Goal: Information Seeking & Learning: Check status

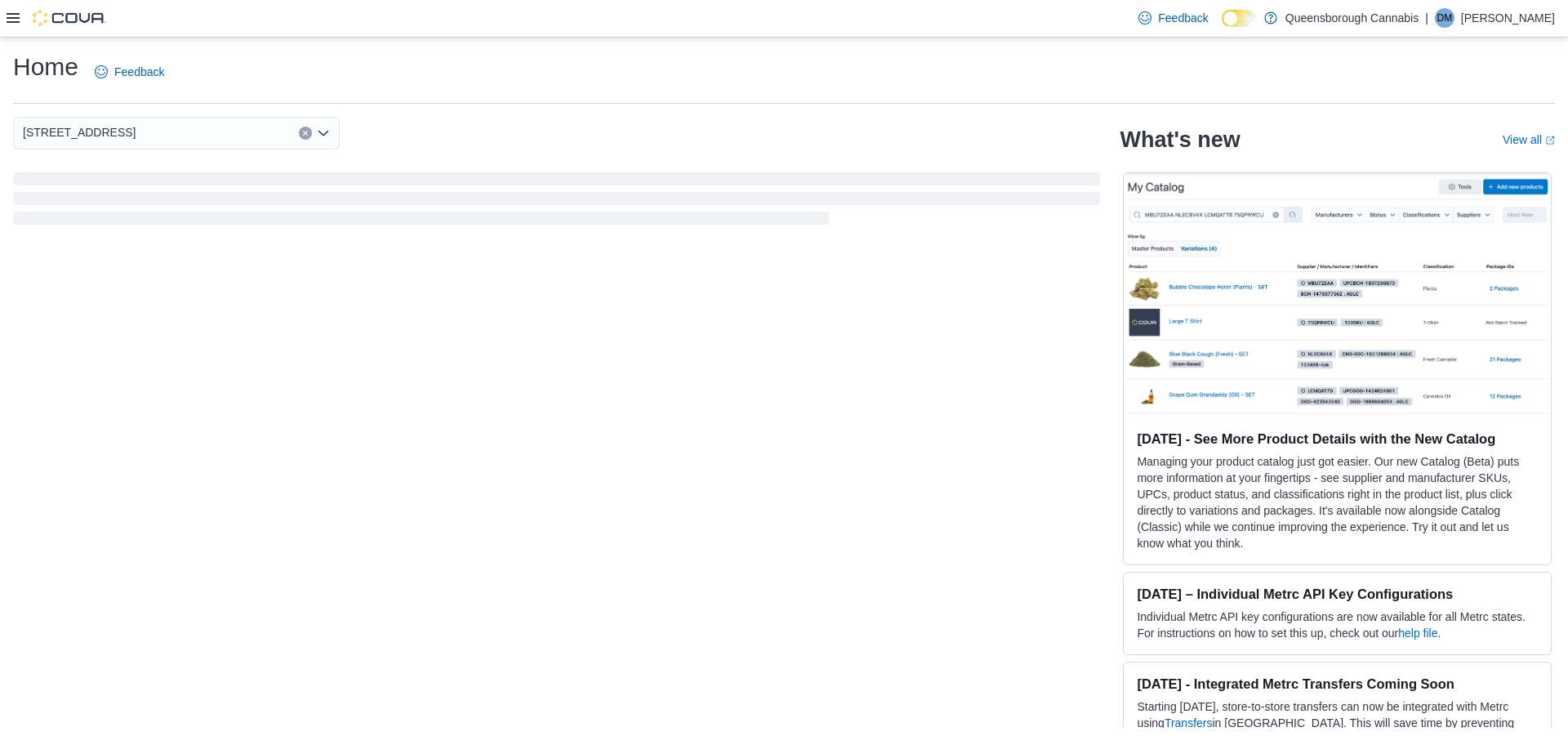
click at [900, 445] on div "1274 56th St What's new View all (opens in a new tab or window) Aug 12, 2025 - …" at bounding box center [784, 423] width 1542 height 611
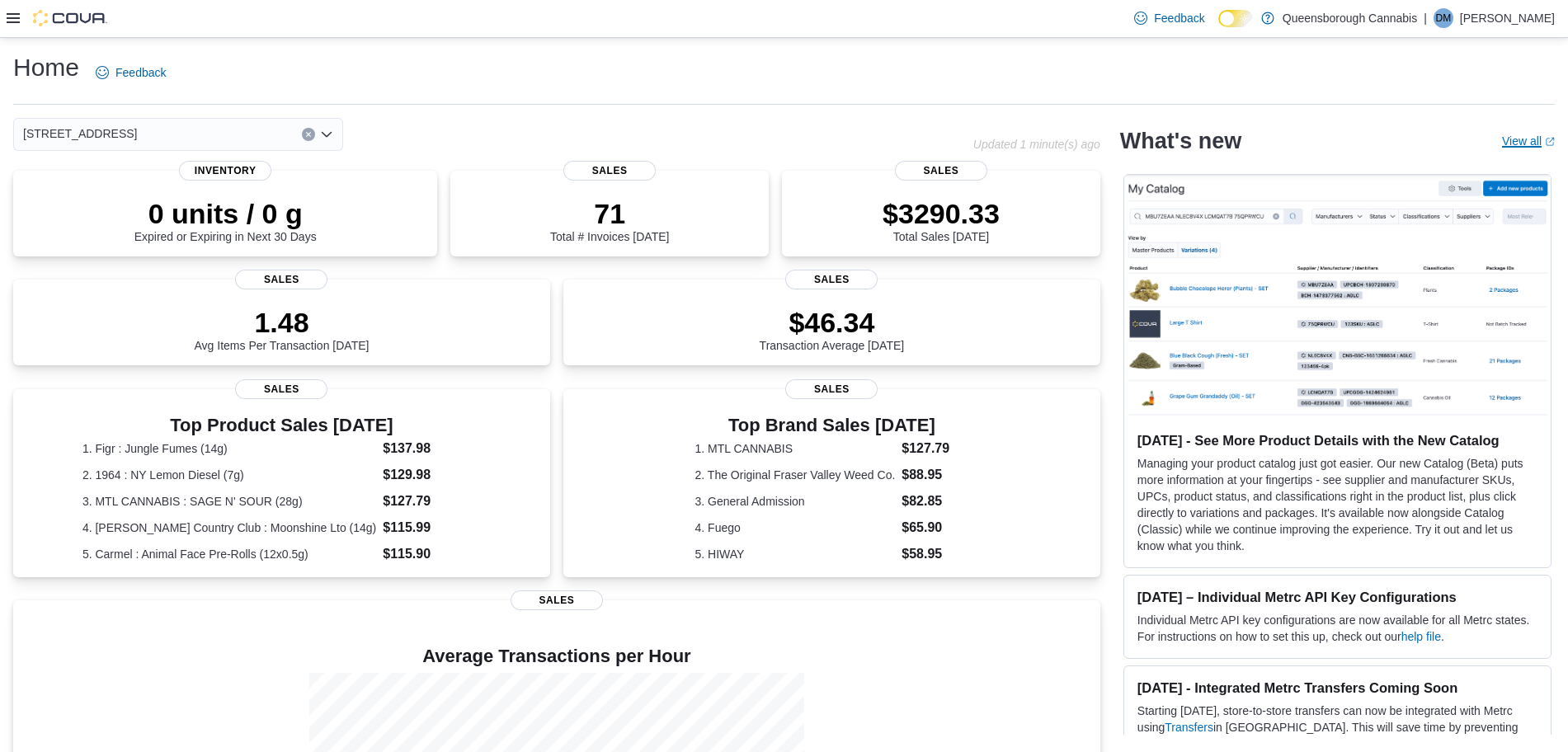
click at [1526, 141] on link "View all (opens in a new tab or window)" at bounding box center [1528, 141] width 53 height 13
click at [11, 18] on icon at bounding box center [13, 18] width 13 height 10
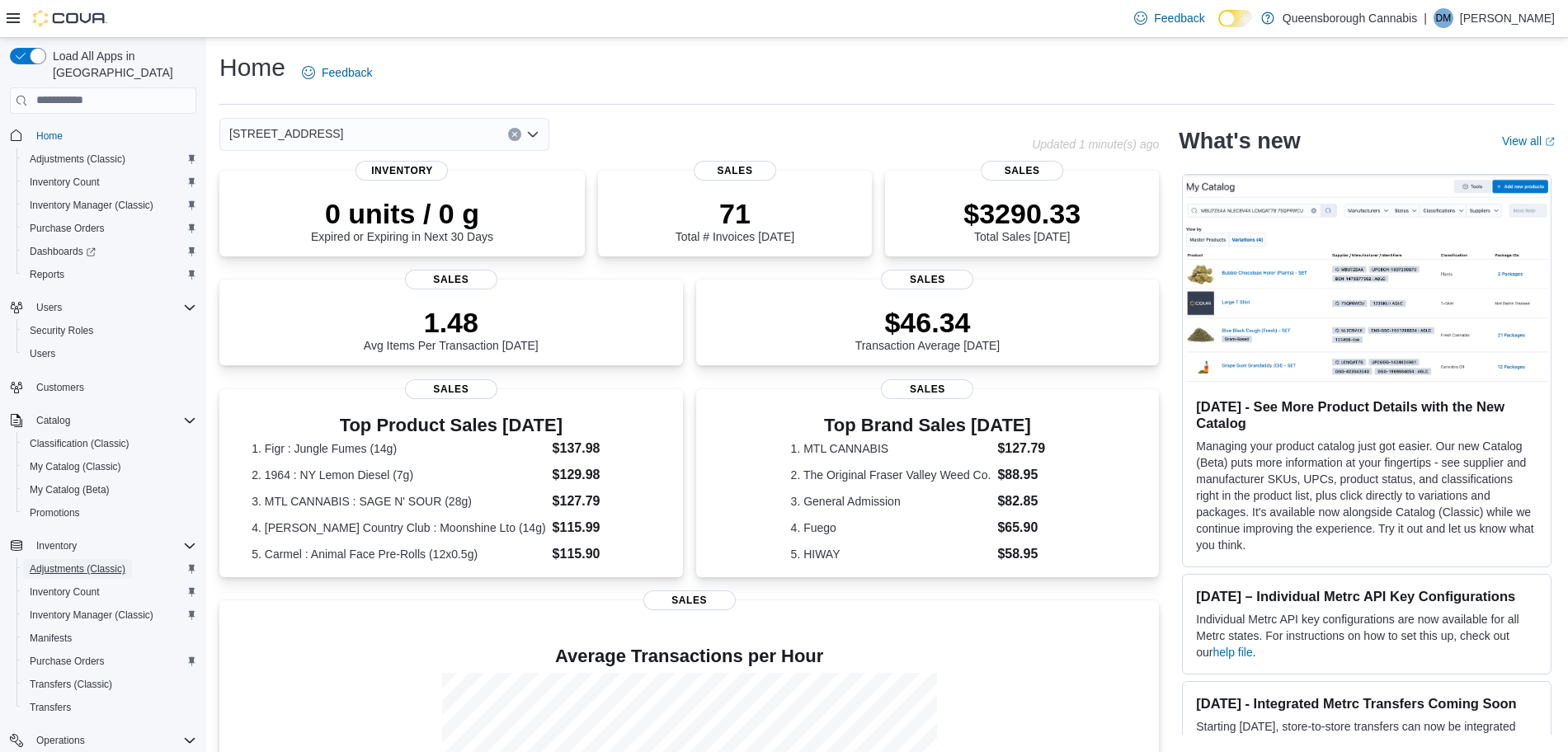
click at [64, 563] on span "Adjustments (Classic)" at bounding box center [78, 569] width 96 height 13
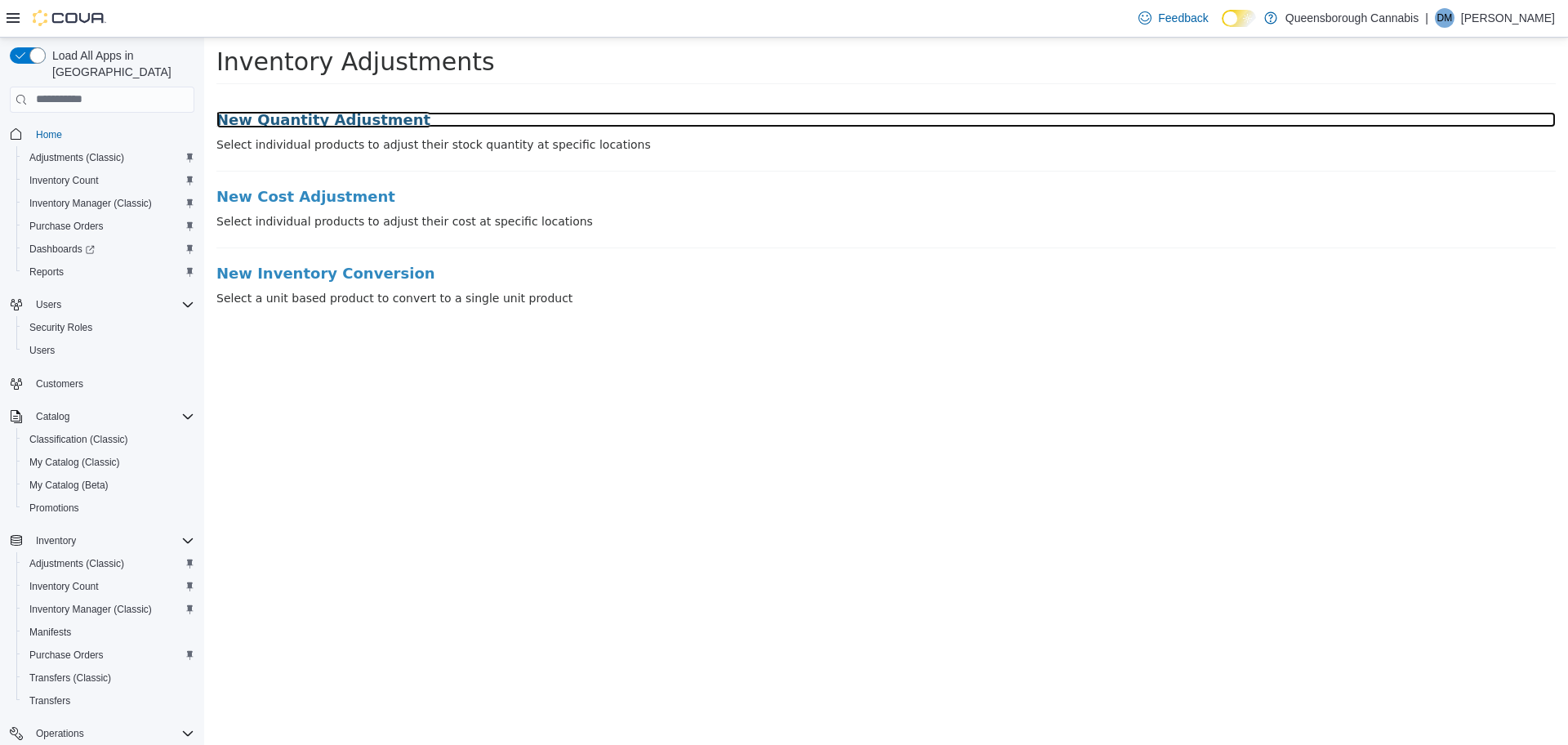
click at [339, 120] on h3 "New Quantity Adjustment" at bounding box center [886, 120] width 1339 height 16
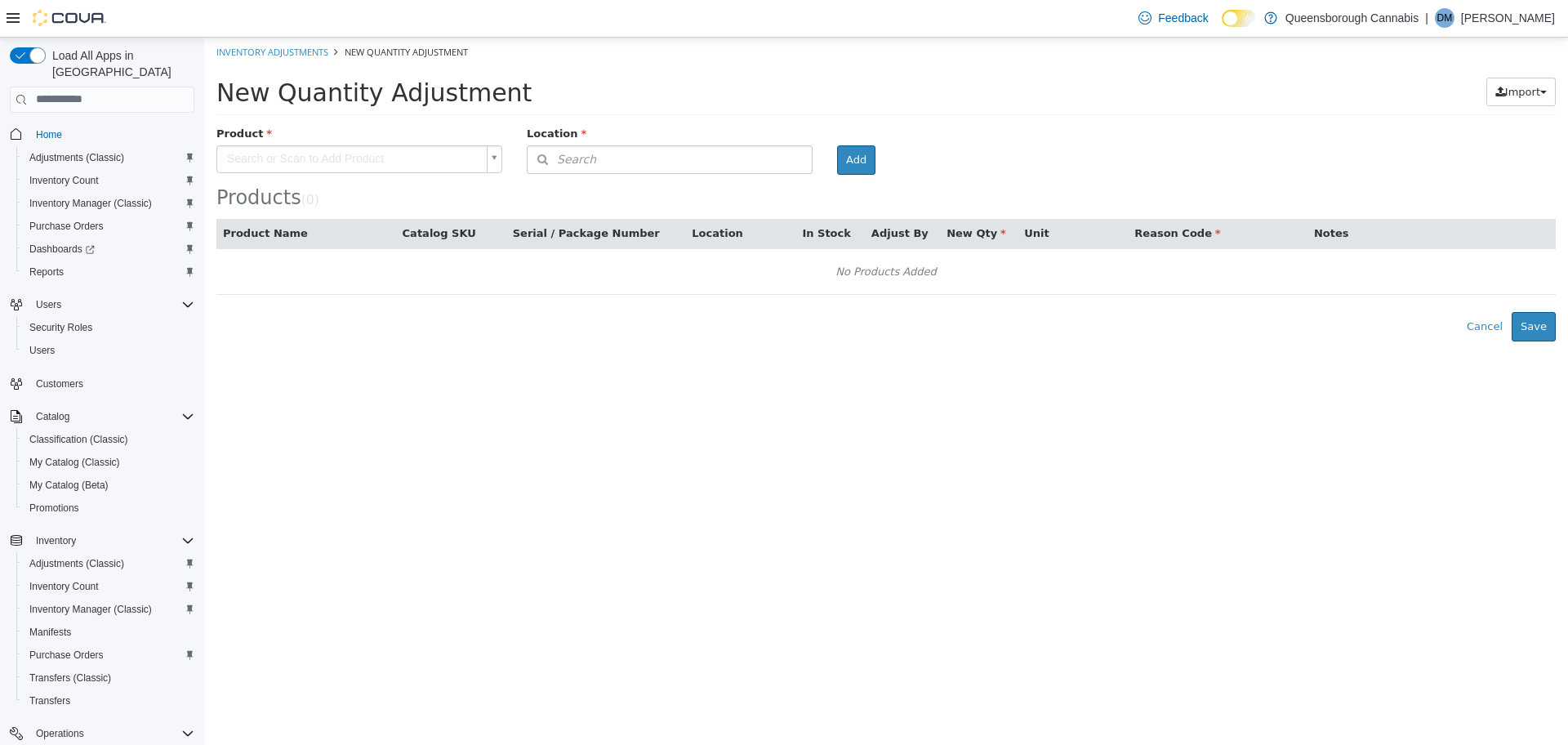
click at [291, 152] on body "× Inventory Adjustments New Quantity Adjustment New Quantity Adjustment Import …" at bounding box center [886, 189] width 1364 height 304
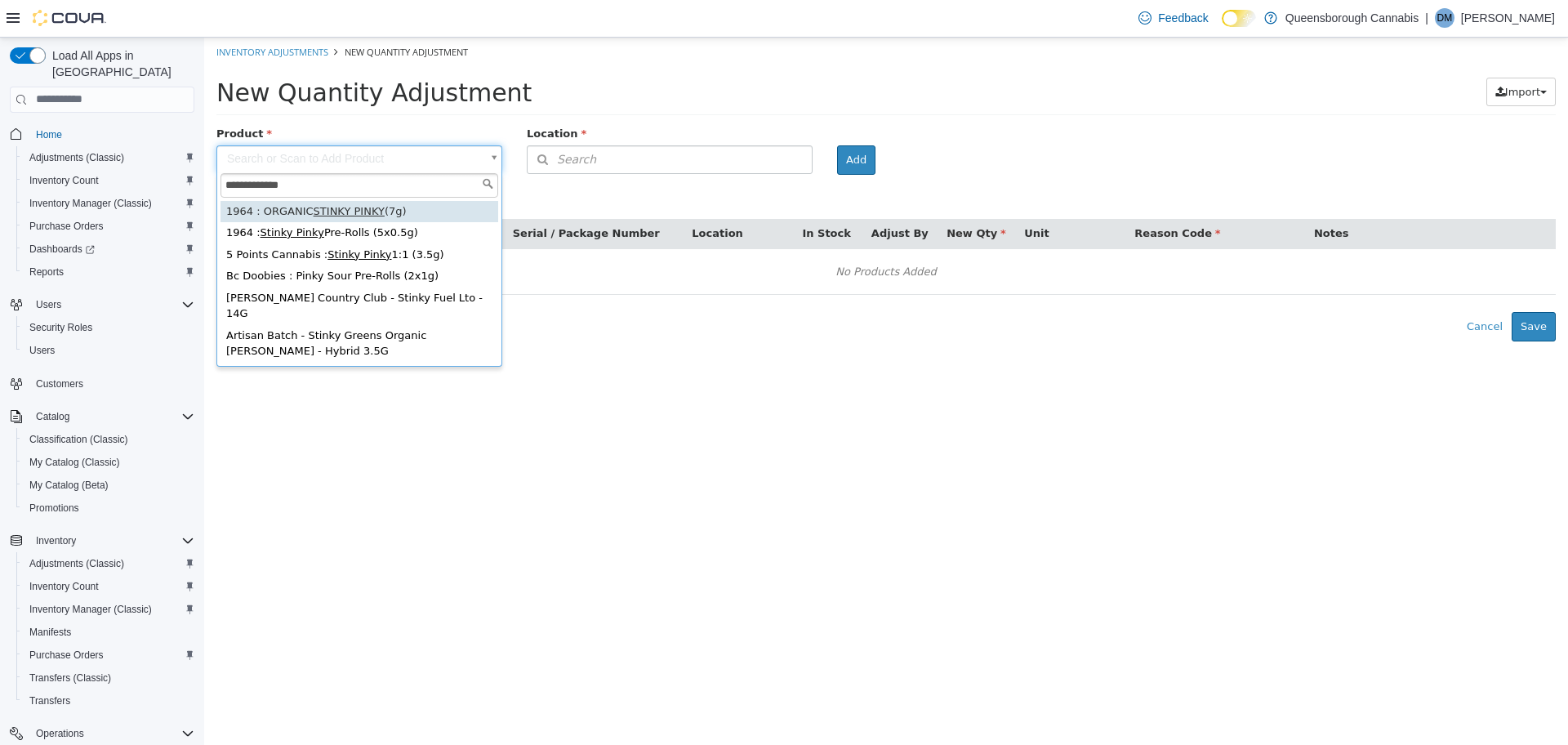
type input "**********"
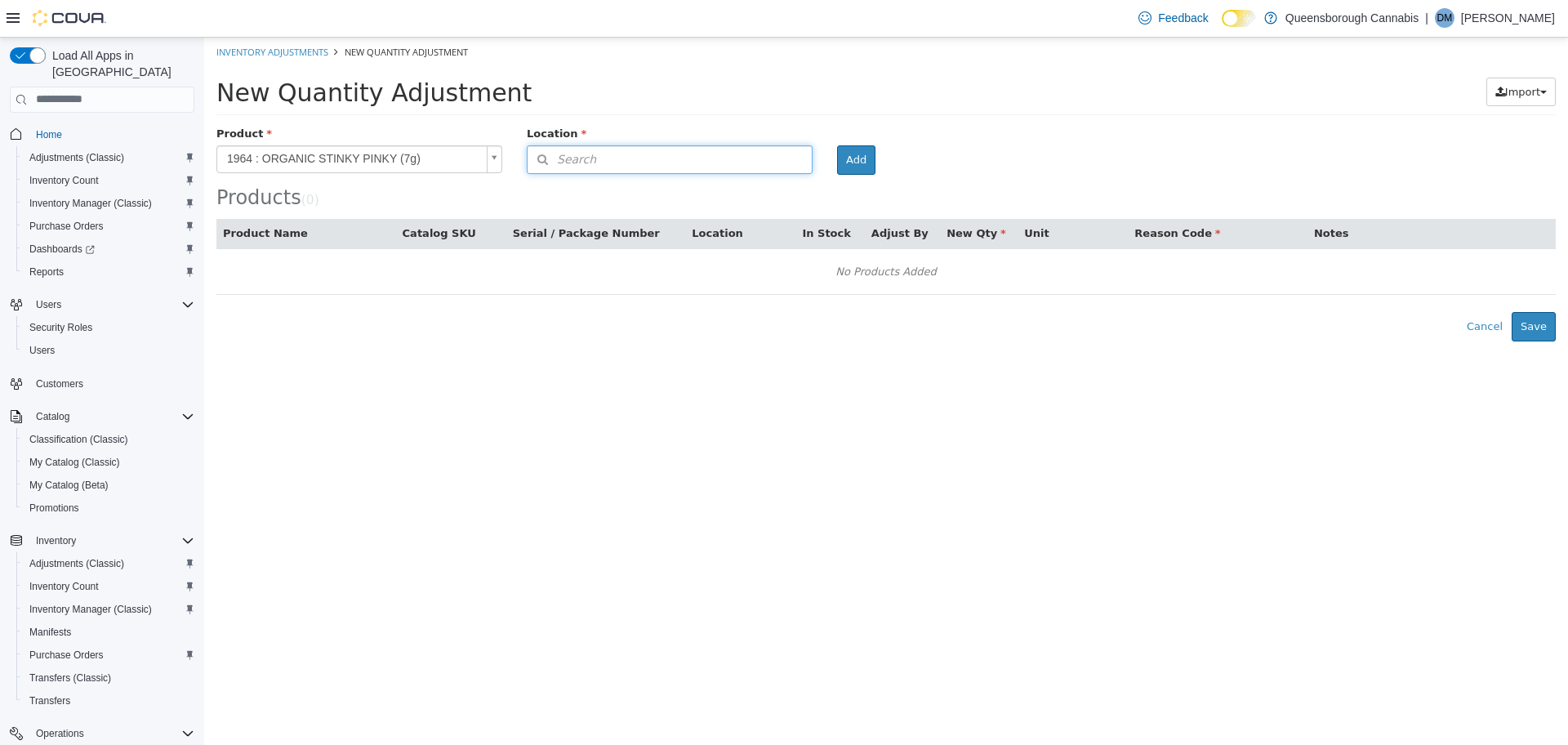
click at [633, 162] on button "Search" at bounding box center [669, 158] width 286 height 29
click at [804, 184] on span "or browse" at bounding box center [772, 188] width 80 height 28
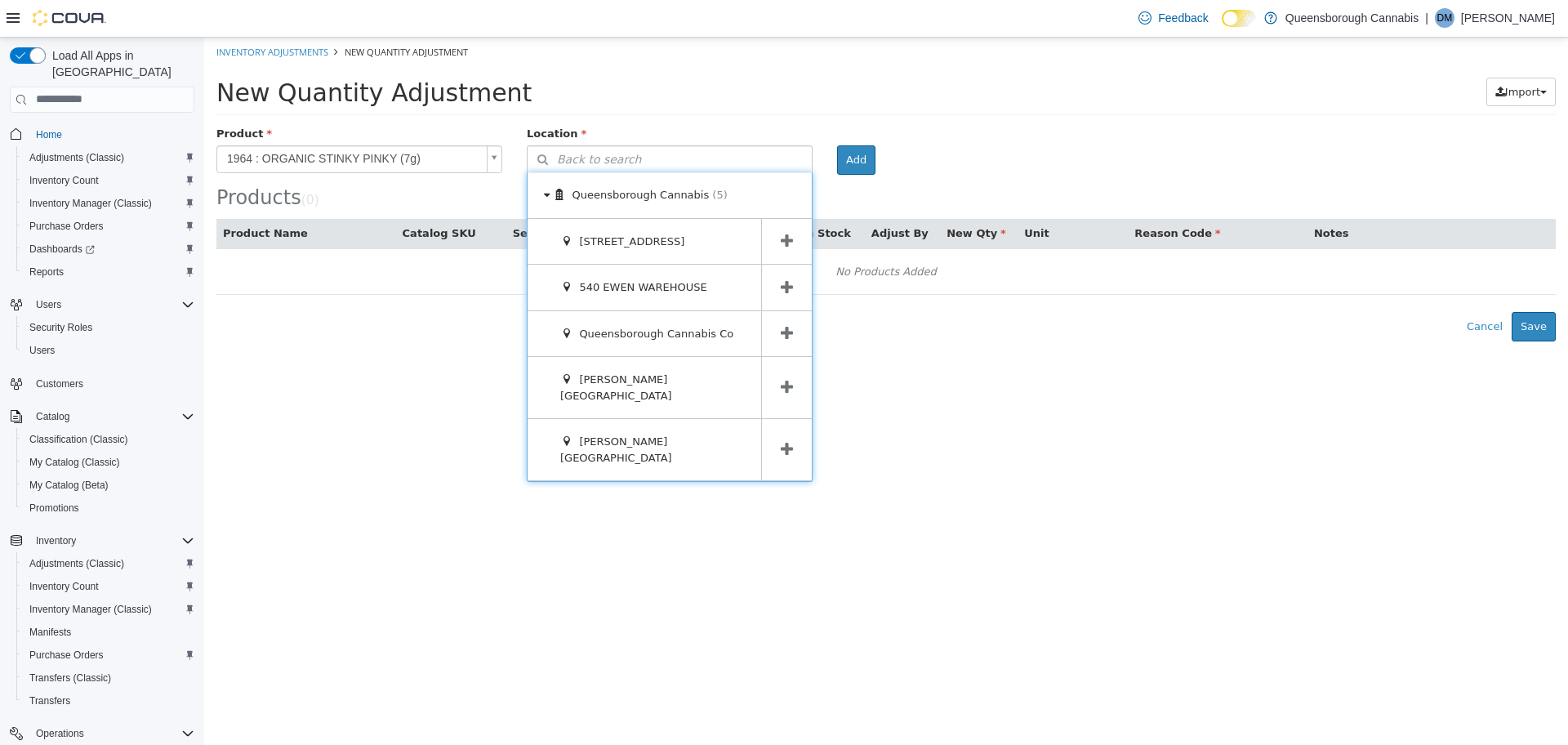
click at [782, 243] on icon at bounding box center [786, 240] width 12 height 16
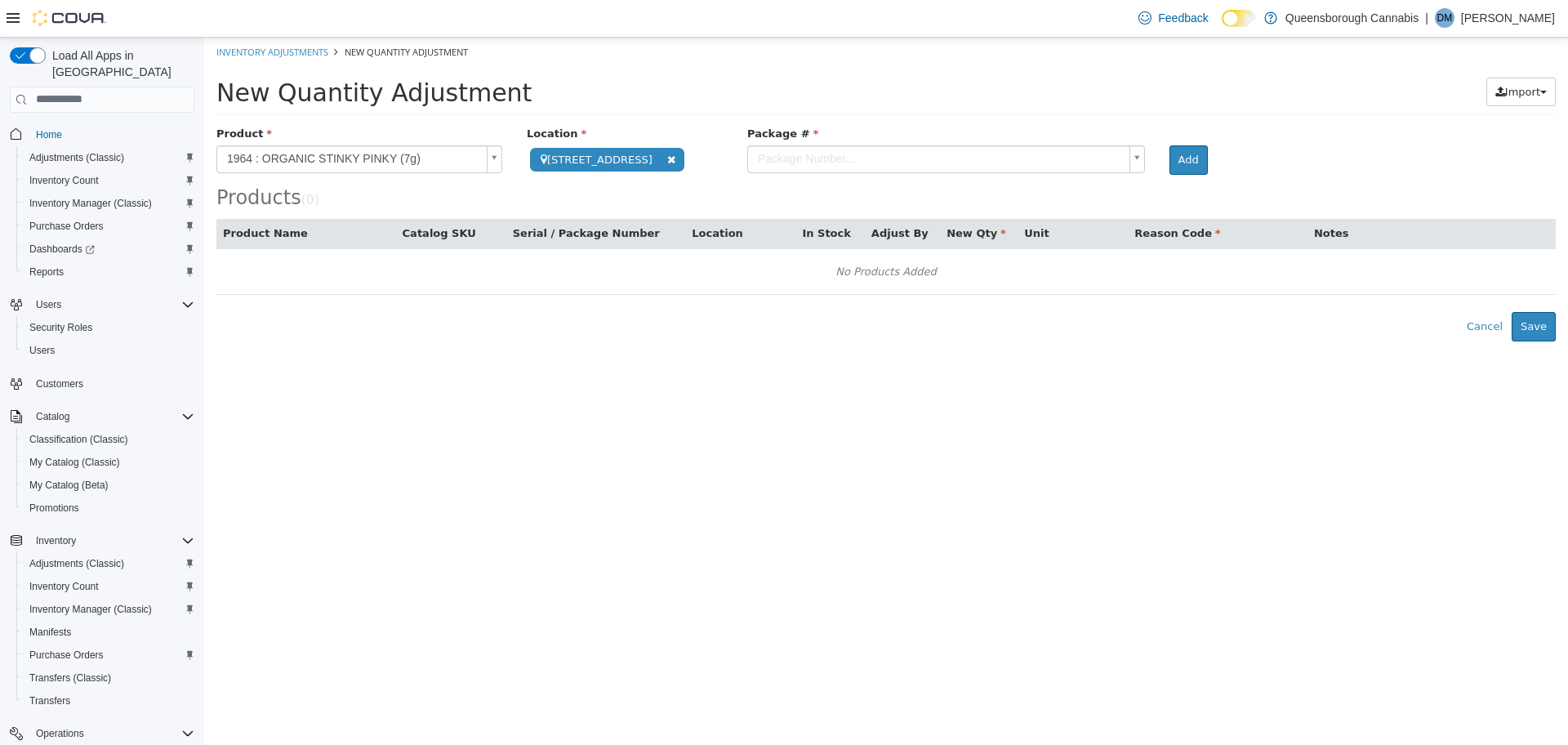
click at [852, 158] on body "**********" at bounding box center [886, 189] width 1364 height 304
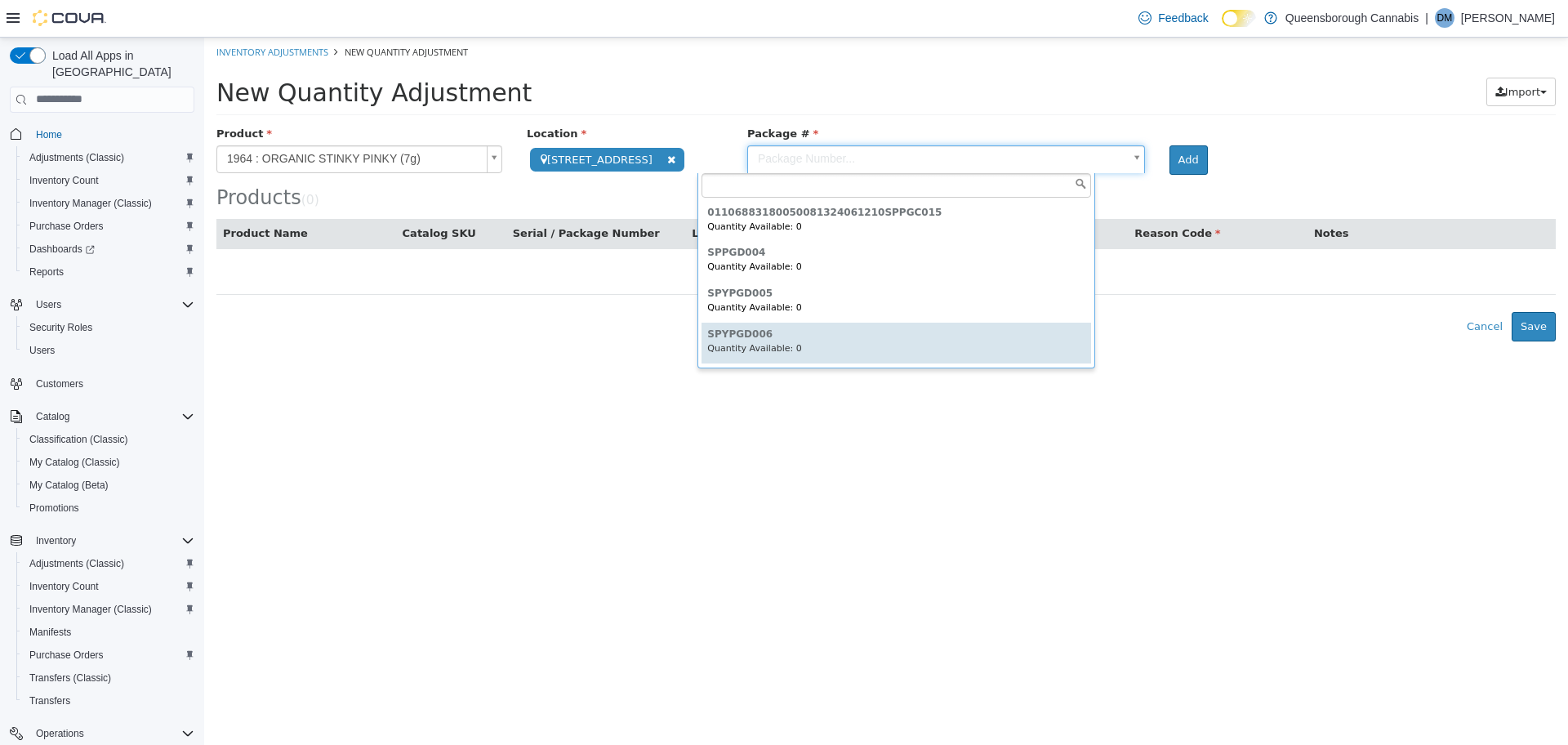
scroll to position [34, 0]
type input "*********"
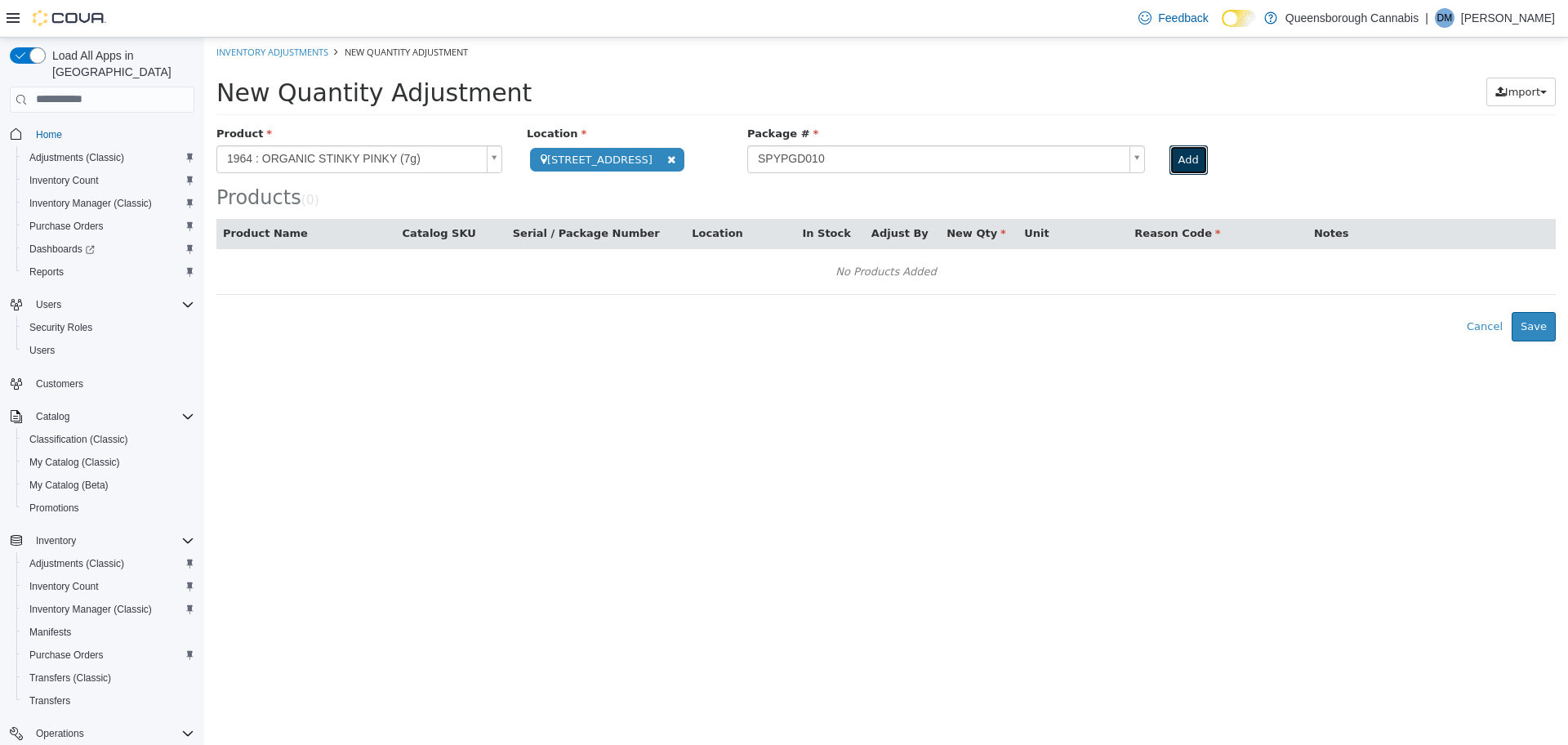
click at [1169, 169] on button "Add" at bounding box center [1188, 159] width 39 height 30
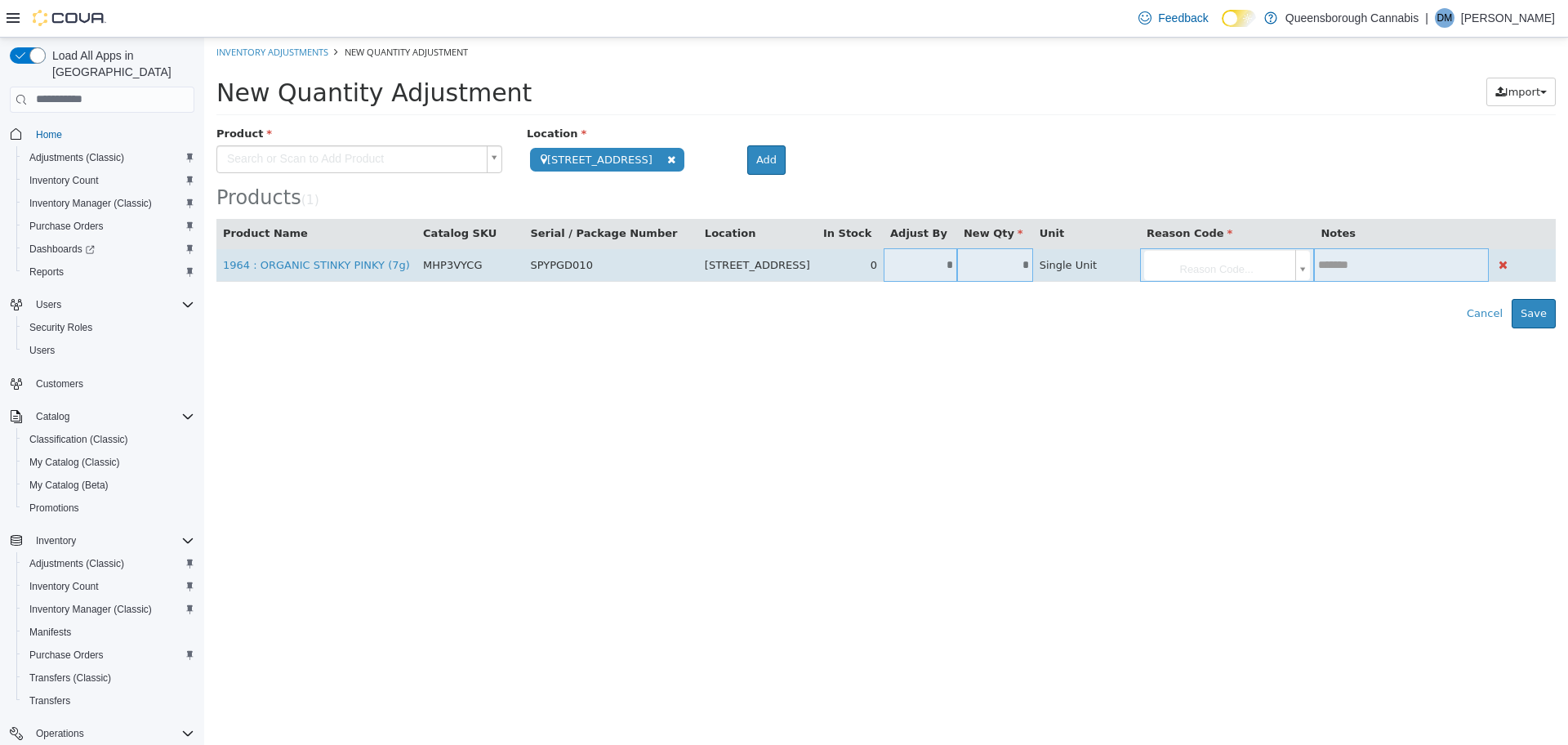
click at [987, 268] on input "*" at bounding box center [995, 264] width 76 height 12
type input "*"
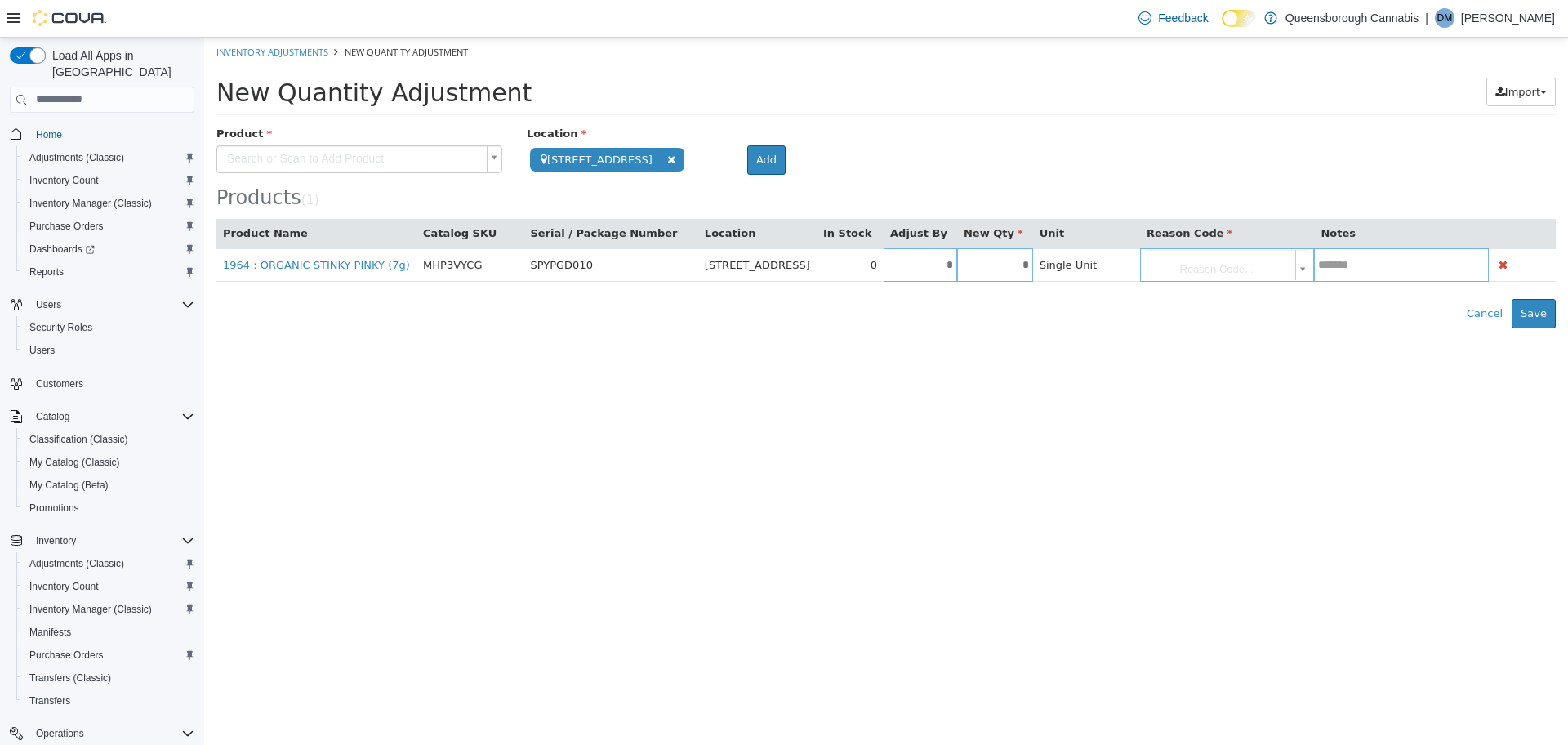
click at [1250, 269] on body "**********" at bounding box center [886, 182] width 1364 height 291
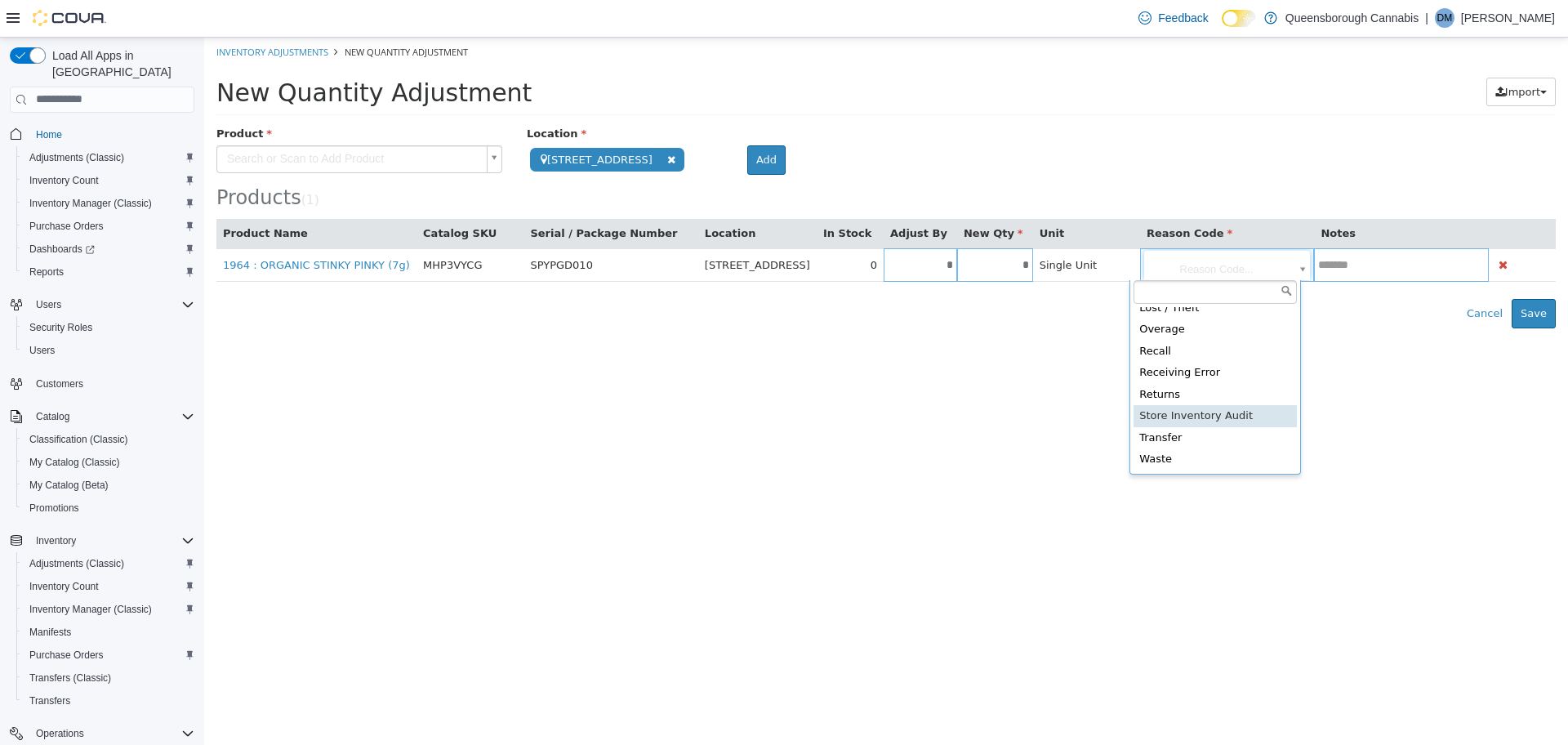
type input "**********"
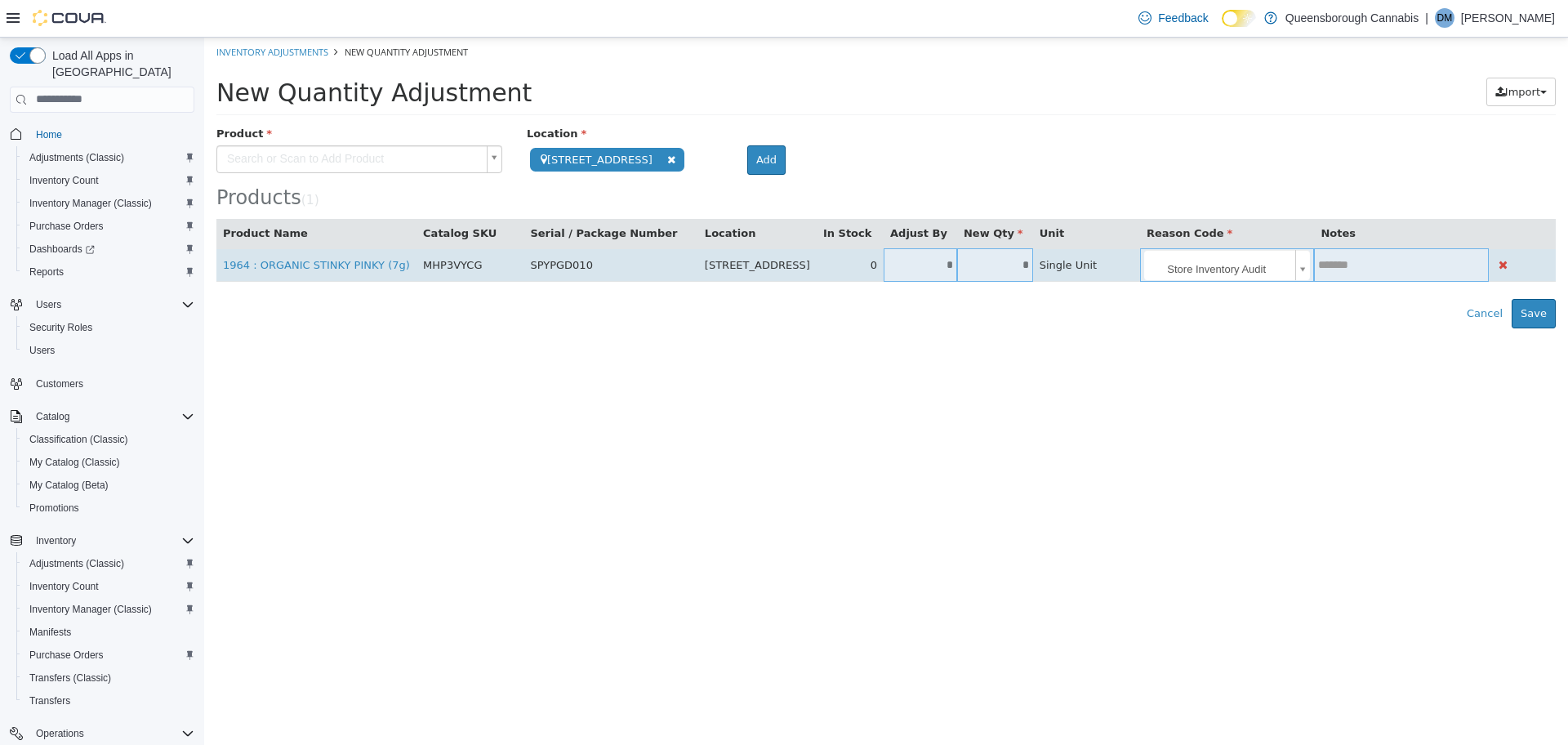
click at [1343, 268] on input "text" at bounding box center [1401, 264] width 174 height 12
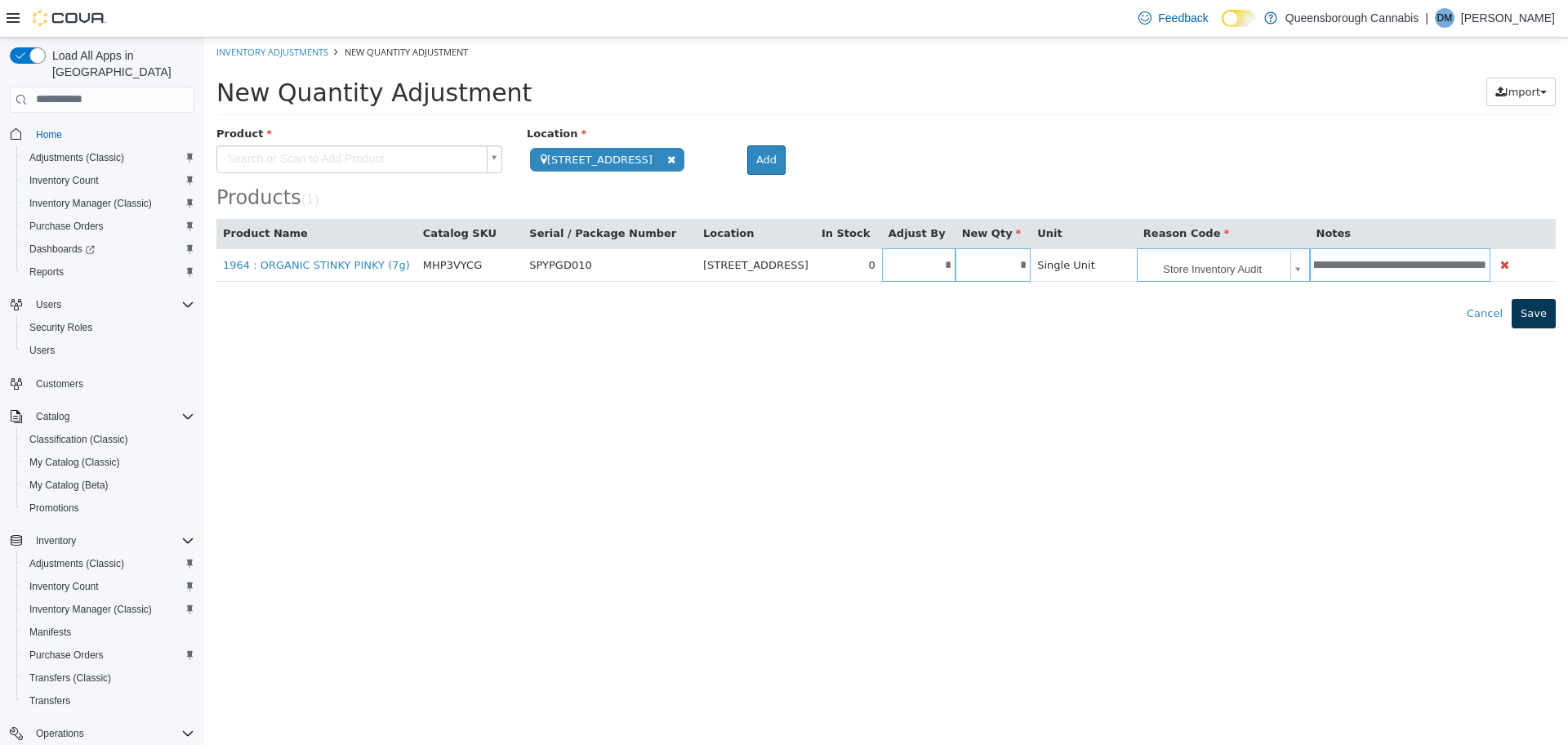
type input "**********"
click at [1529, 312] on button "Save" at bounding box center [1534, 313] width 44 height 30
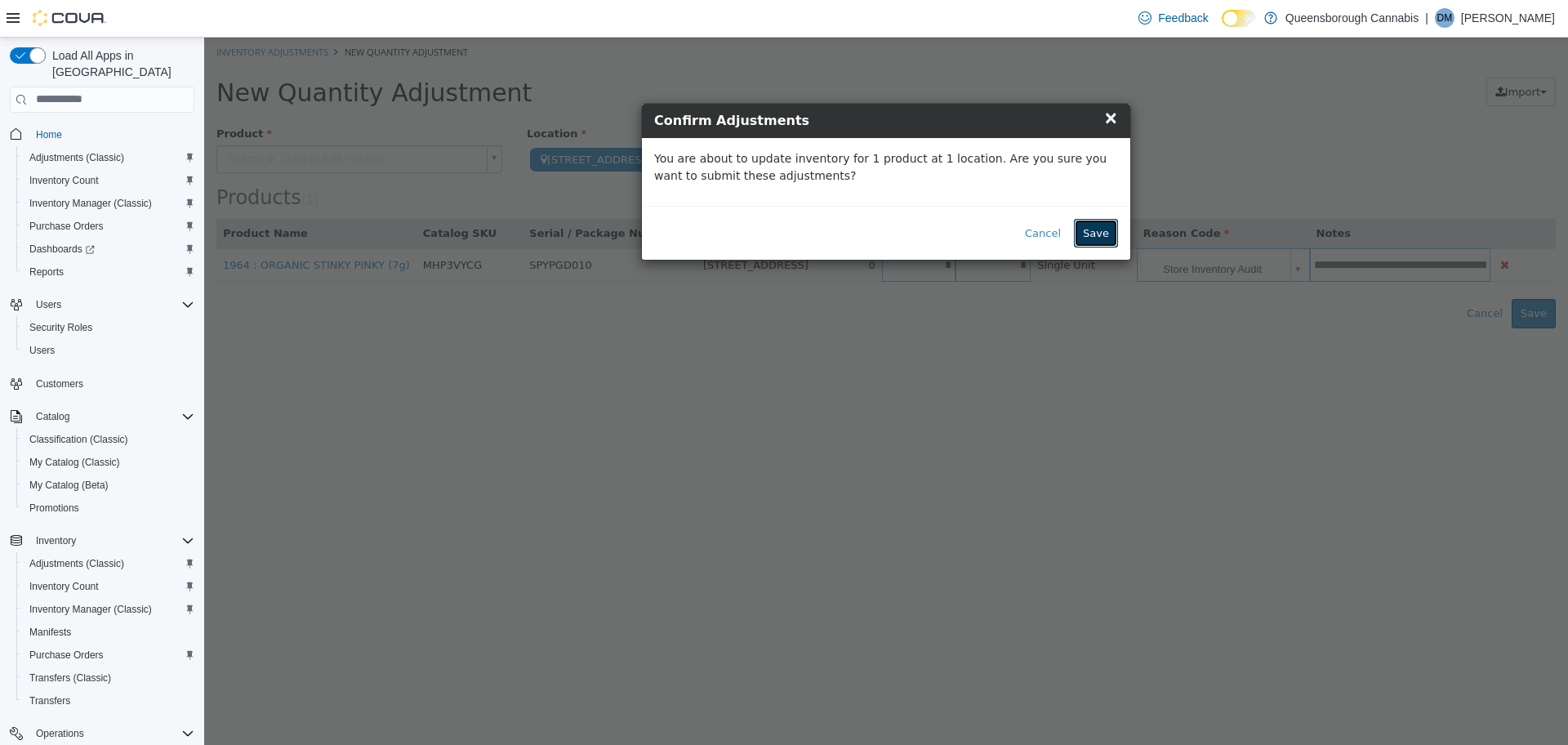
click at [1090, 234] on button "Save" at bounding box center [1096, 233] width 44 height 30
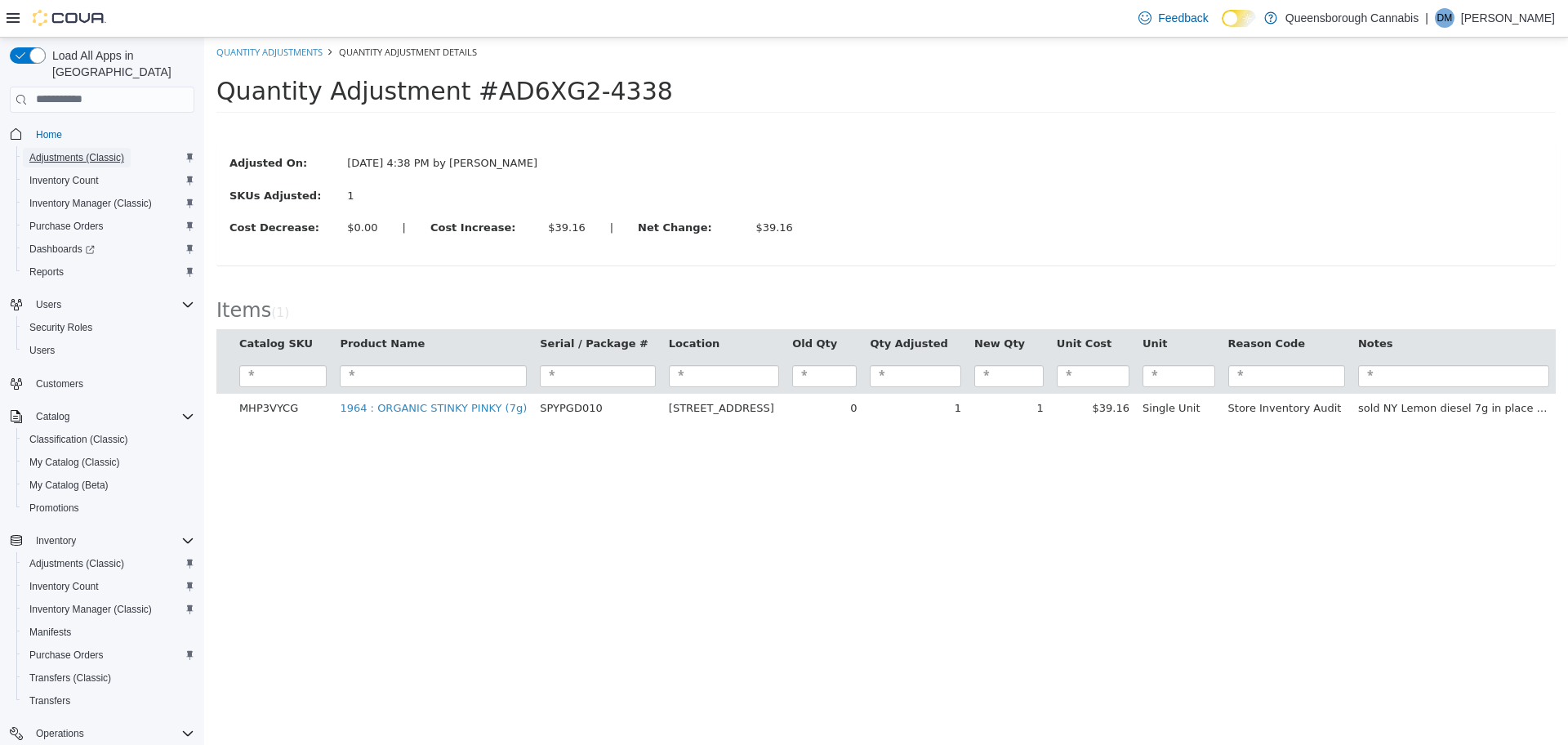
click at [90, 148] on span "Adjustments (Classic)" at bounding box center [77, 157] width 95 height 20
click at [253, 48] on link "Quantity Adjustments" at bounding box center [270, 51] width 106 height 12
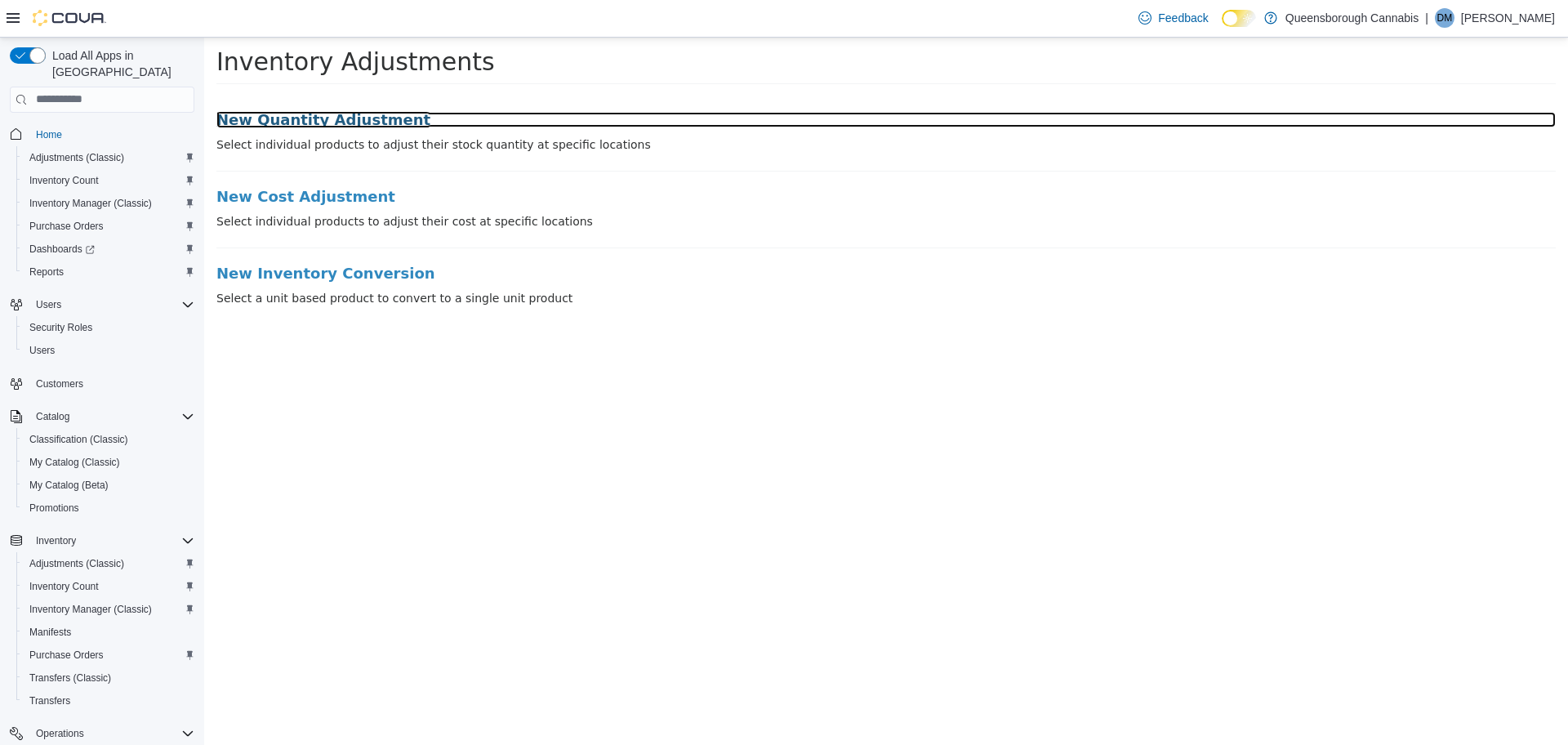
click at [274, 119] on h3 "New Quantity Adjustment" at bounding box center [886, 120] width 1339 height 16
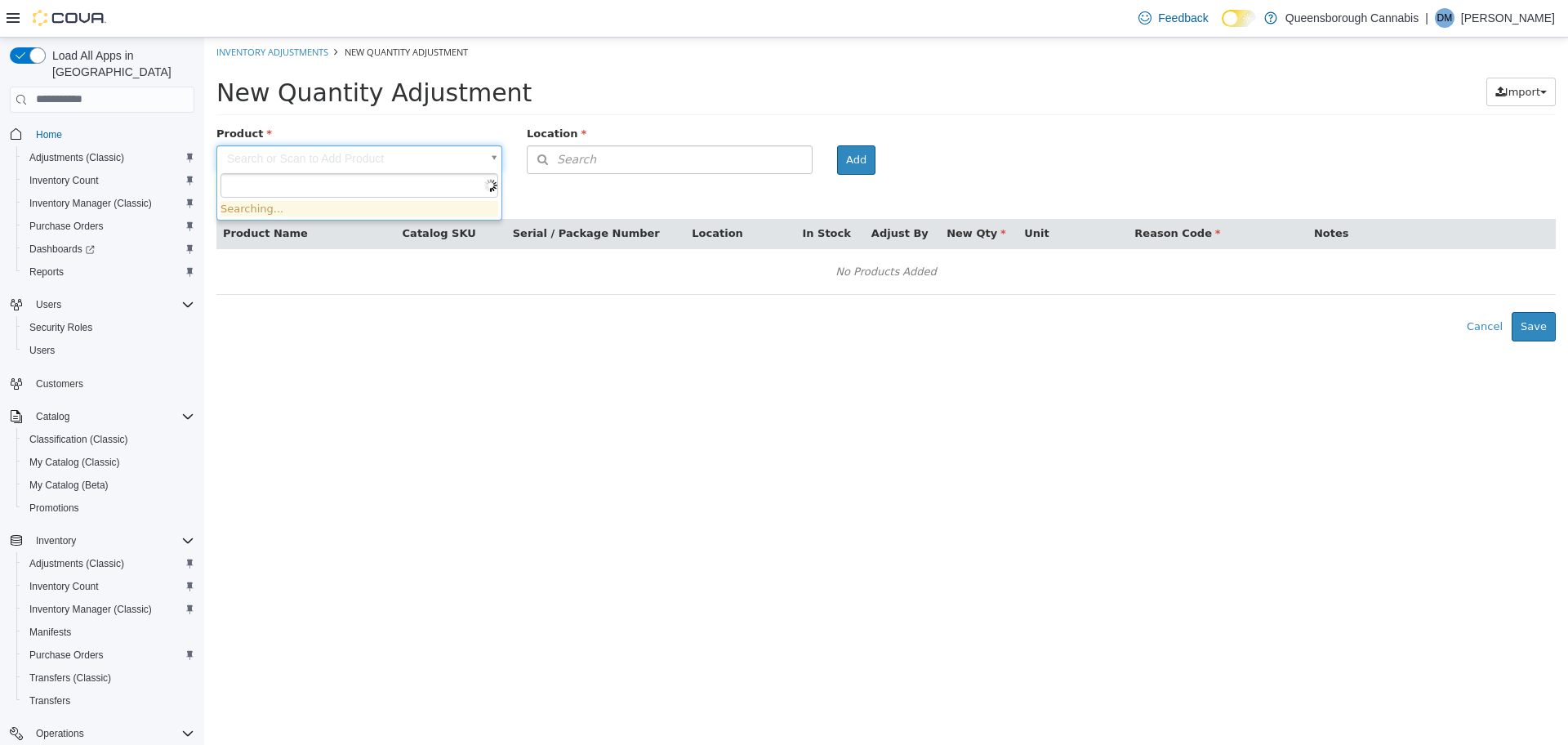
click at [333, 154] on body "× The adjustment request was successfully processed. Inventory Adjustments New …" at bounding box center [886, 189] width 1364 height 304
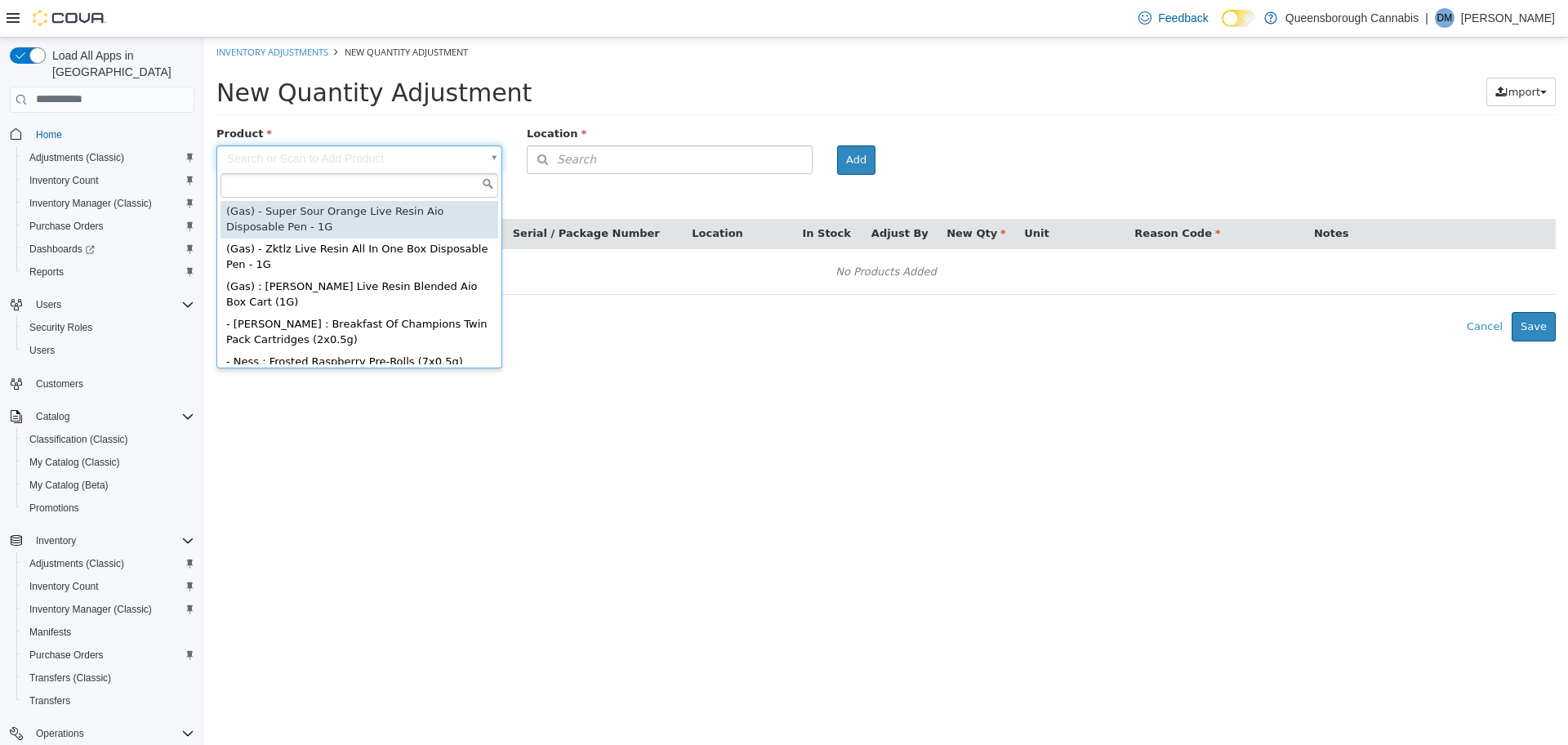
type input "*"
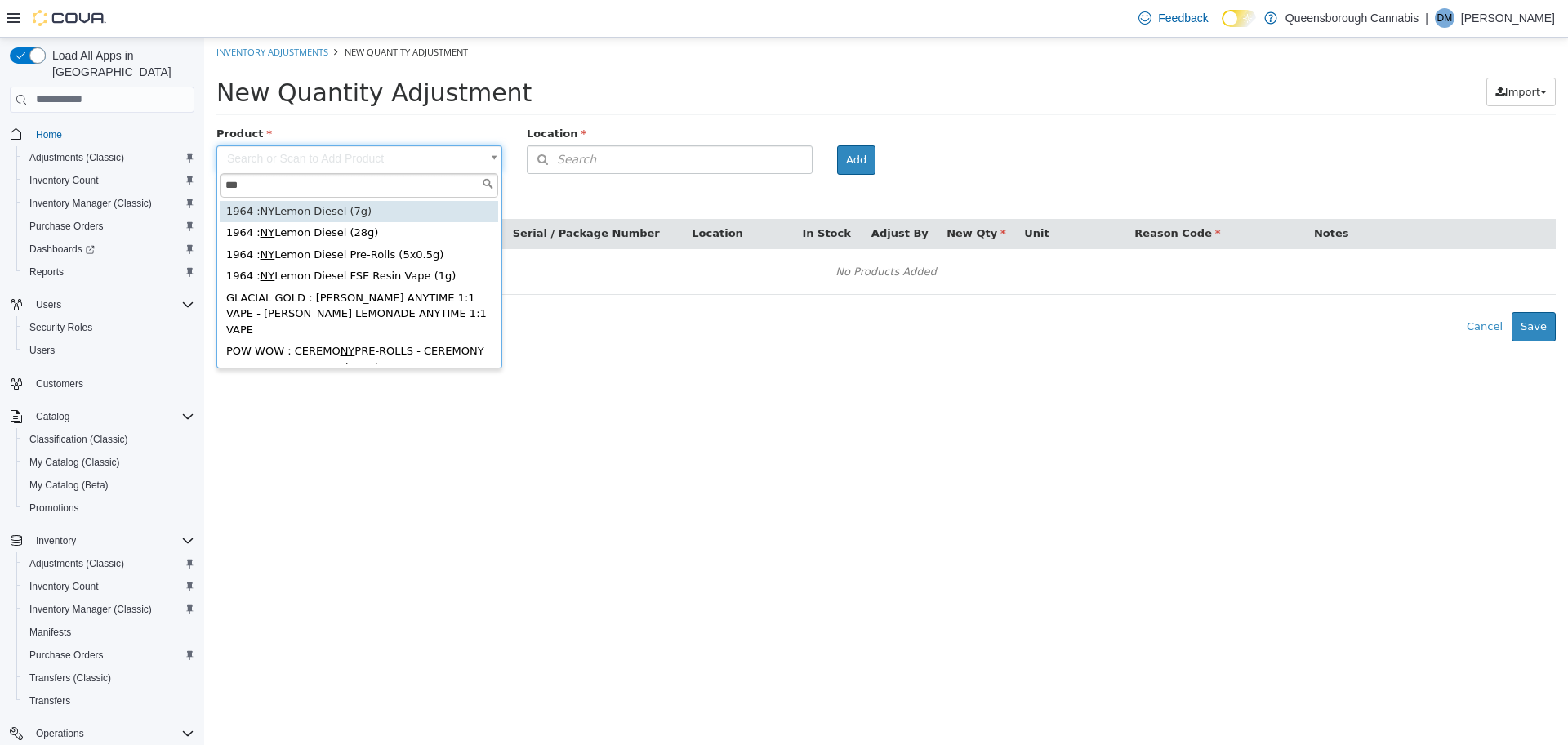
type input "**"
type input "**********"
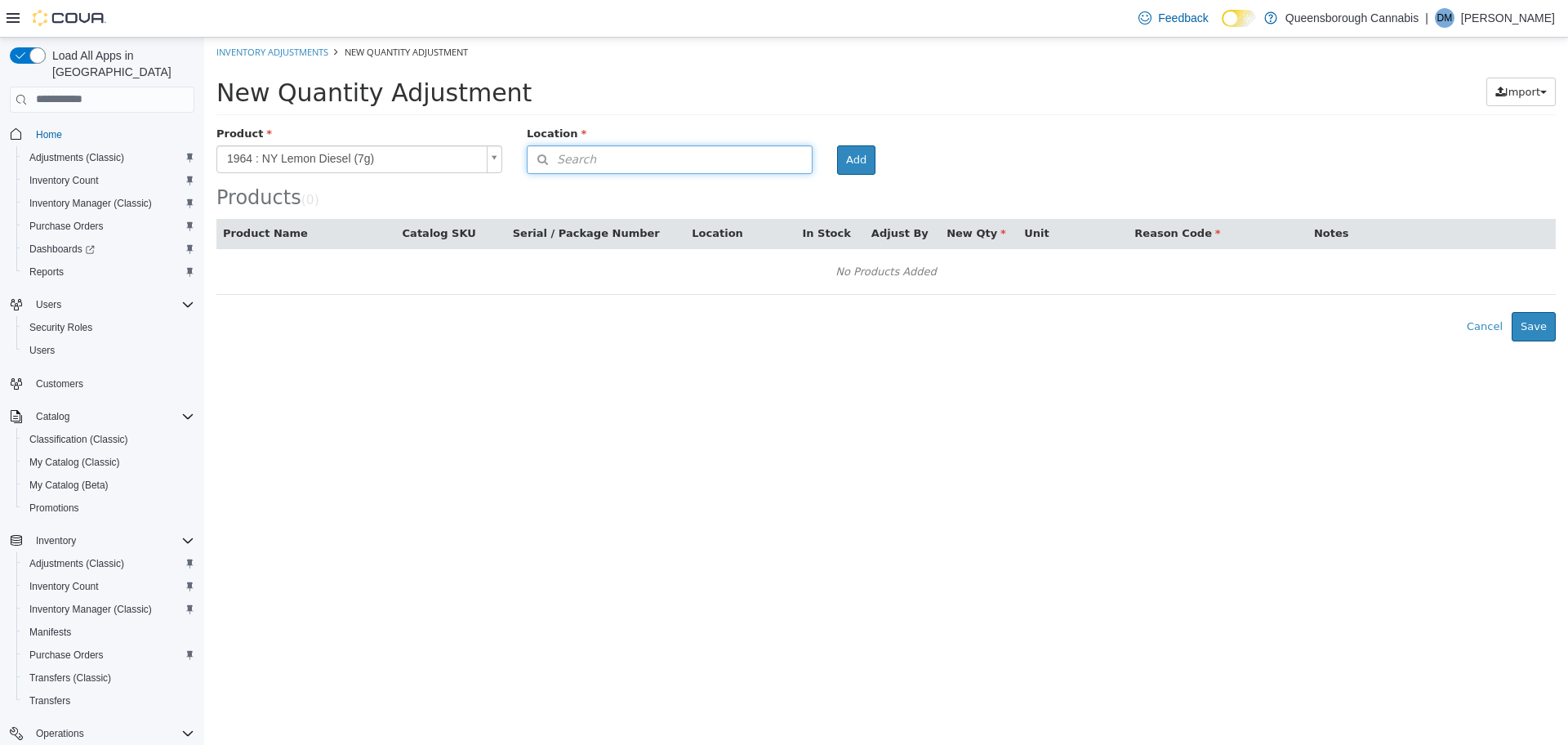
click at [600, 155] on button "Search" at bounding box center [669, 158] width 286 height 29
click at [802, 187] on icon at bounding box center [798, 187] width 11 height 11
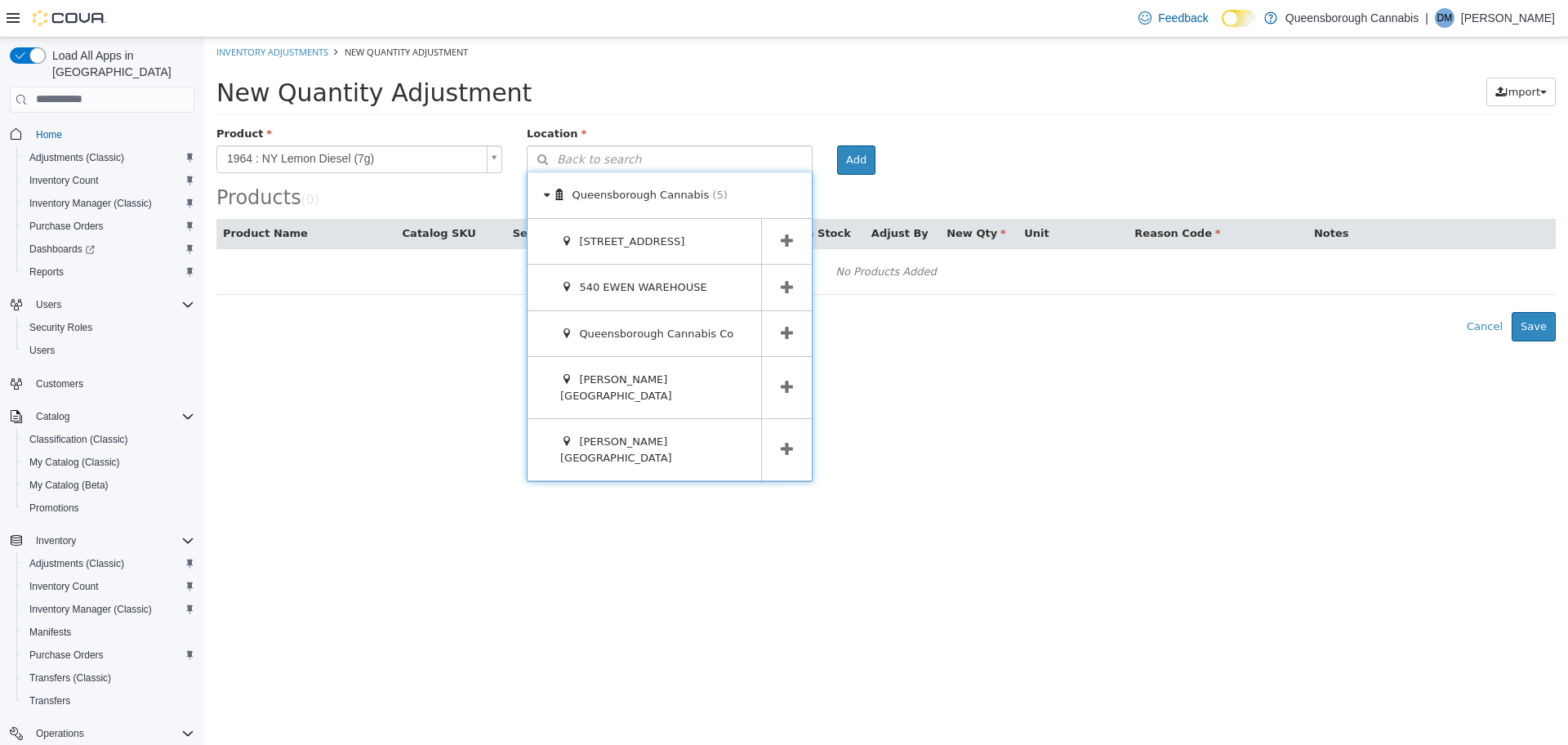
click at [788, 239] on icon at bounding box center [786, 240] width 12 height 16
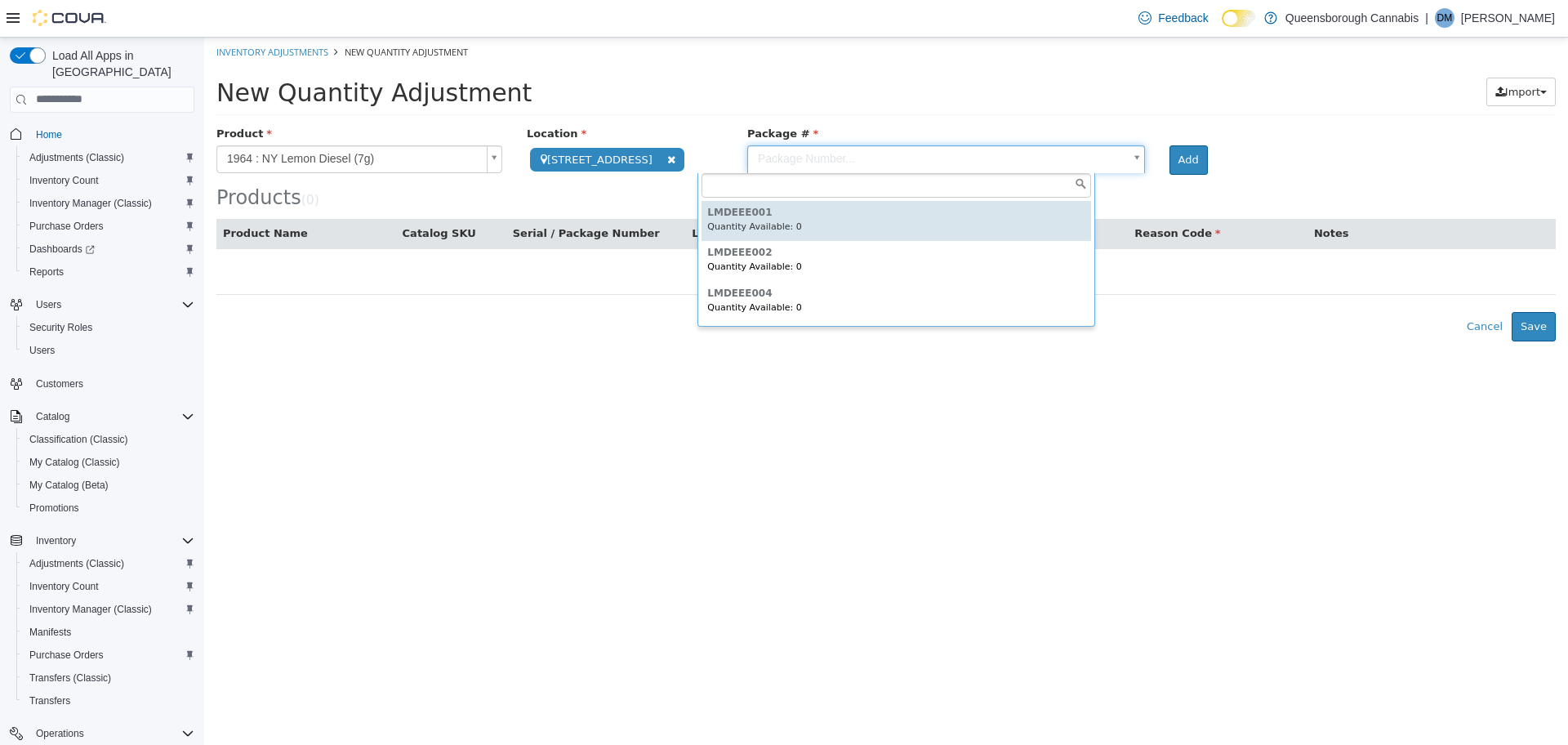
click at [936, 153] on body "**********" at bounding box center [886, 189] width 1364 height 304
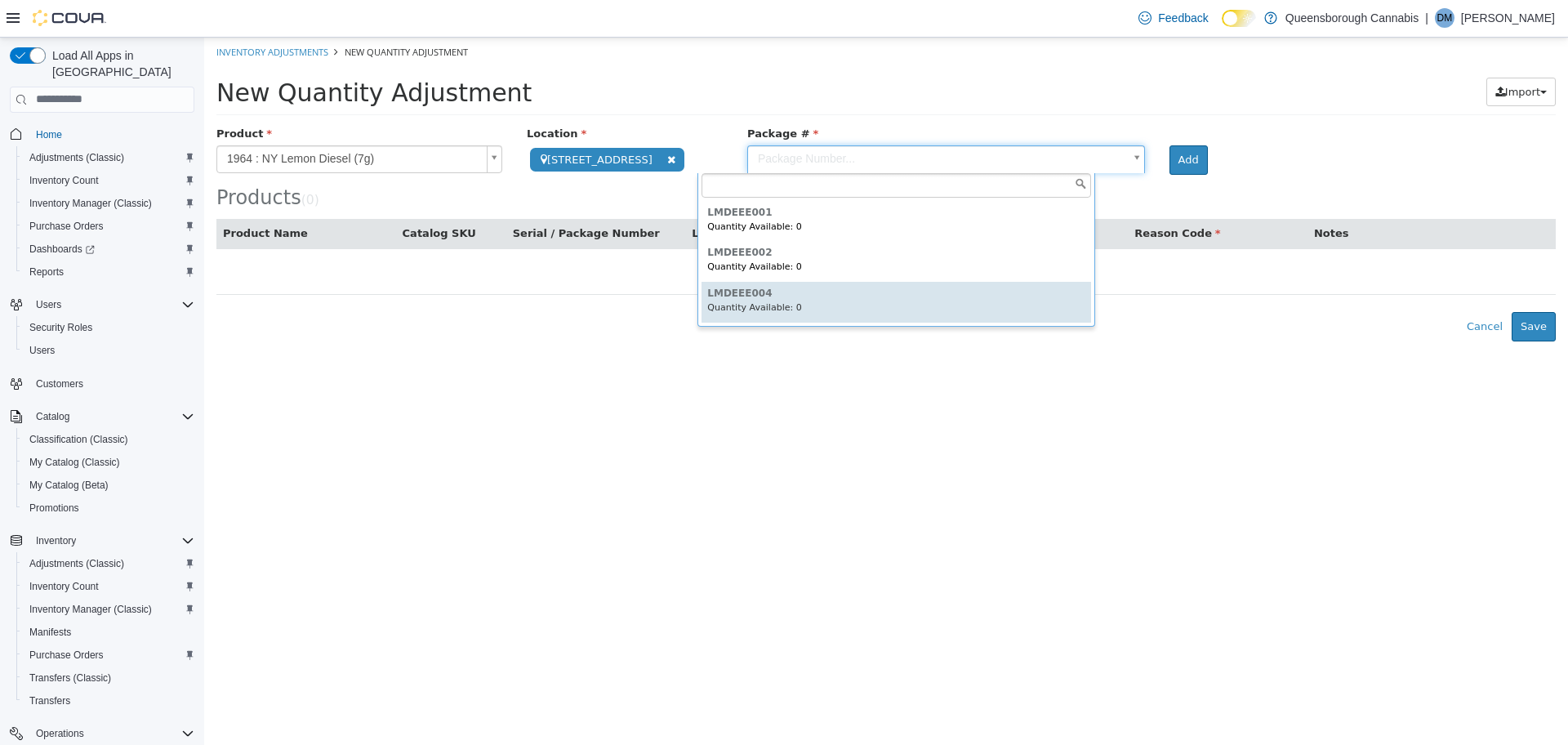
type input "*********"
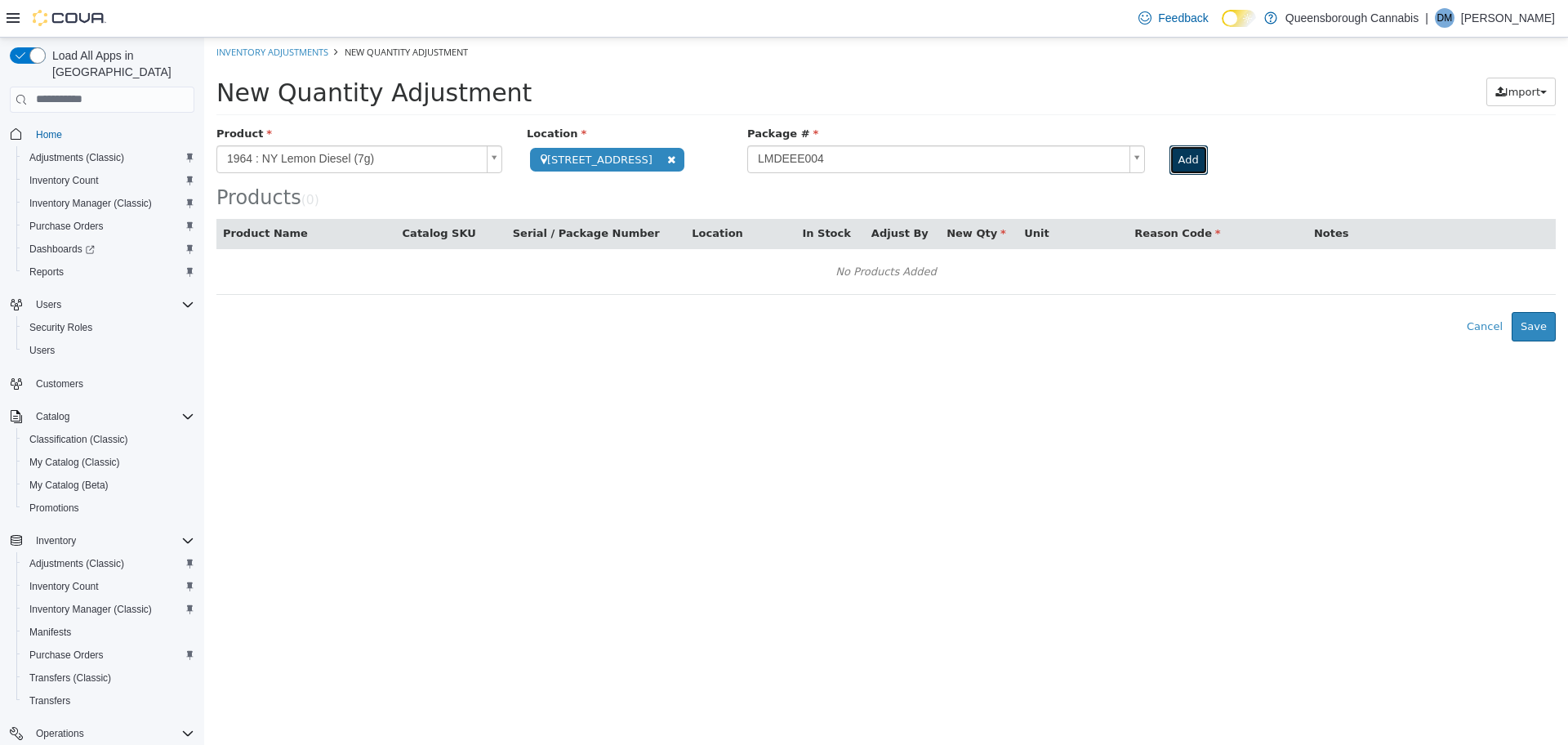
click at [1169, 160] on button "Add" at bounding box center [1188, 159] width 39 height 30
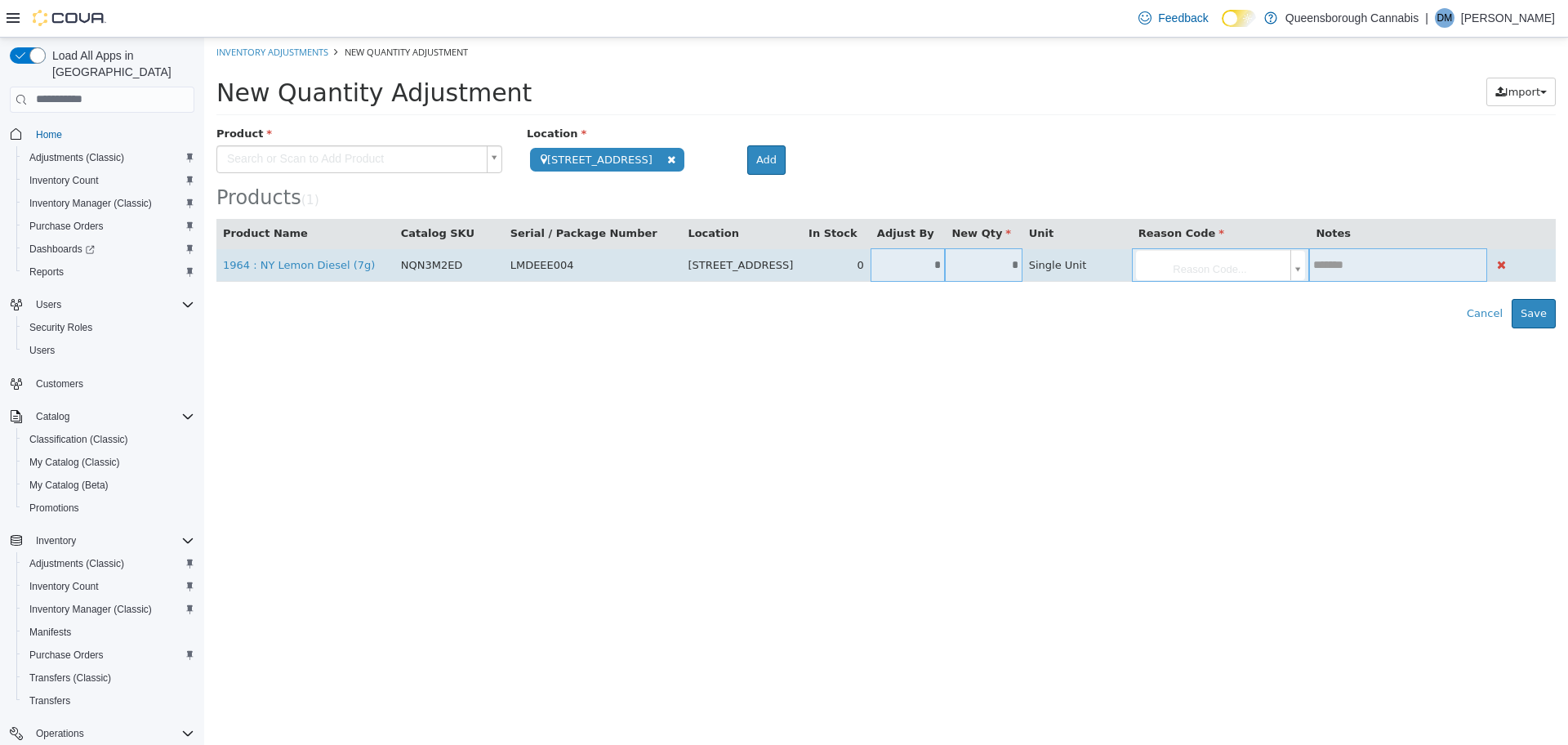
click at [984, 270] on input "*" at bounding box center [983, 264] width 77 height 12
type input "*"
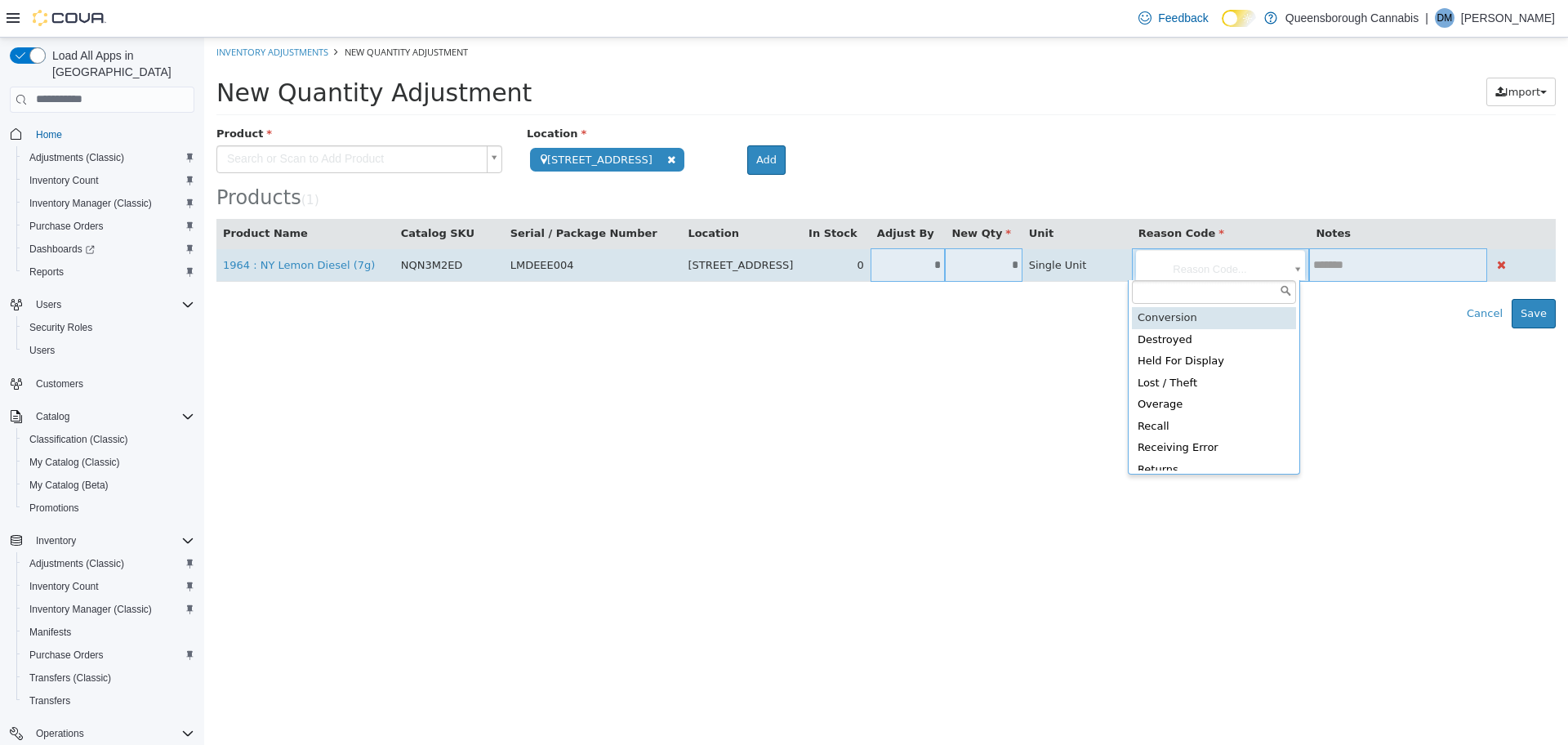
click at [1197, 275] on body "**********" at bounding box center [886, 182] width 1364 height 291
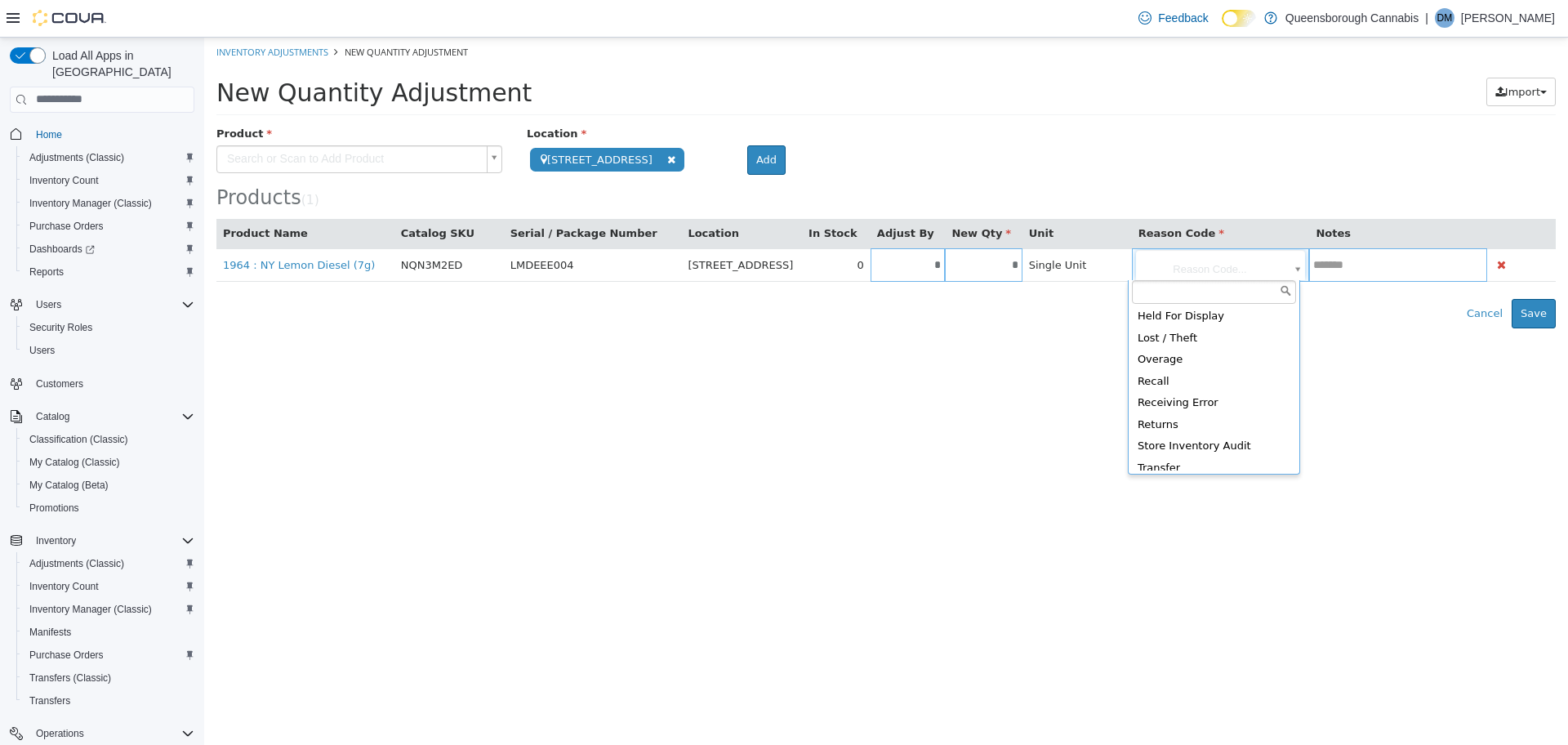
scroll to position [75, 0]
type input "**********"
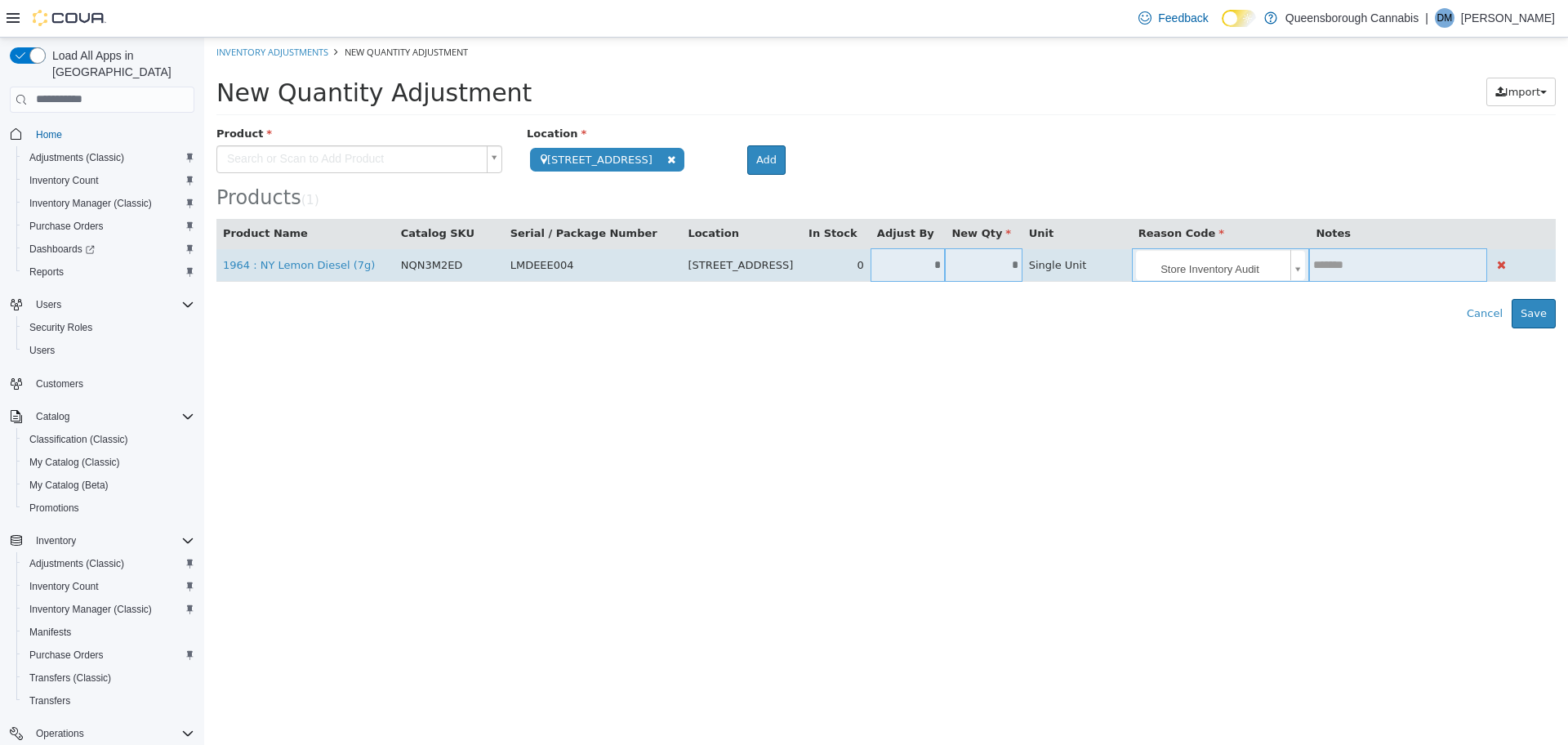
click at [1365, 267] on input "text" at bounding box center [1398, 264] width 178 height 12
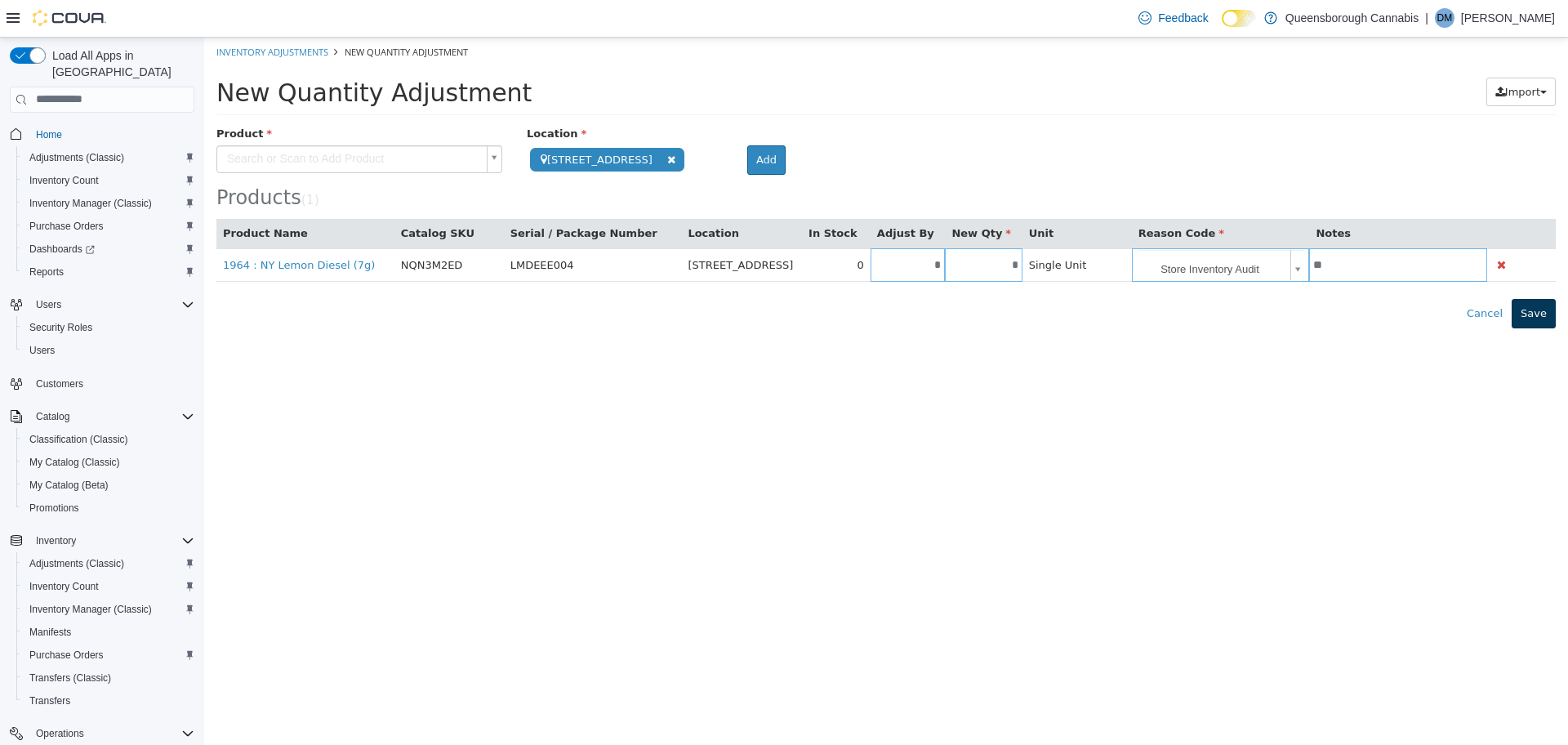
type input "**"
click at [1529, 317] on button "Save" at bounding box center [1534, 313] width 44 height 30
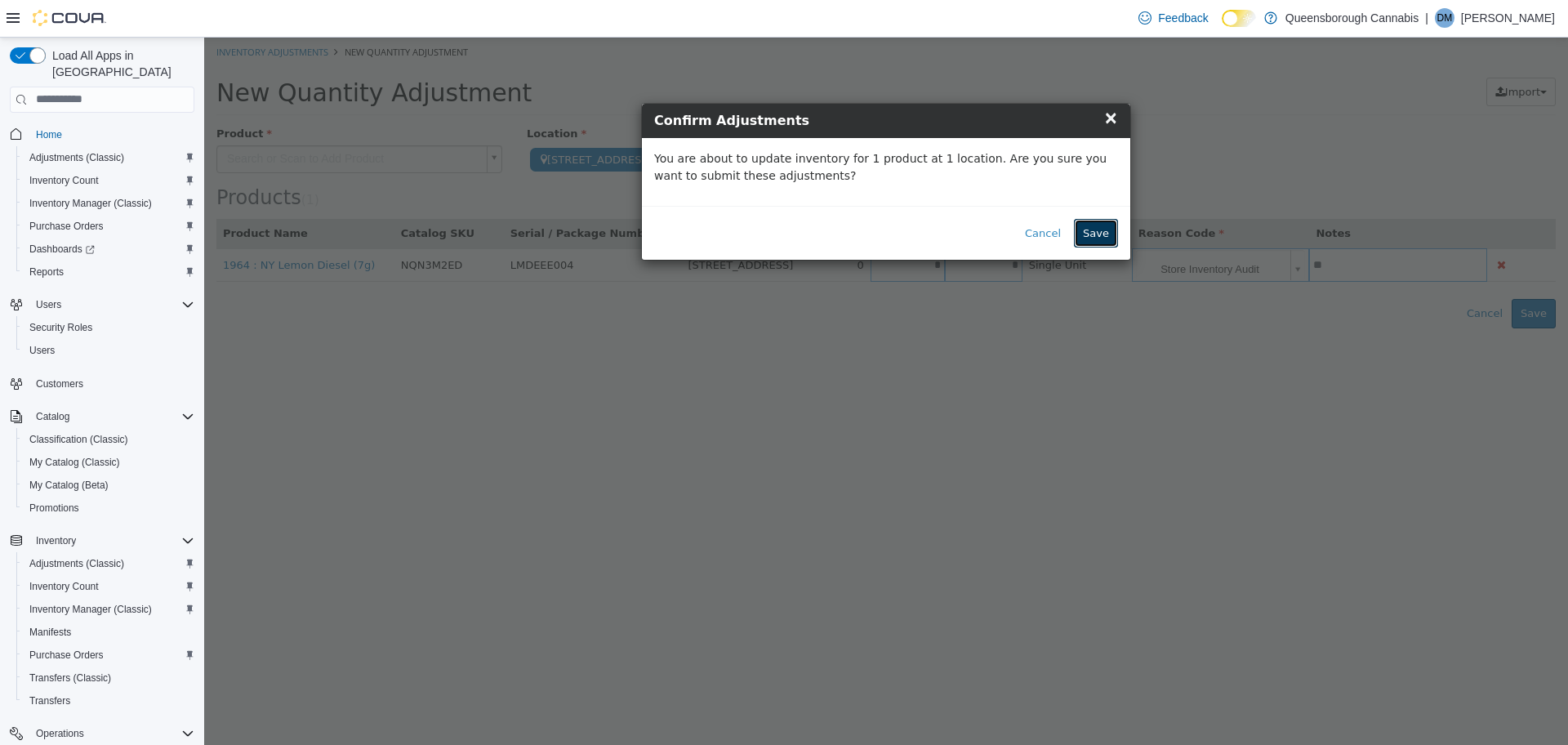
click at [1086, 234] on button "Save" at bounding box center [1096, 233] width 44 height 30
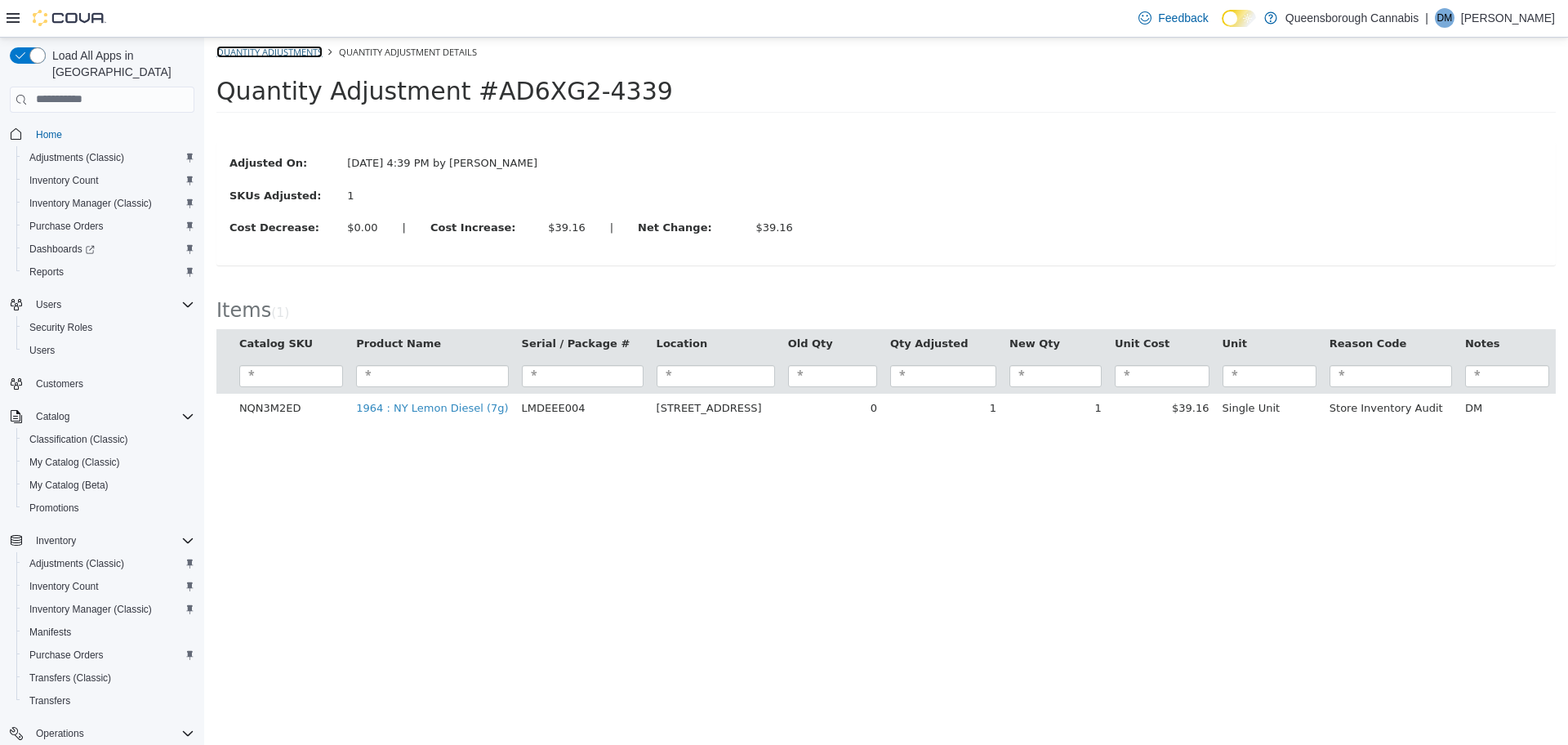
click at [269, 55] on link "Quantity Adjustments" at bounding box center [270, 51] width 106 height 12
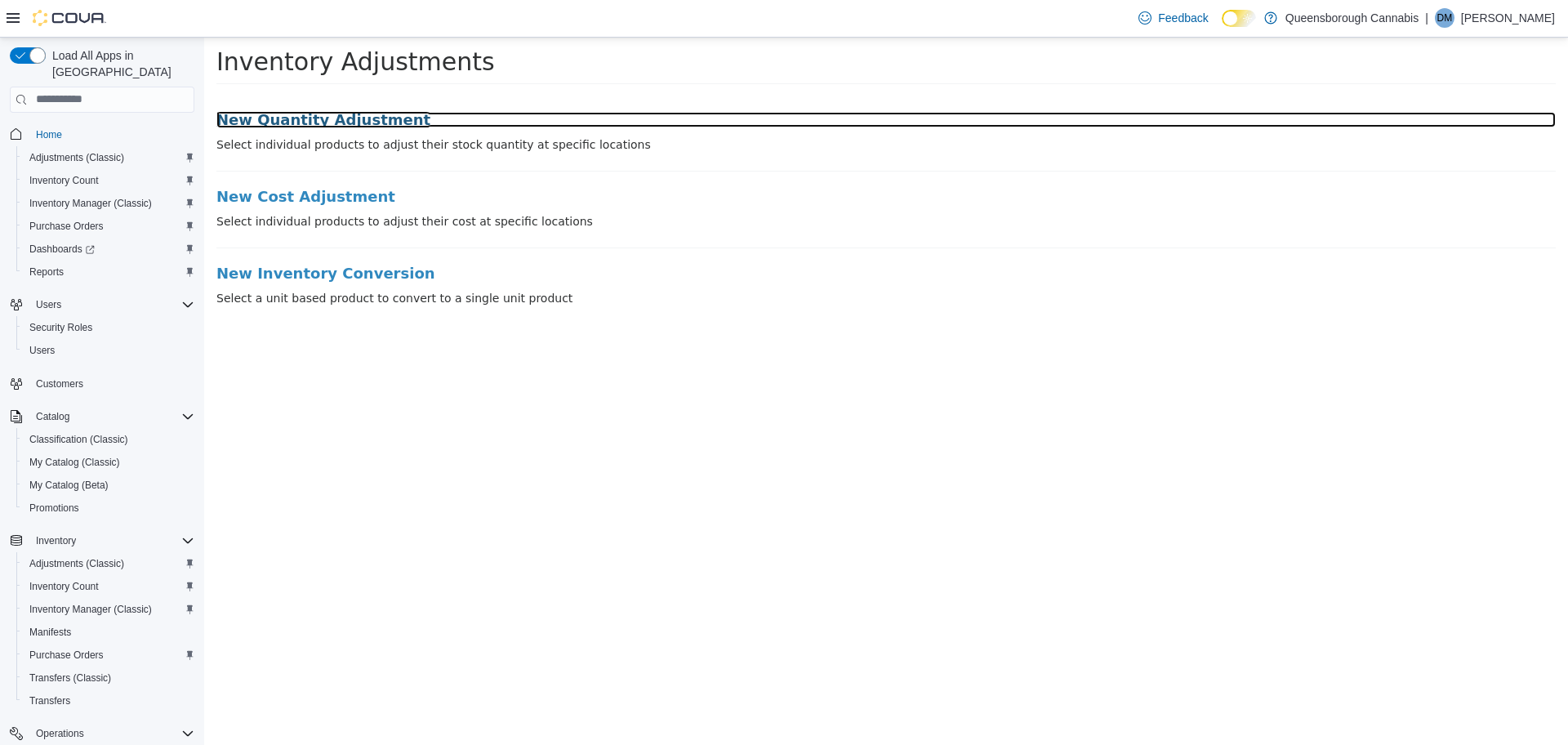
click at [286, 124] on h3 "New Quantity Adjustment" at bounding box center [886, 120] width 1339 height 16
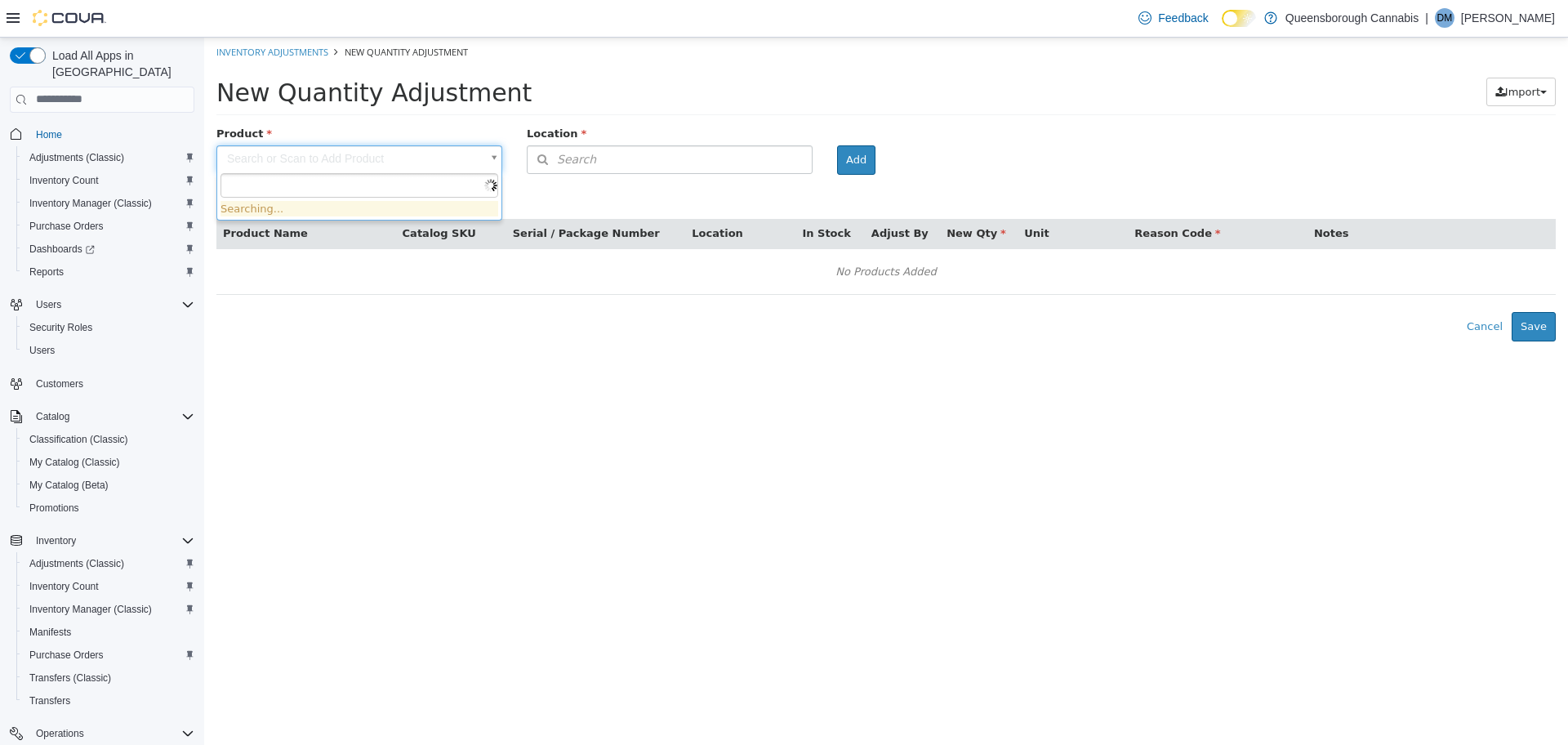
click at [266, 166] on body "× The adjustment request was successfully processed. Inventory Adjustments New …" at bounding box center [886, 189] width 1364 height 304
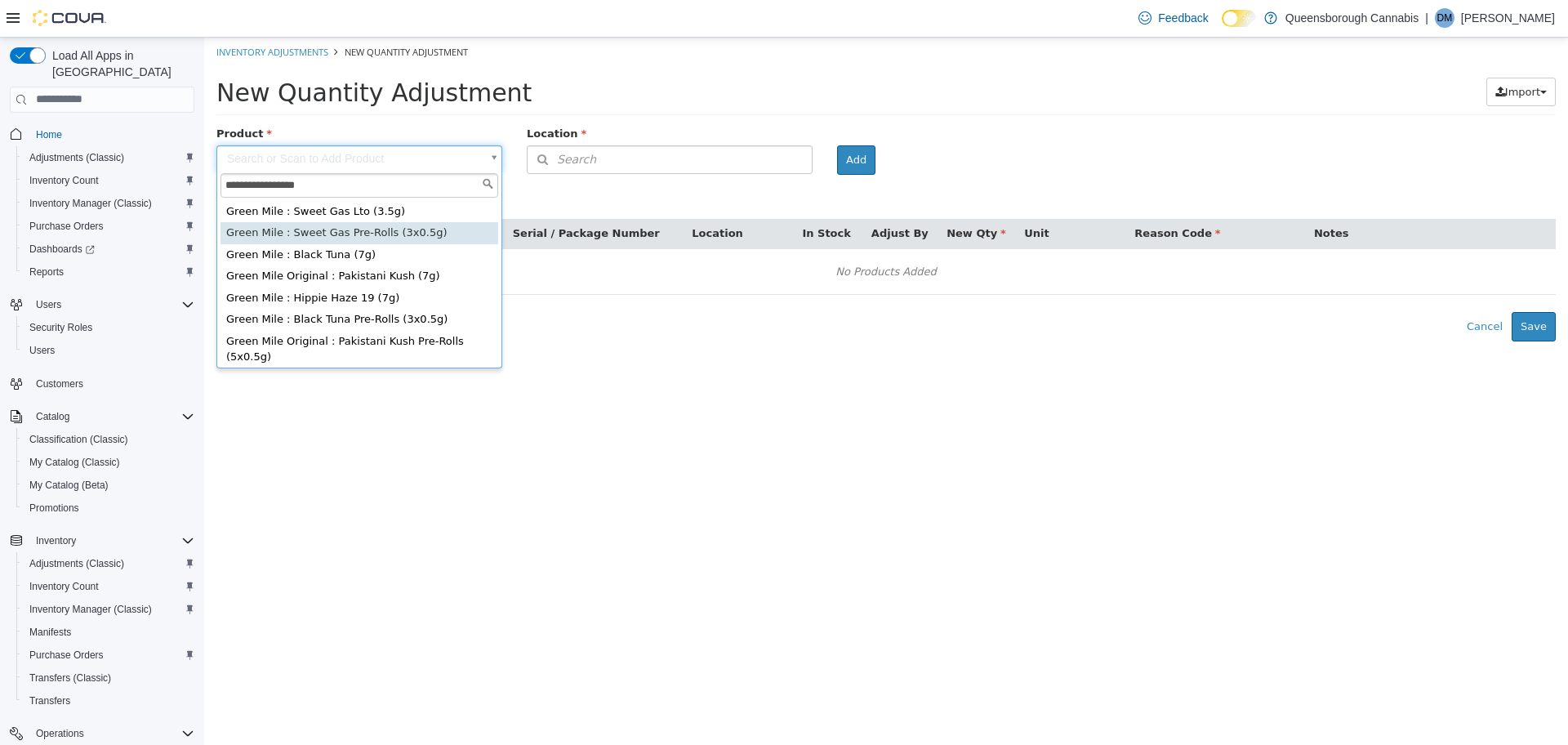
type input "**********"
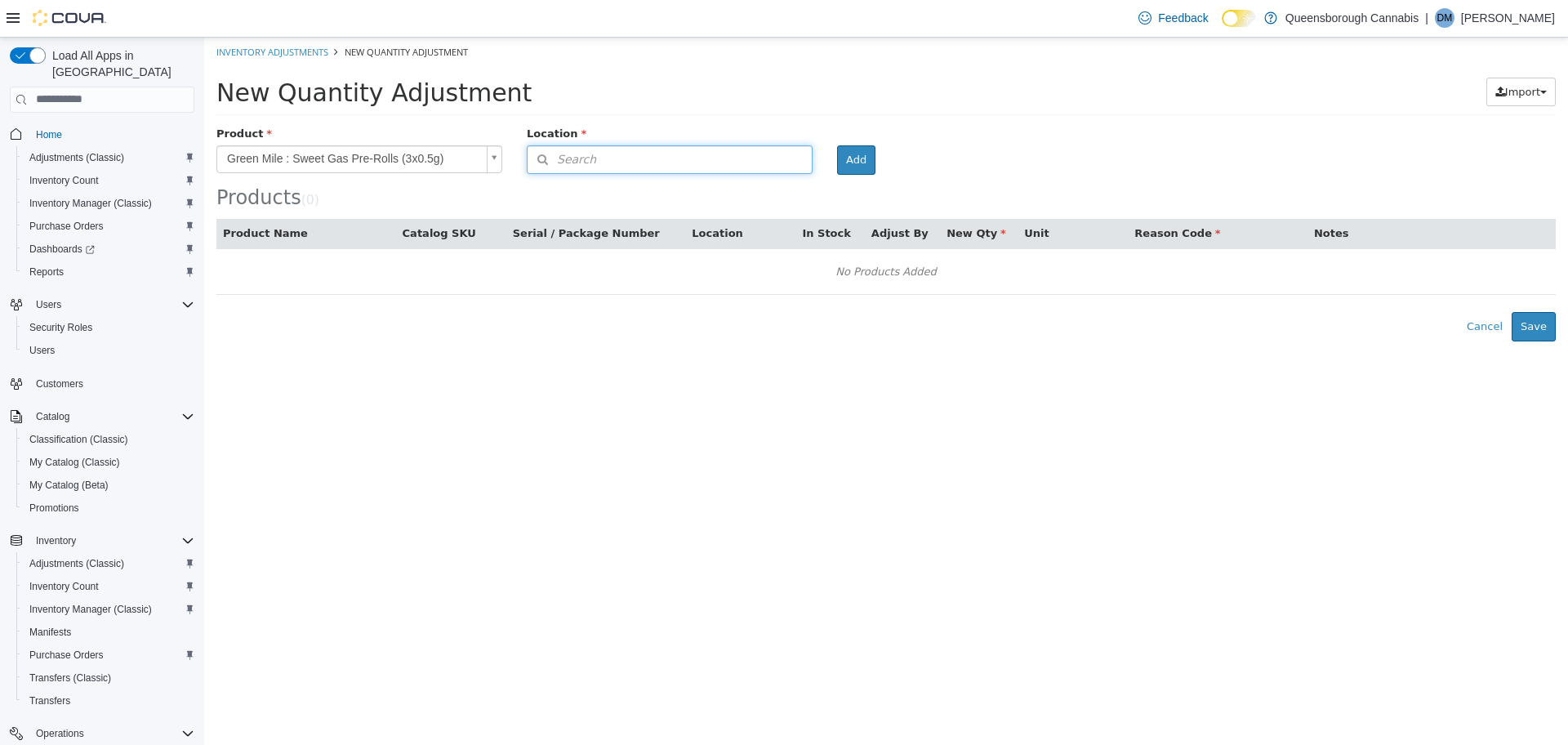
click at [718, 169] on button "Search" at bounding box center [669, 158] width 286 height 29
click at [790, 187] on span "or browse" at bounding box center [772, 188] width 80 height 28
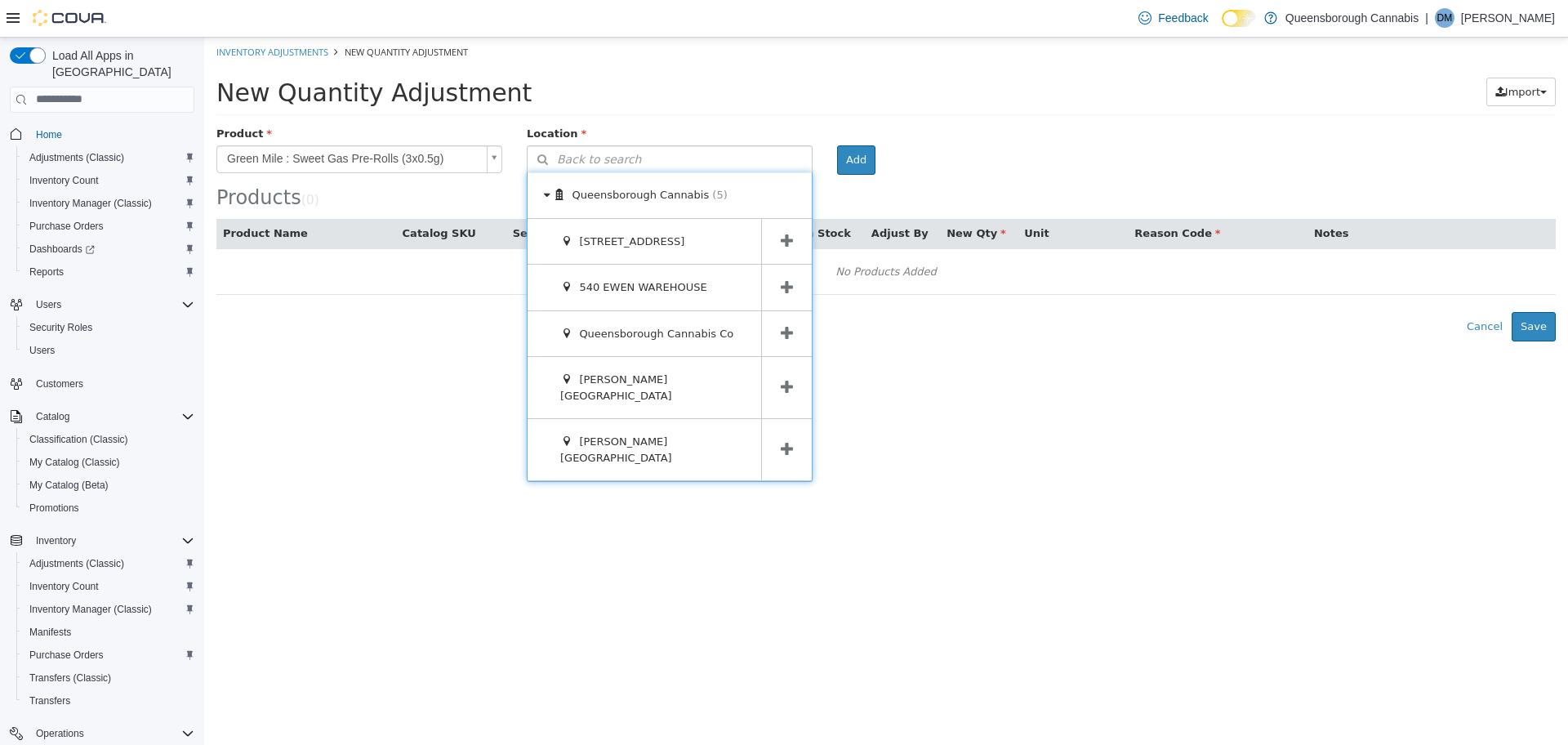
click at [785, 239] on icon at bounding box center [786, 240] width 12 height 16
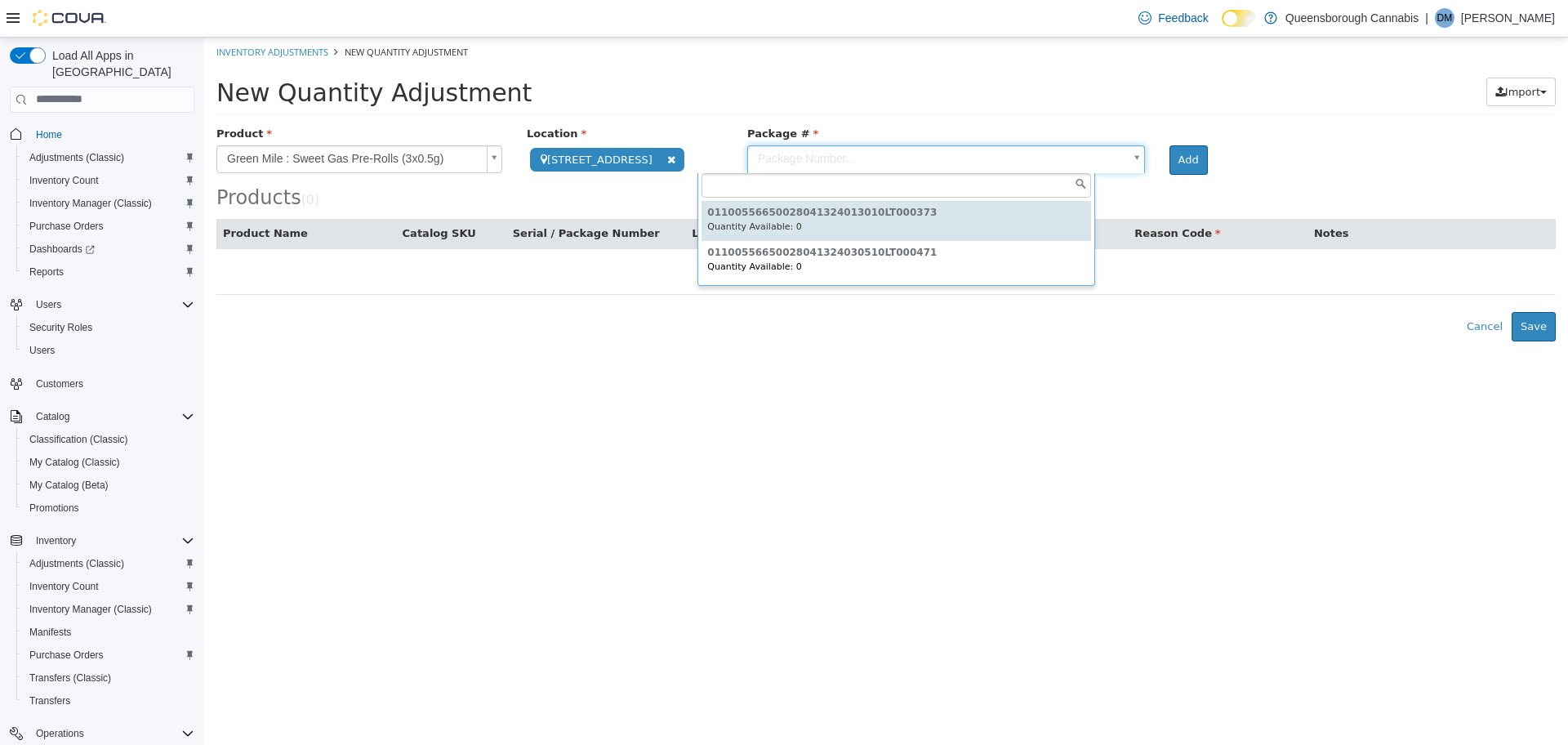
click at [970, 153] on body "**********" at bounding box center [886, 189] width 1364 height 304
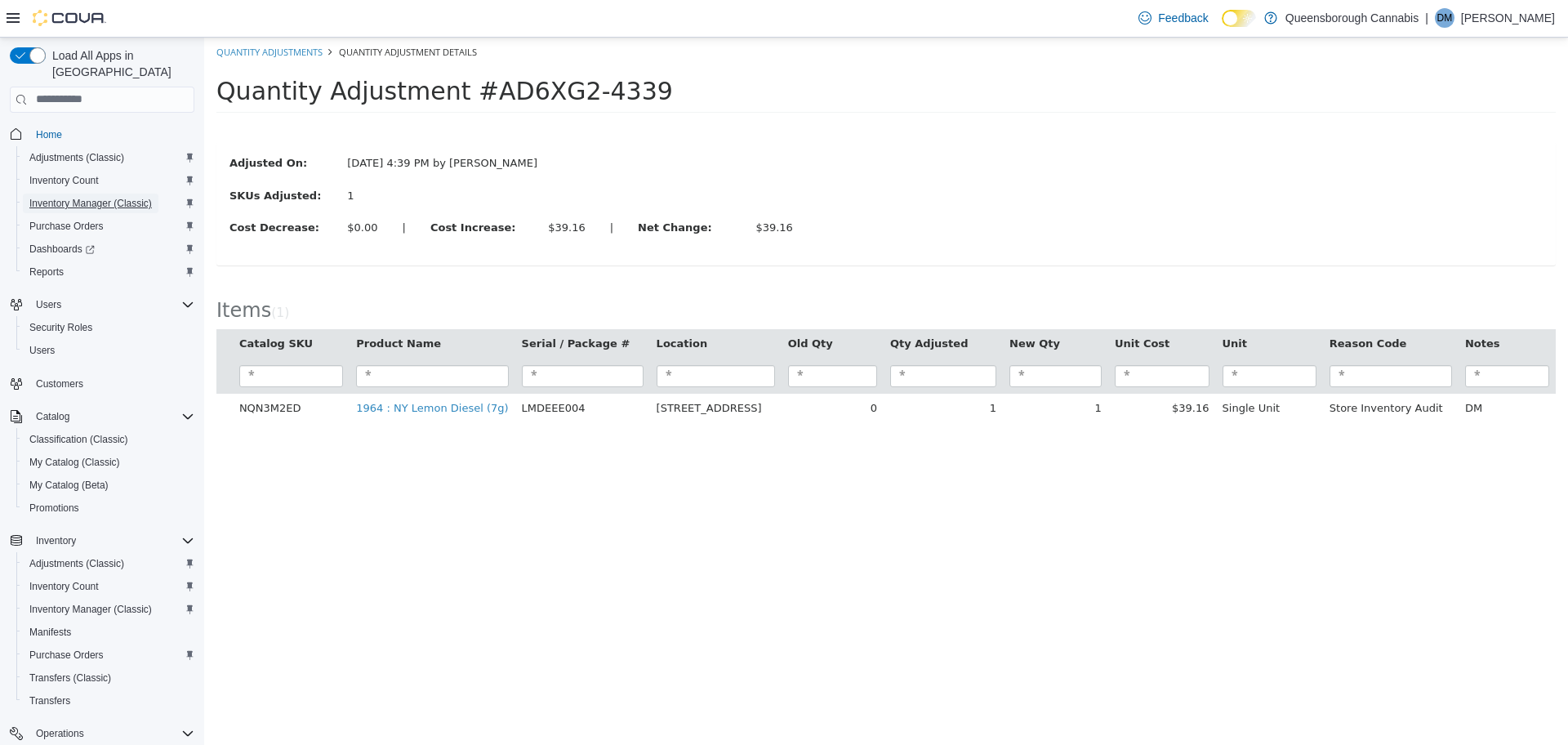
click at [75, 197] on span "Inventory Manager (Classic)" at bounding box center [91, 203] width 123 height 13
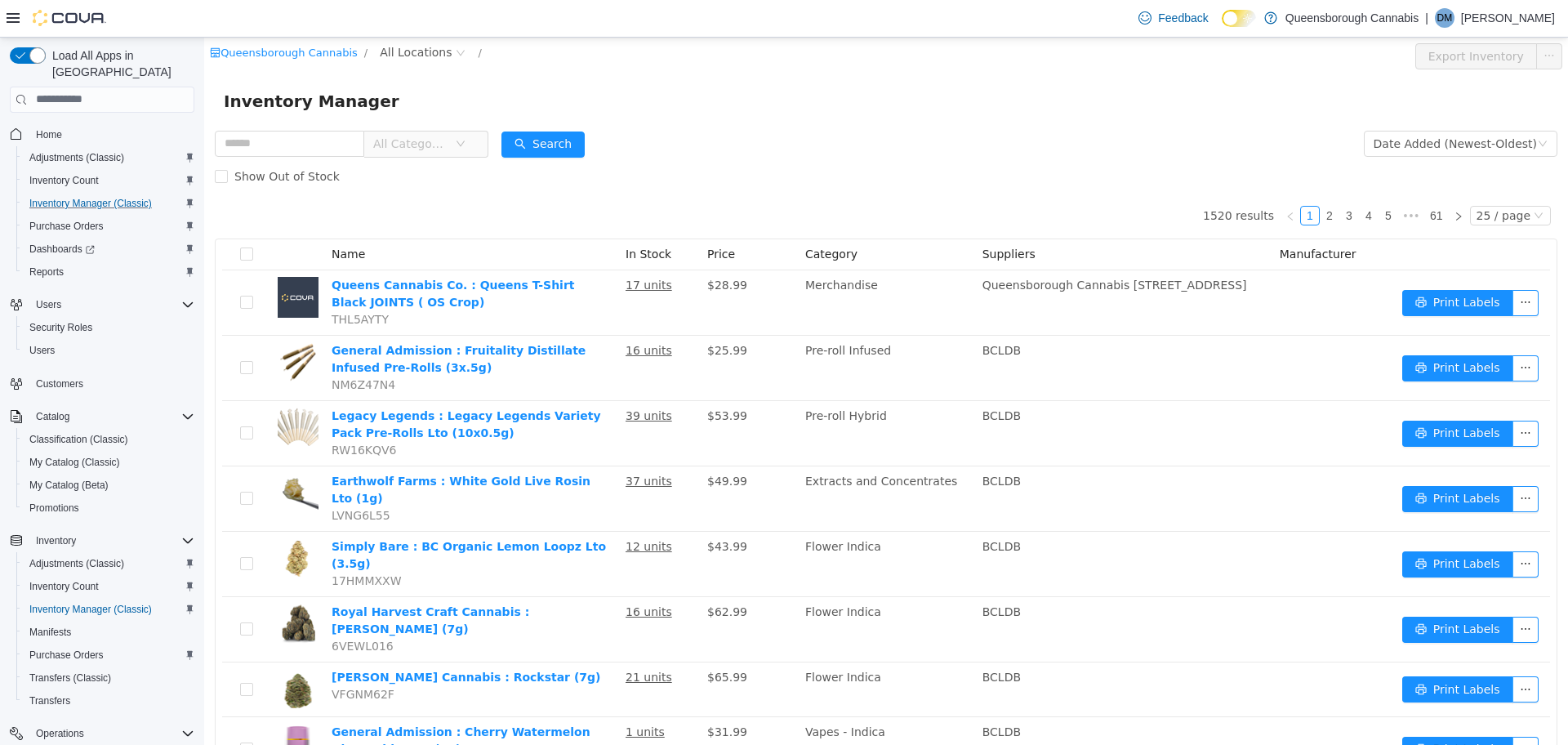
click at [332, 127] on div "All Categories" at bounding box center [351, 143] width 274 height 33
click at [306, 146] on input "text" at bounding box center [289, 143] width 149 height 26
type input "********"
click at [571, 136] on button "Search" at bounding box center [543, 143] width 84 height 26
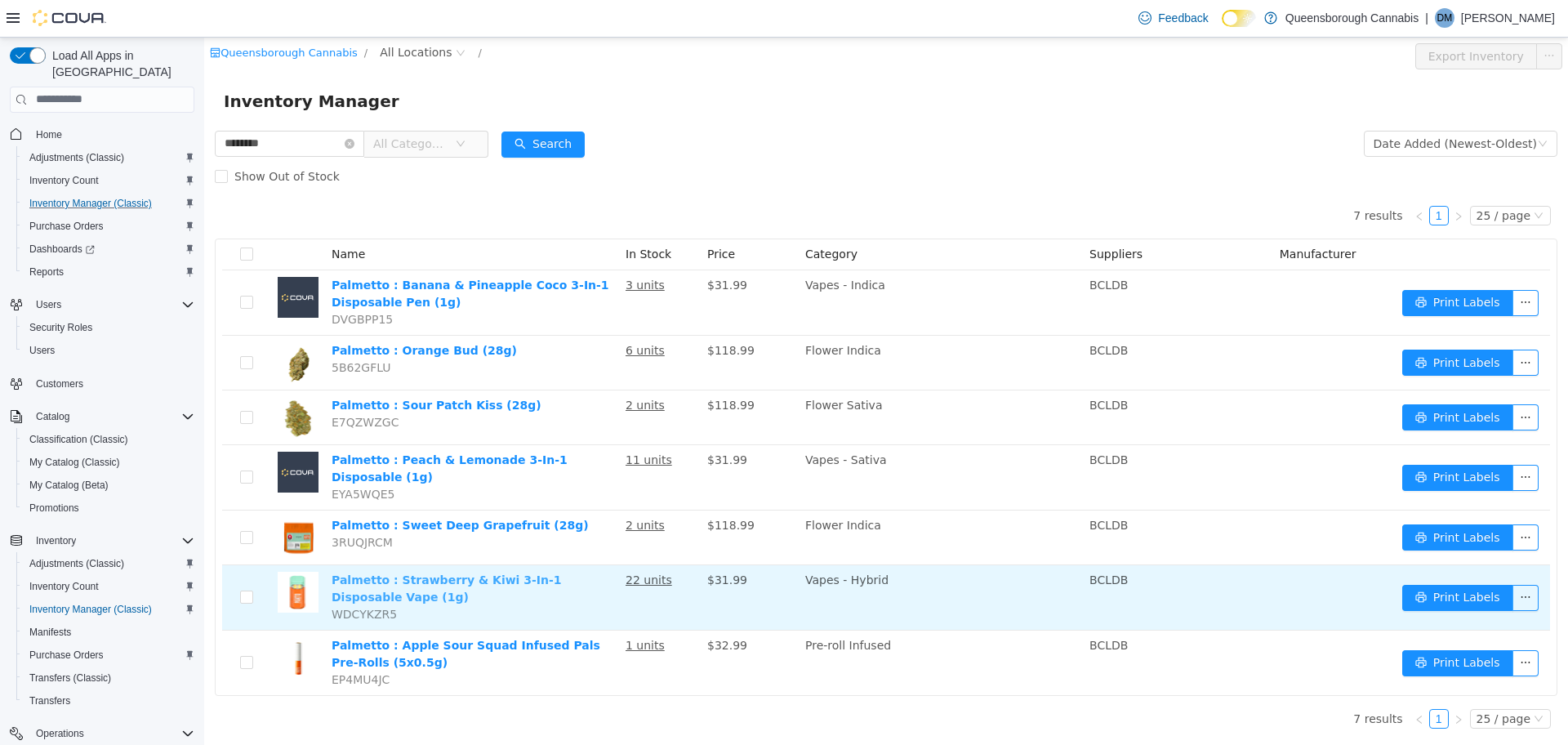
click at [469, 573] on link "Palmetto : Strawberry & Kiwi 3-In-1 Disposable Vape (1g)" at bounding box center [446, 588] width 230 height 30
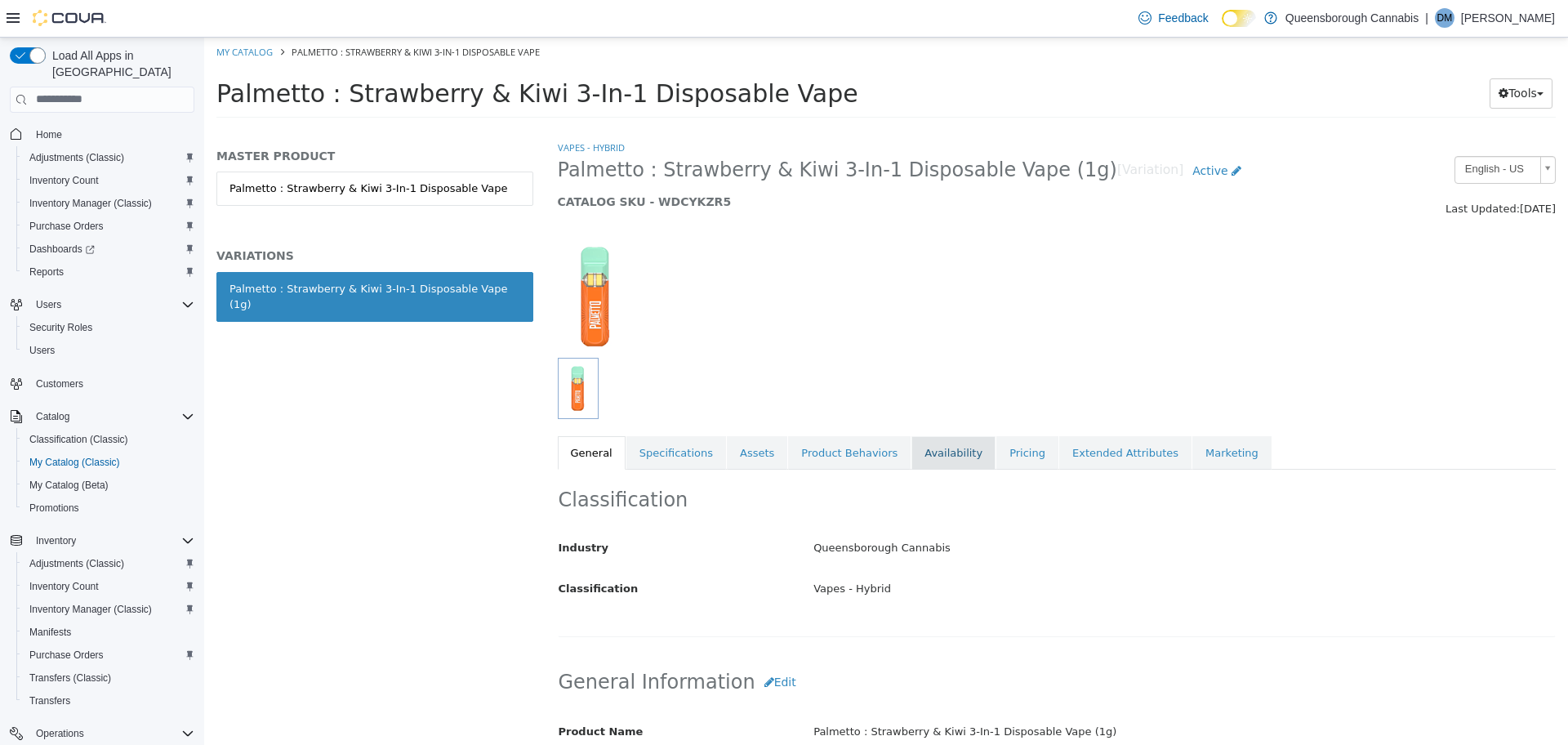
click at [922, 447] on link "Availability" at bounding box center [953, 452] width 84 height 34
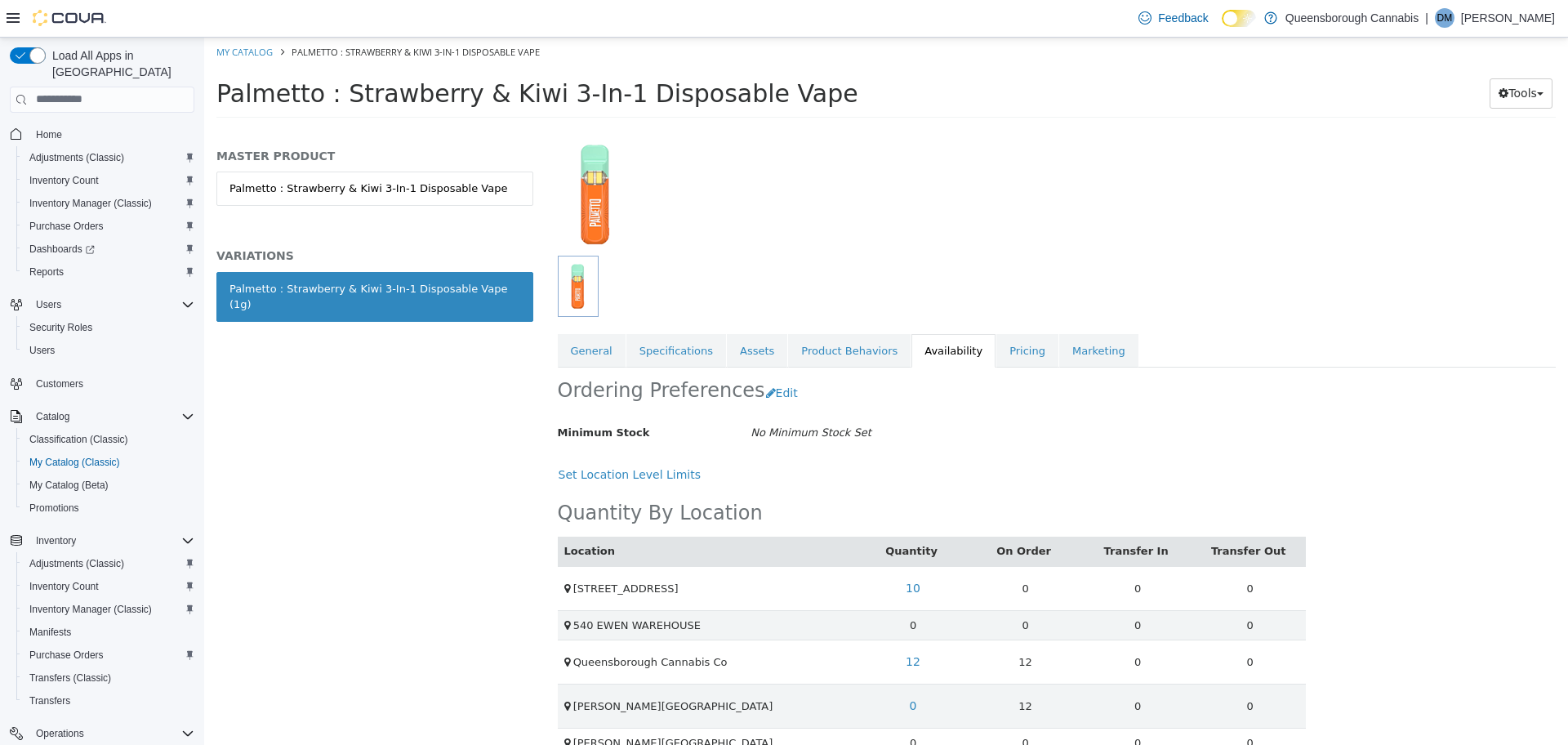
scroll to position [133, 0]
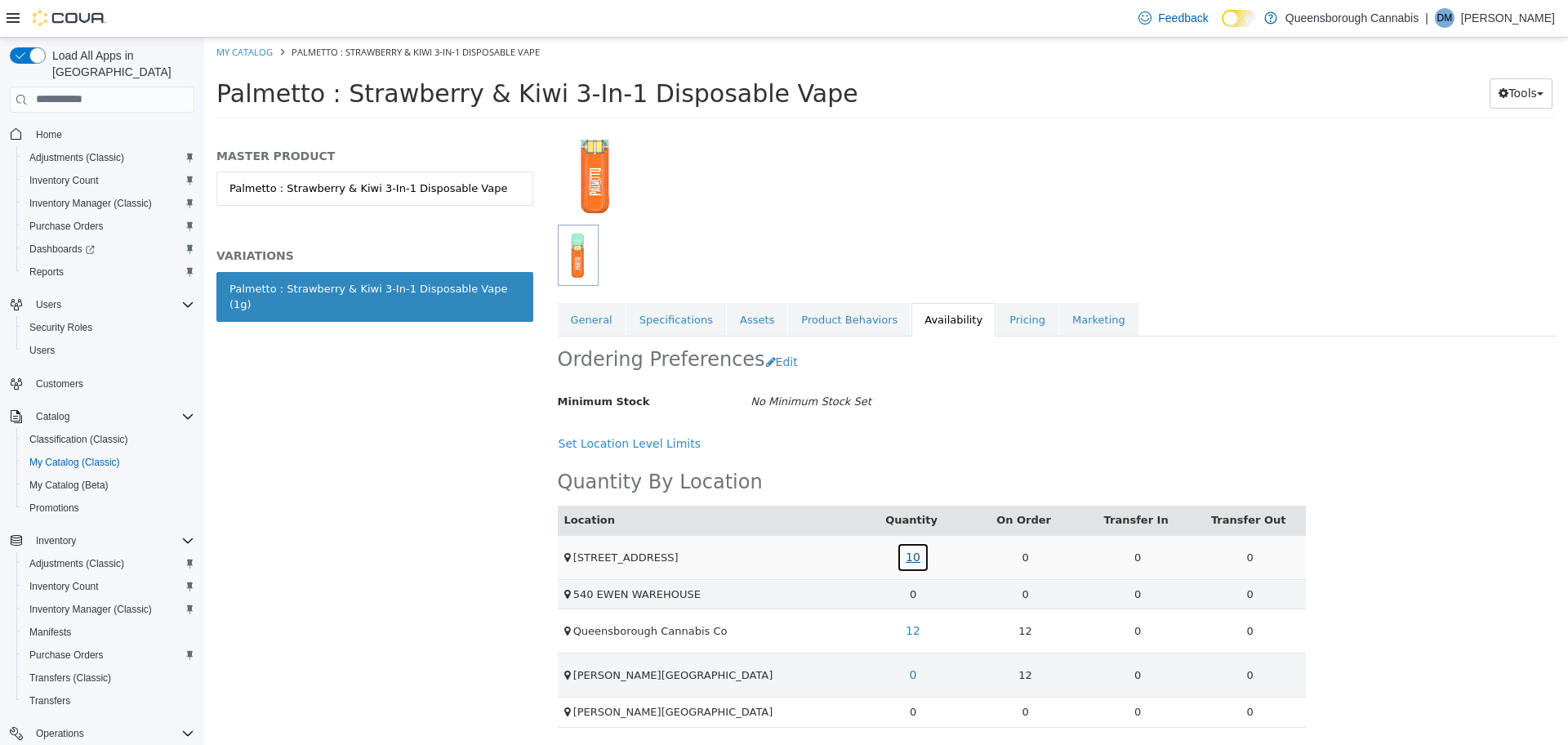
click at [911, 555] on link "10" at bounding box center [913, 556] width 33 height 30
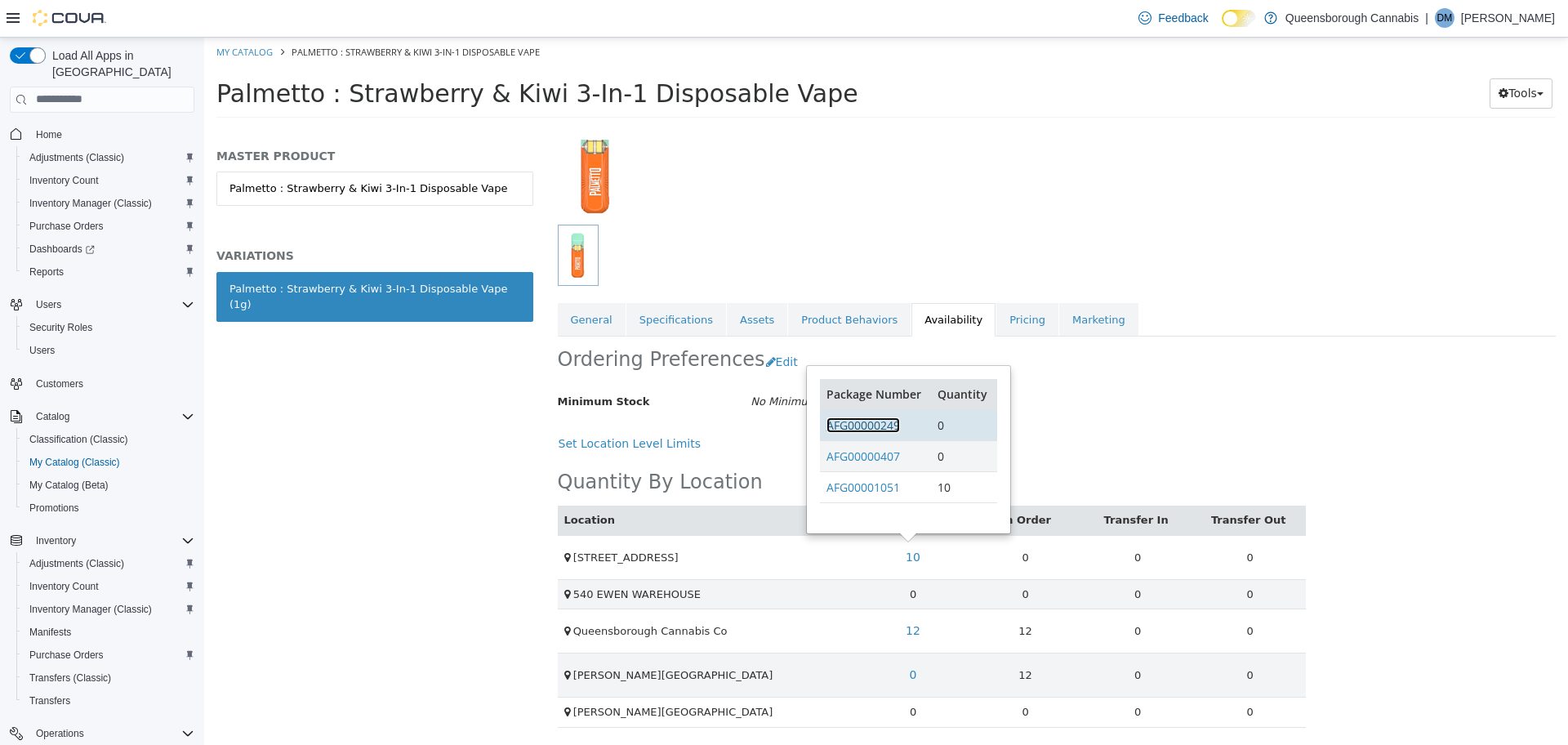
click at [852, 431] on link "AFG00000249" at bounding box center [863, 424] width 74 height 16
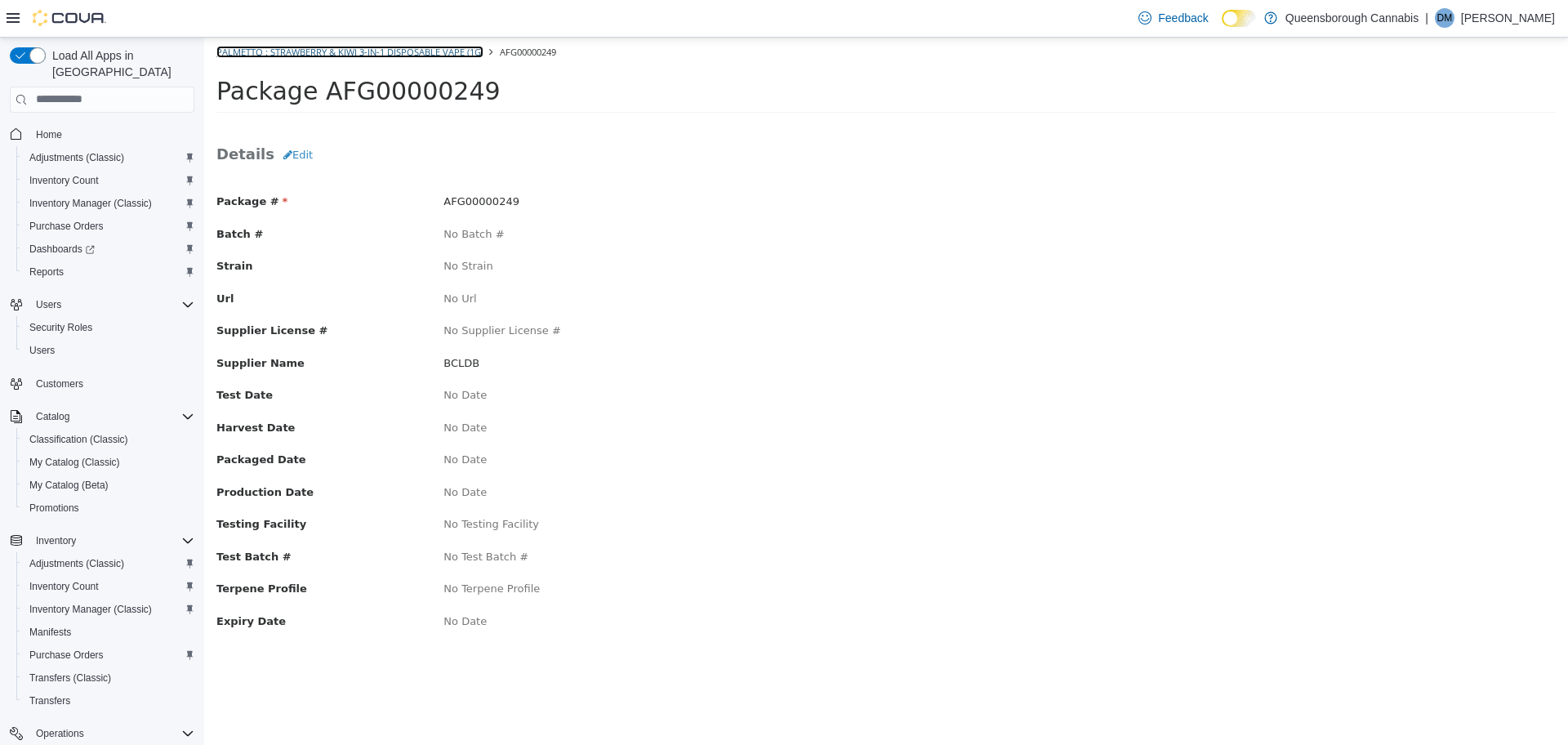
click at [422, 50] on link "Palmetto : Strawberry & Kiwi 3-In-1 Disposable Vape (1g)" at bounding box center [350, 51] width 267 height 12
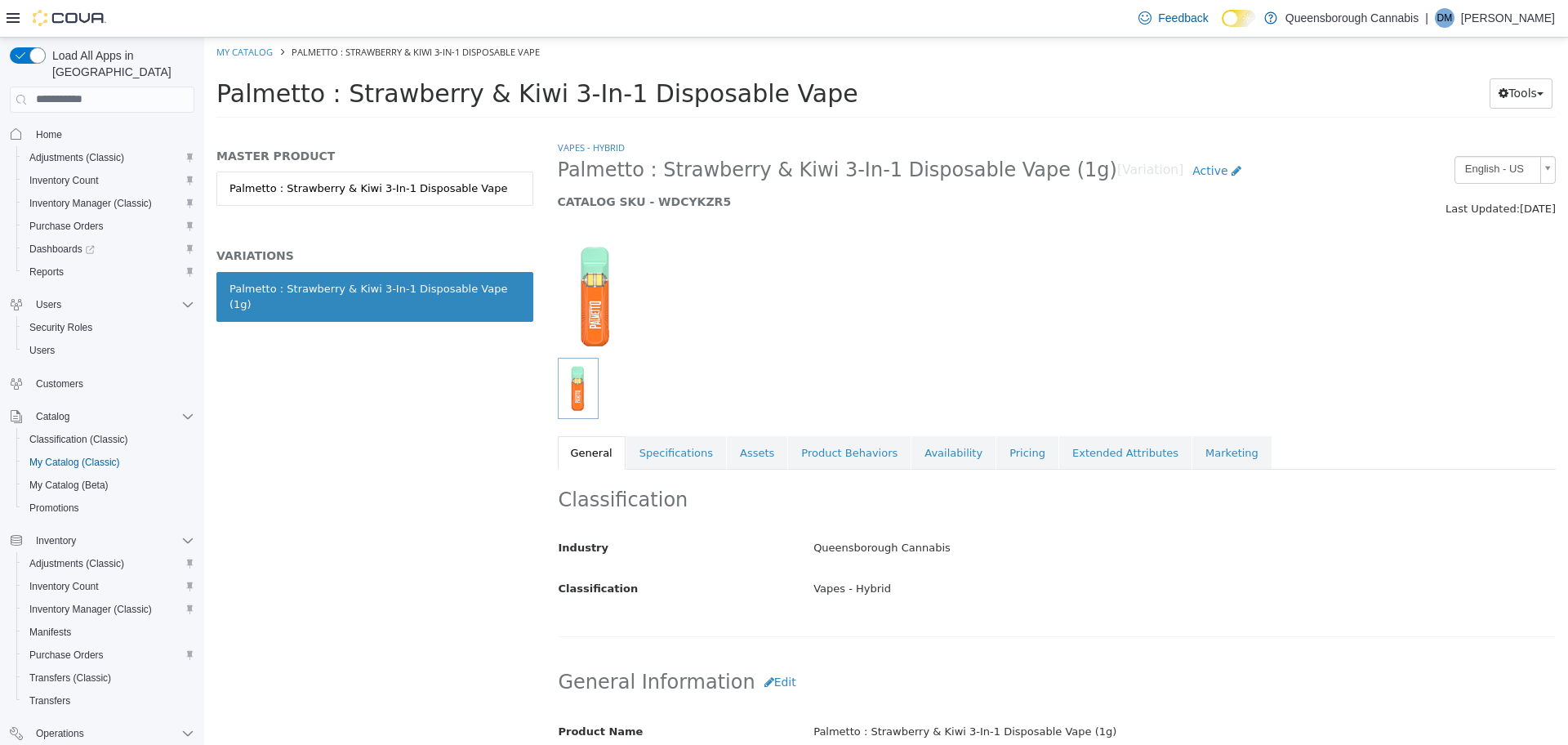
click at [424, 288] on div "Palmetto : Strawberry & Kiwi 3-In-1 Disposable Vape (1g)" at bounding box center [374, 296] width 291 height 32
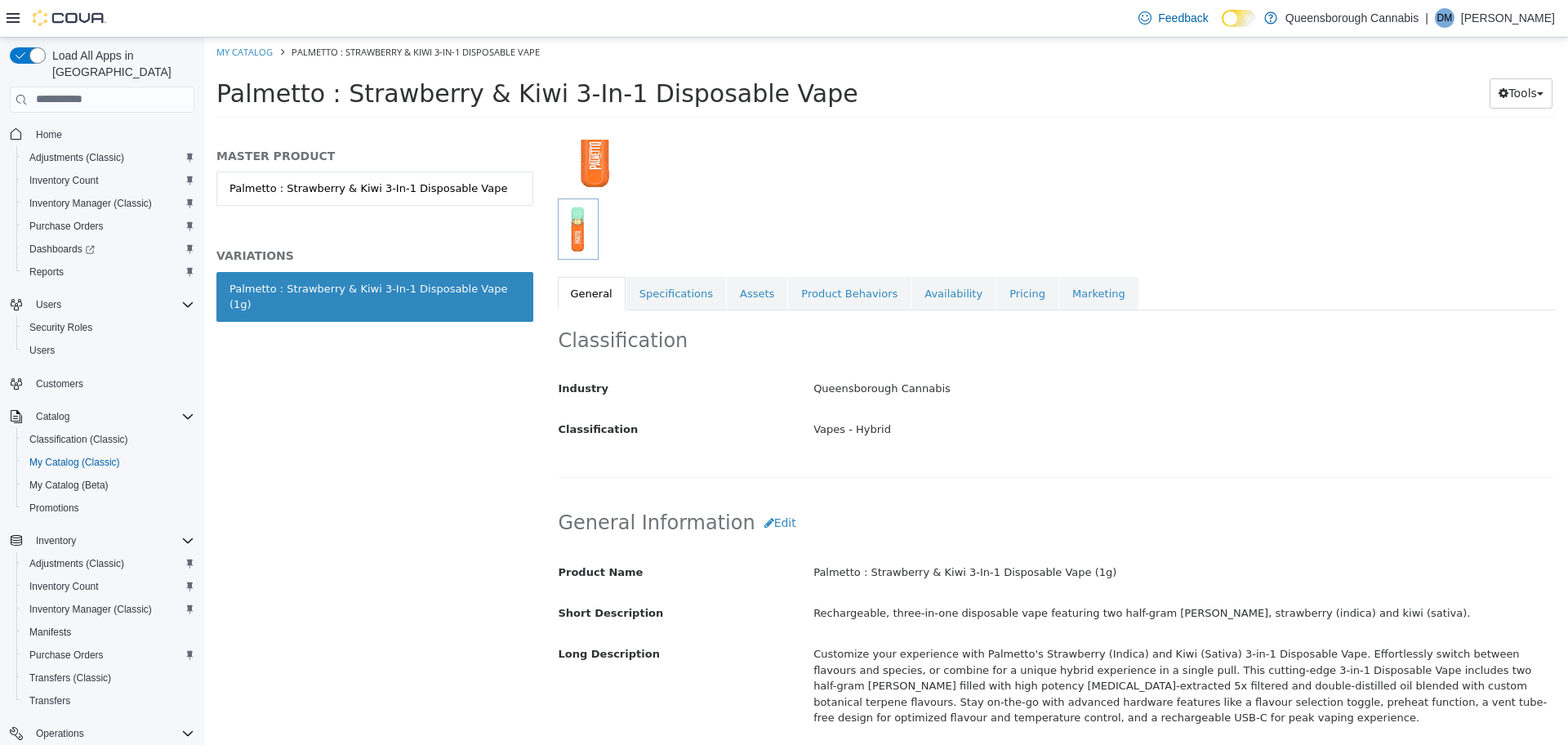
scroll to position [57, 0]
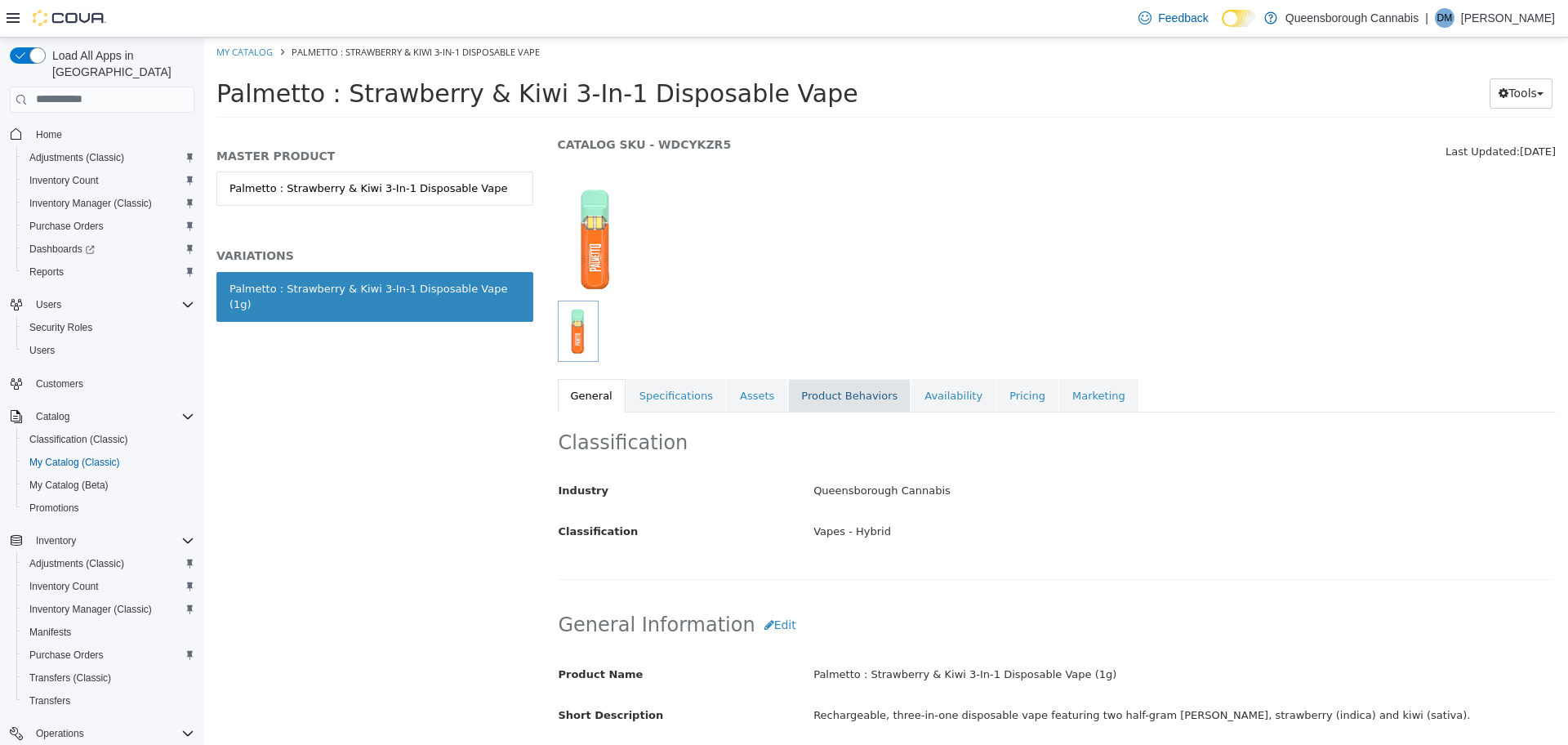
click at [813, 400] on link "Product Behaviors" at bounding box center [850, 396] width 123 height 34
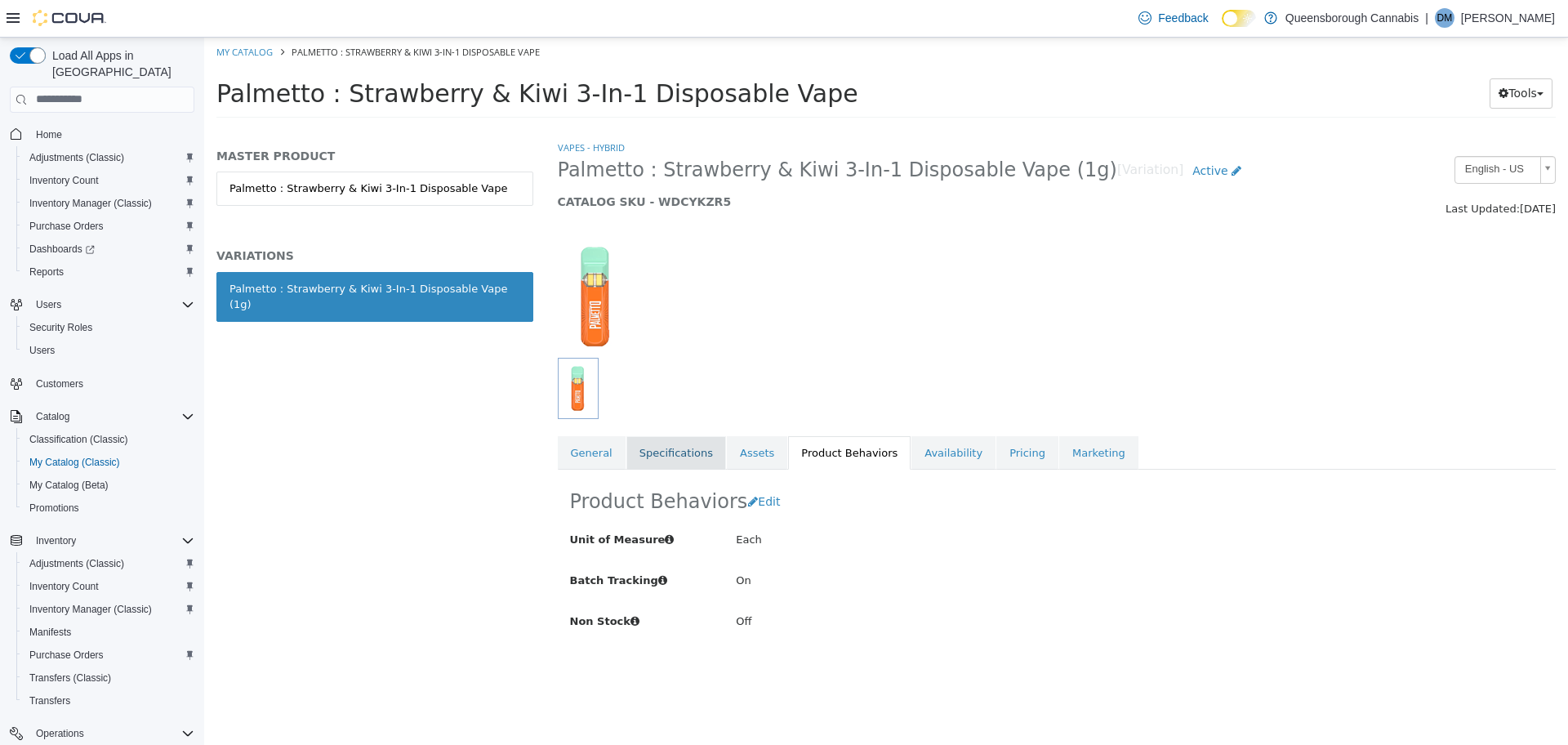
click at [655, 452] on link "Specifications" at bounding box center [677, 452] width 100 height 34
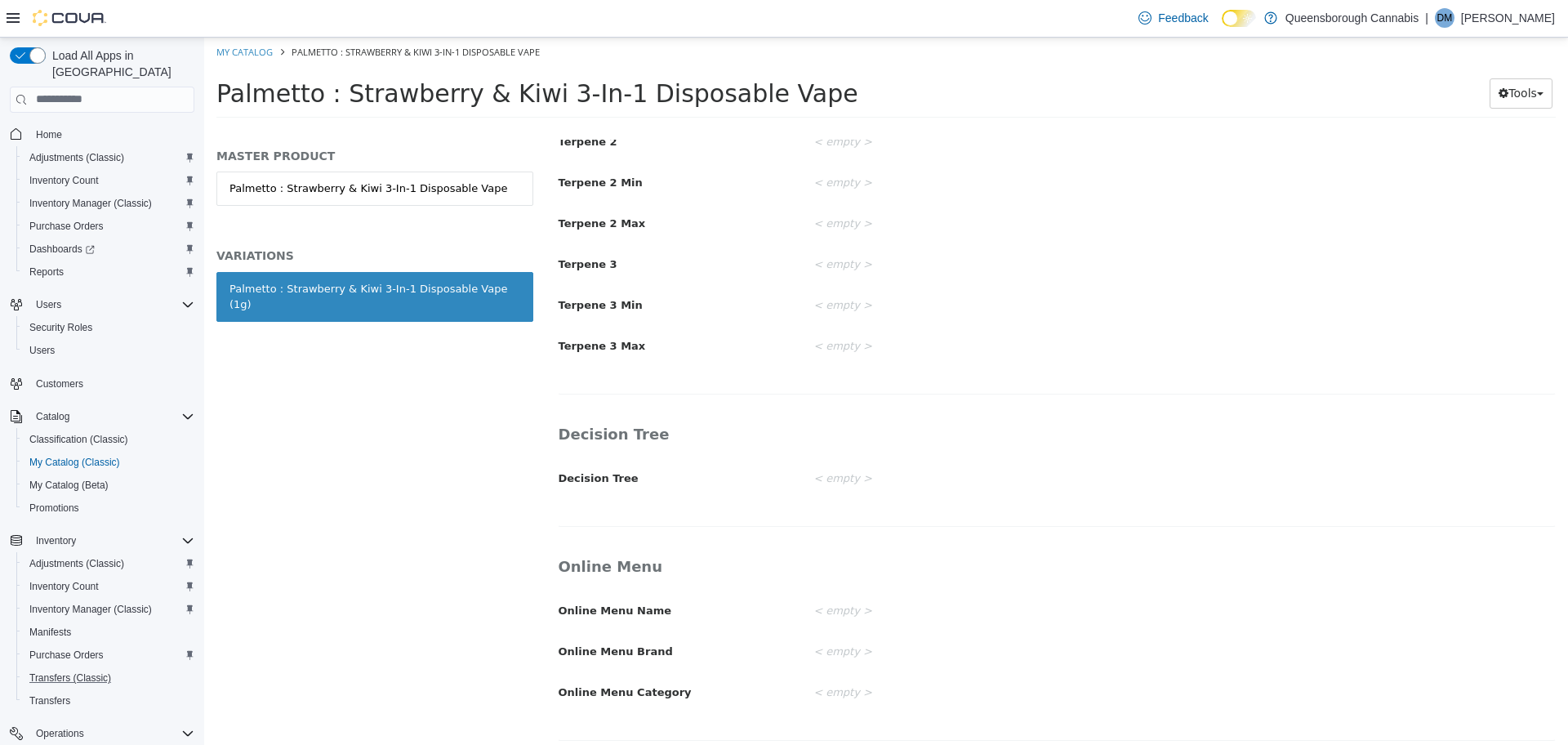
scroll to position [98, 0]
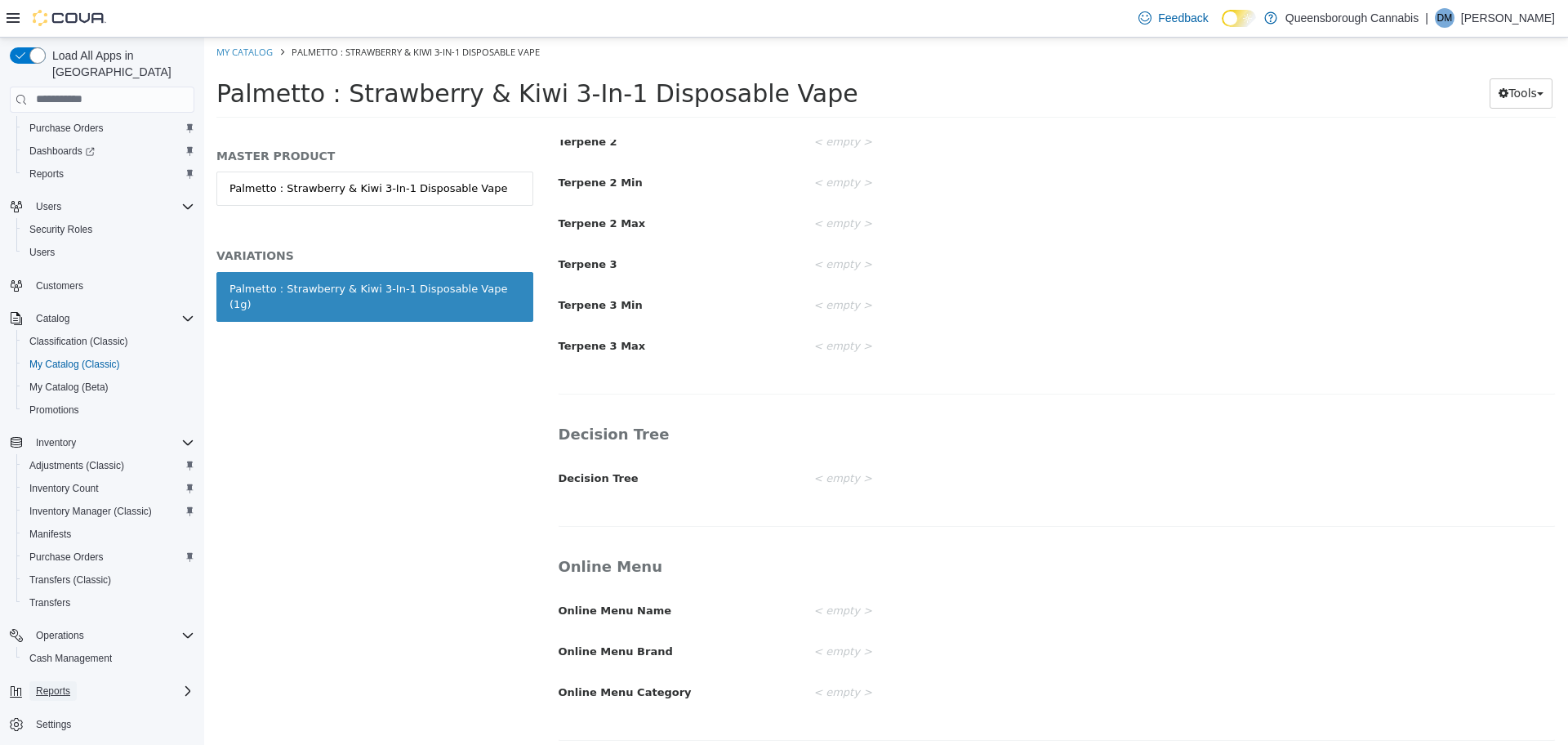
click at [33, 681] on button "Reports" at bounding box center [53, 691] width 48 height 20
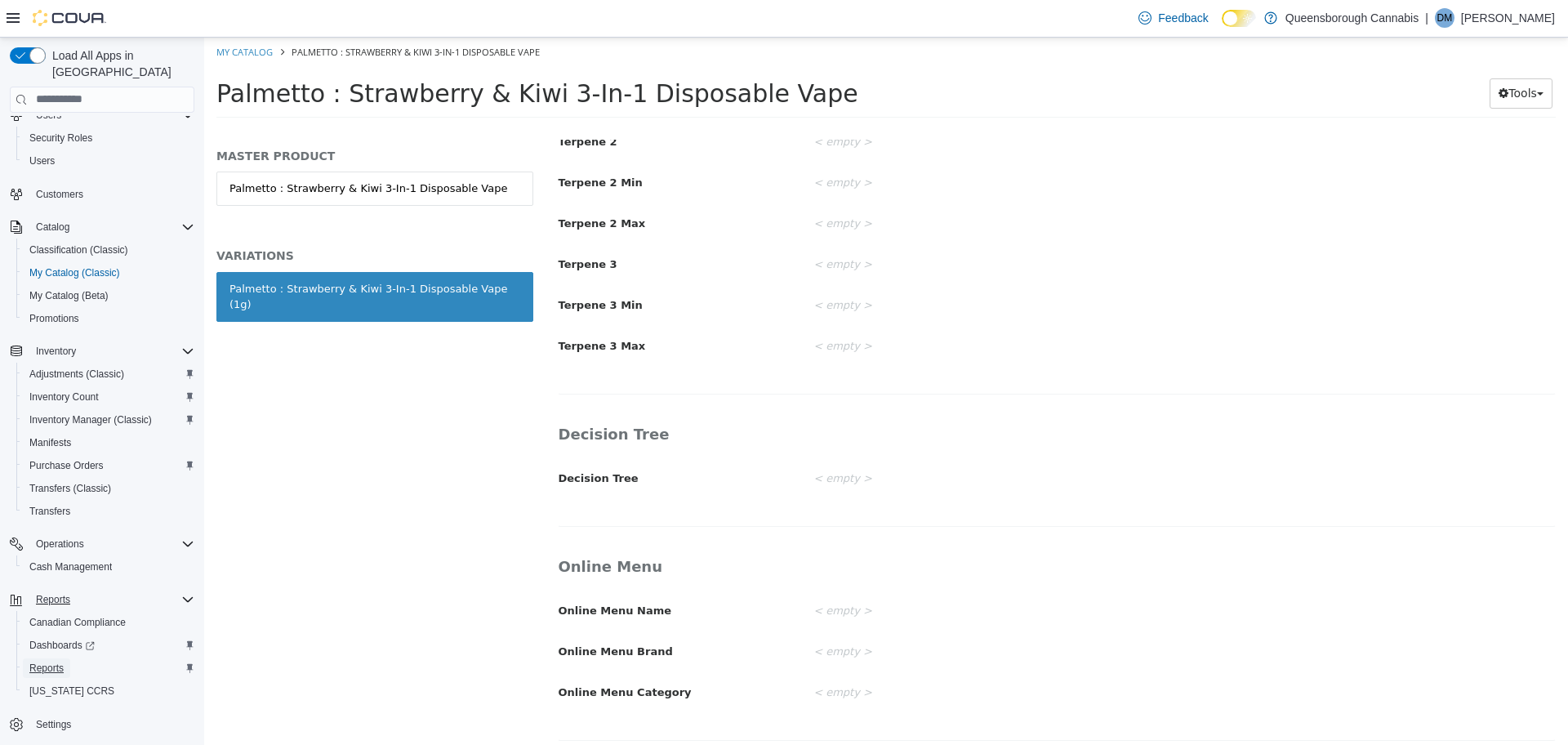
click at [50, 661] on span "Reports" at bounding box center [47, 668] width 34 height 13
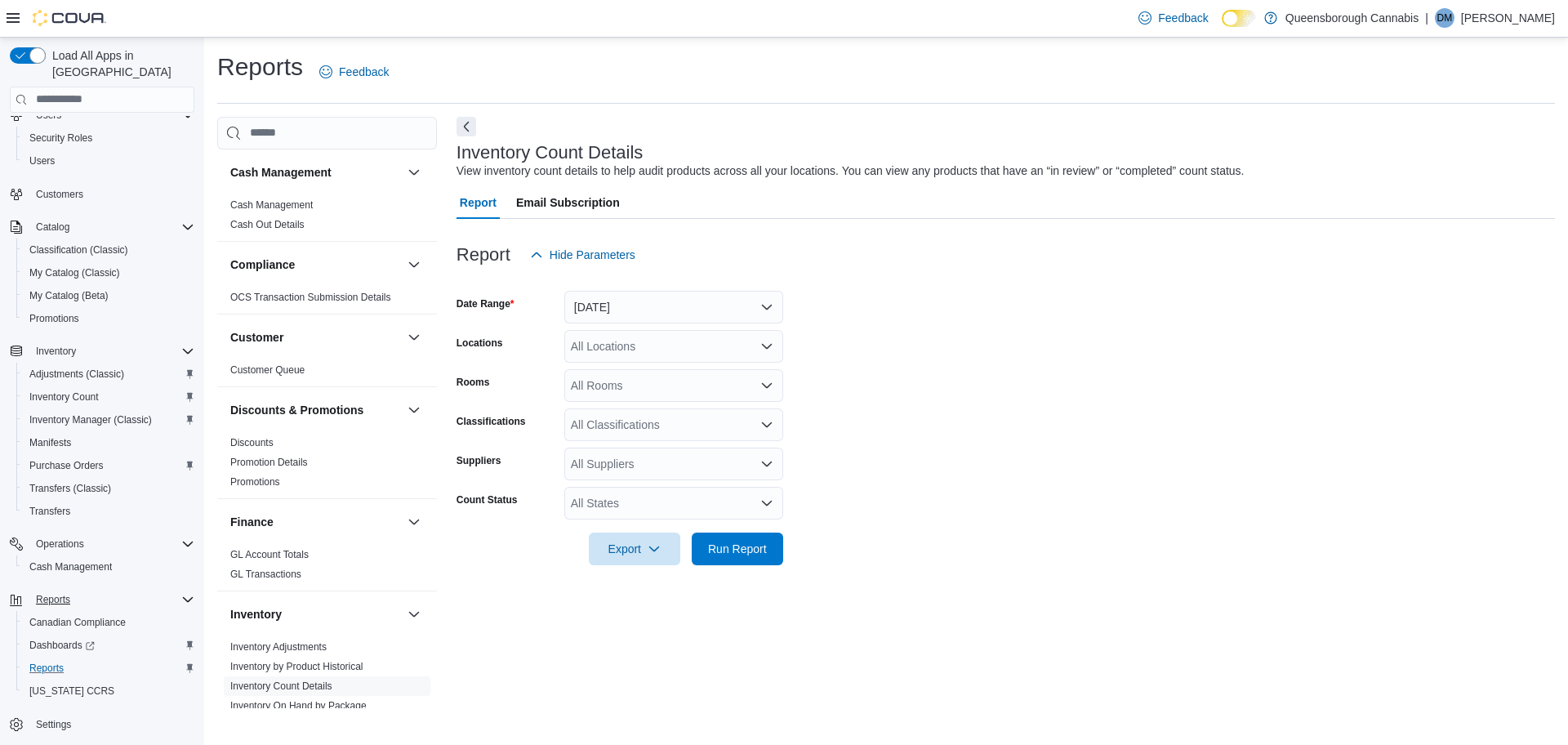
scroll to position [102, 0]
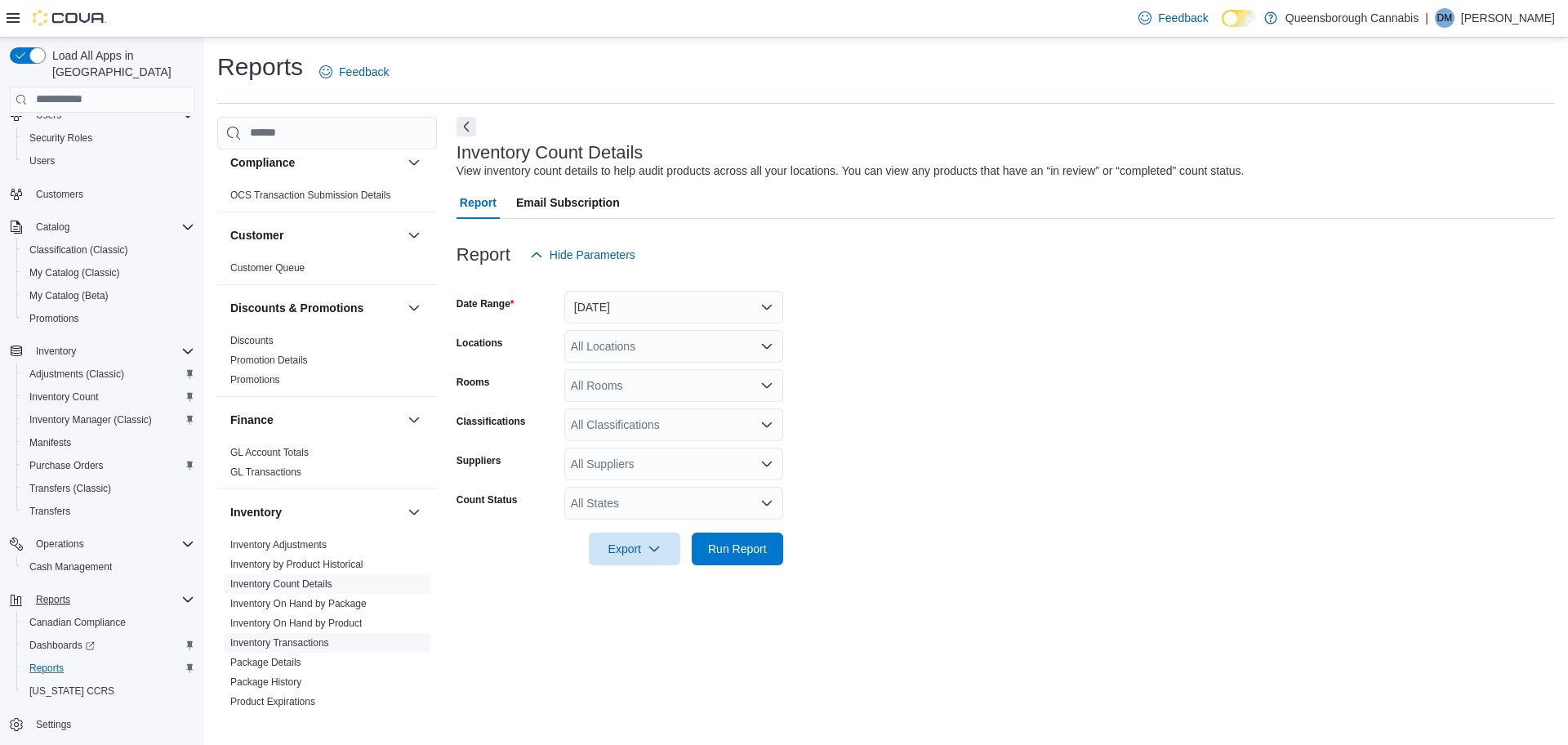
click at [289, 646] on link "Inventory Transactions" at bounding box center [279, 643] width 99 height 11
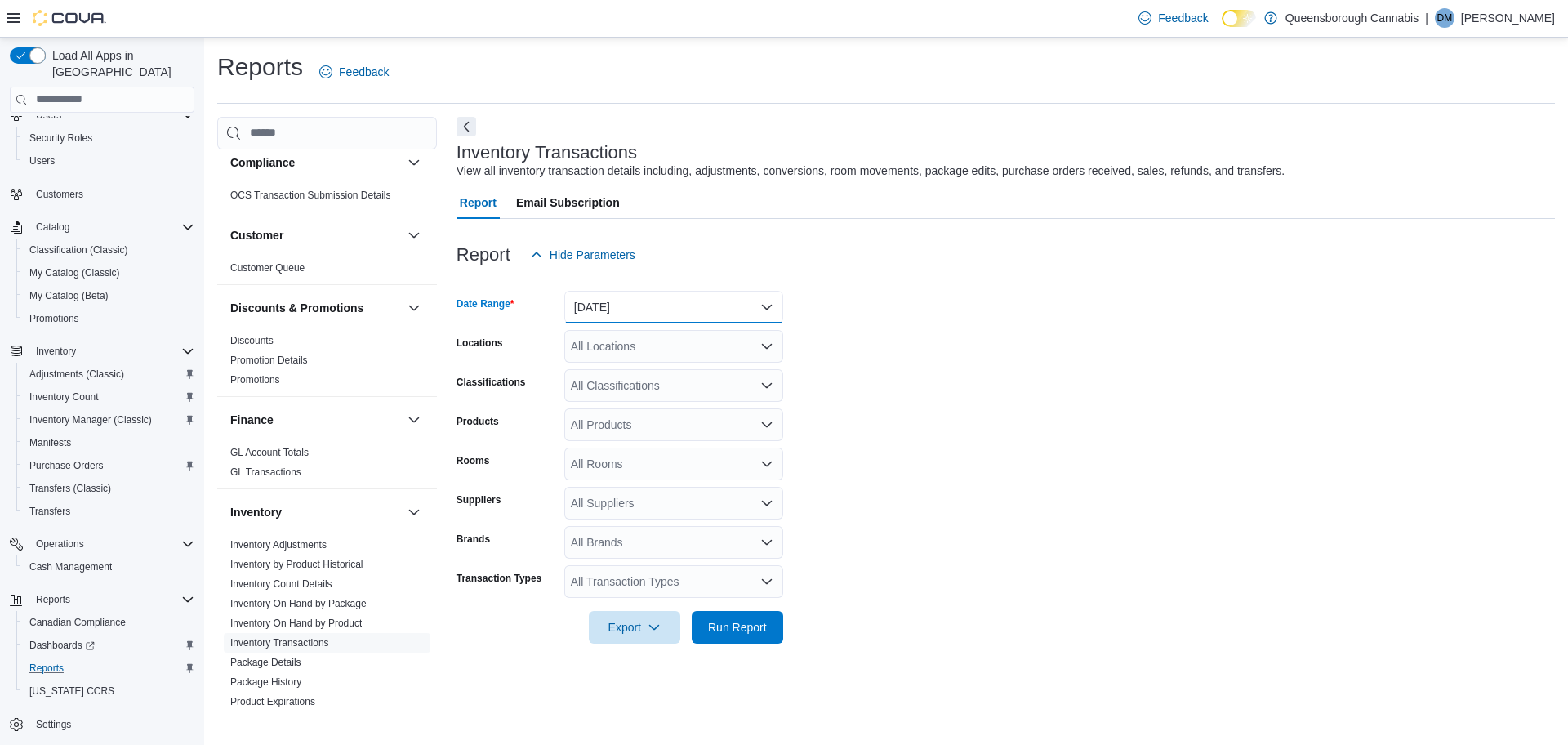
click at [650, 316] on button "Yesterday" at bounding box center [673, 307] width 219 height 33
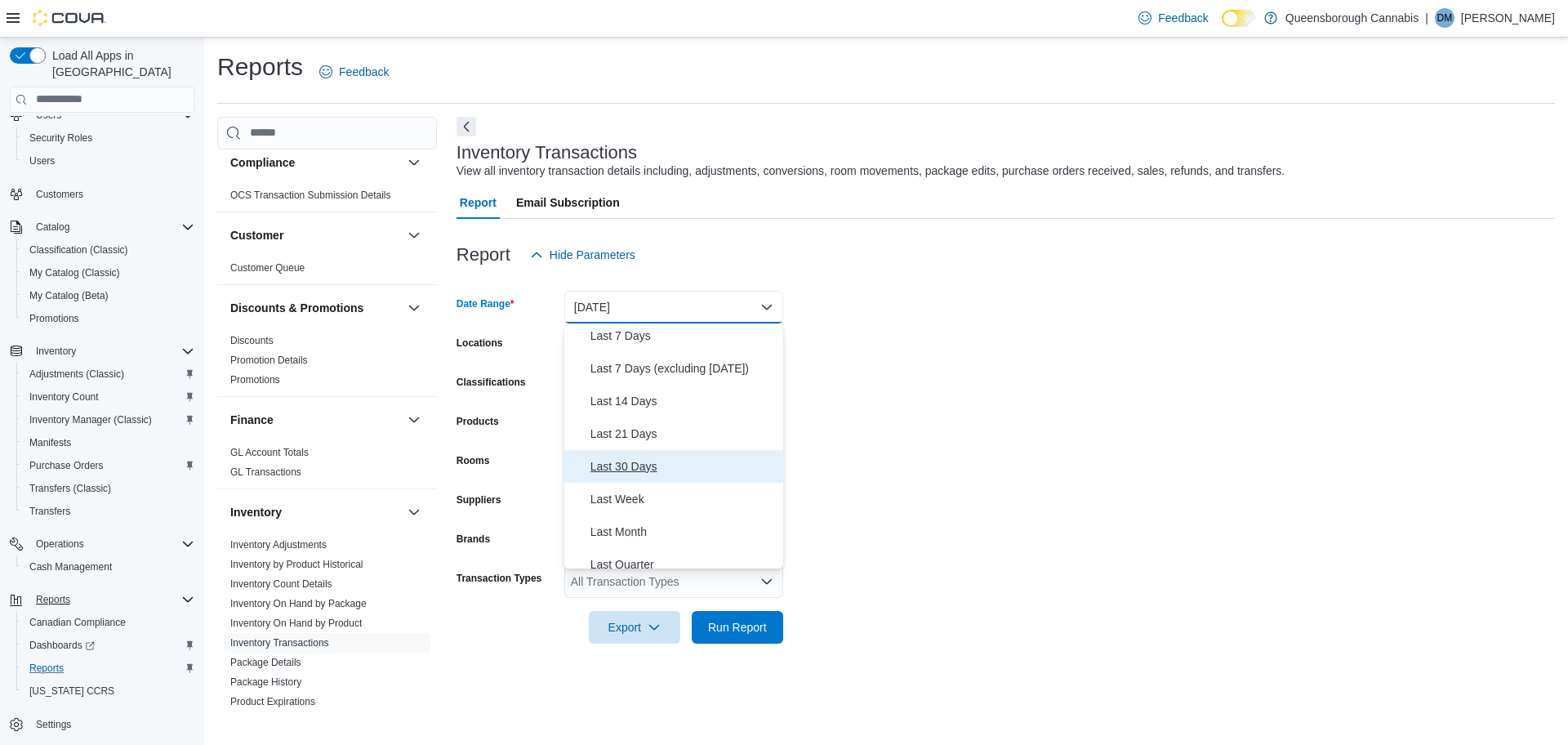
click at [629, 475] on span "Last 30 Days" at bounding box center [683, 466] width 186 height 20
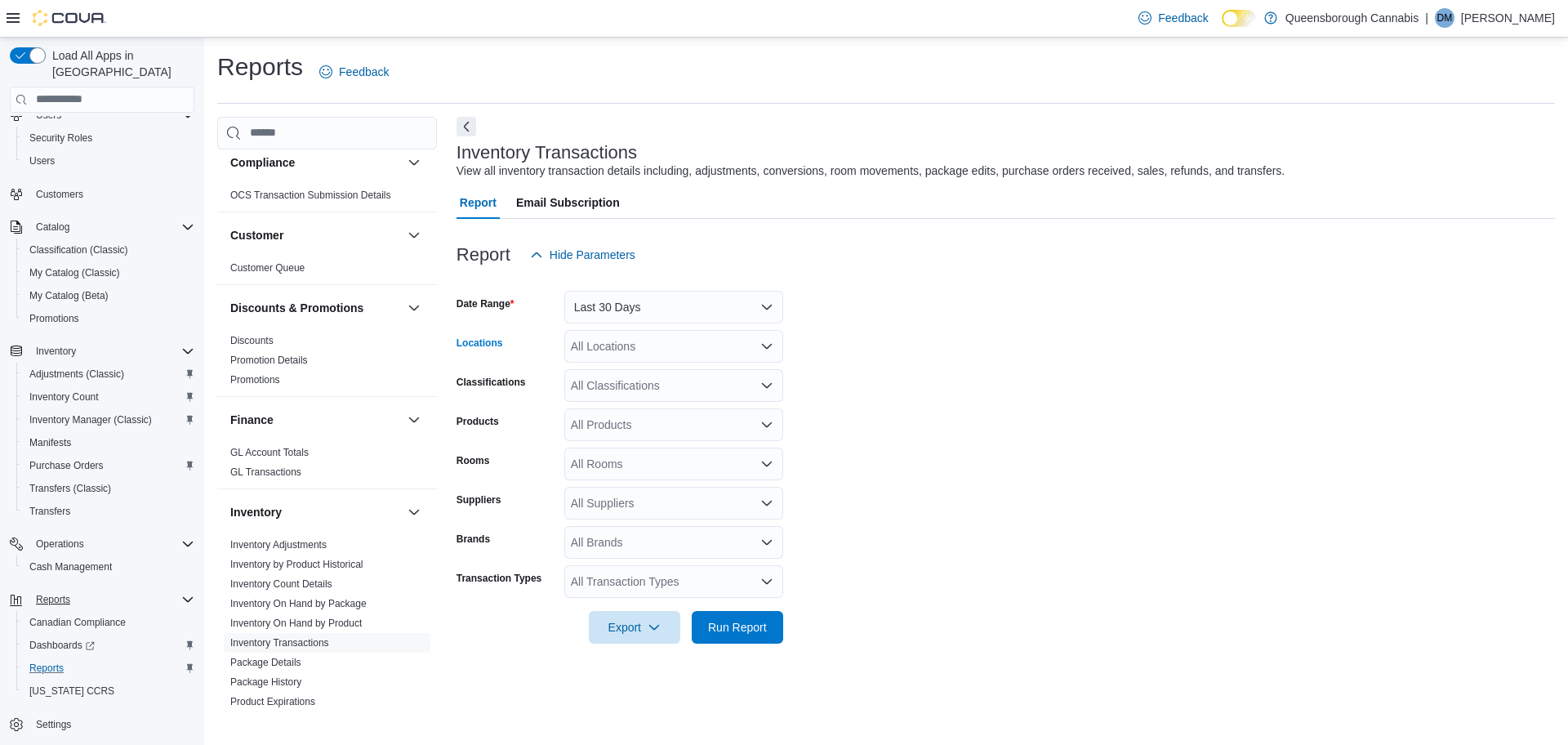
click at [614, 350] on div "All Locations" at bounding box center [673, 347] width 219 height 33
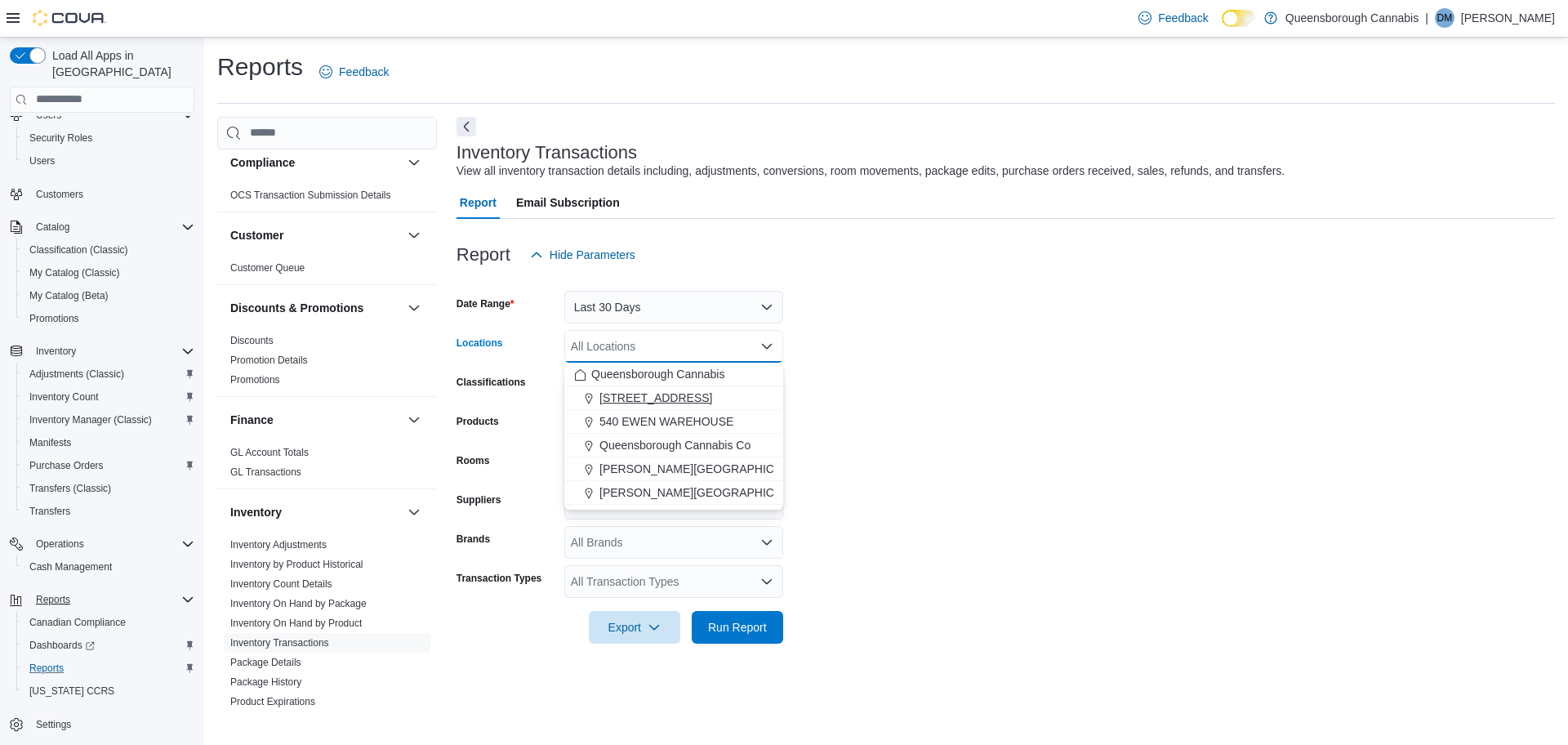
click at [630, 402] on span "1274 56th St" at bounding box center [656, 397] width 113 height 16
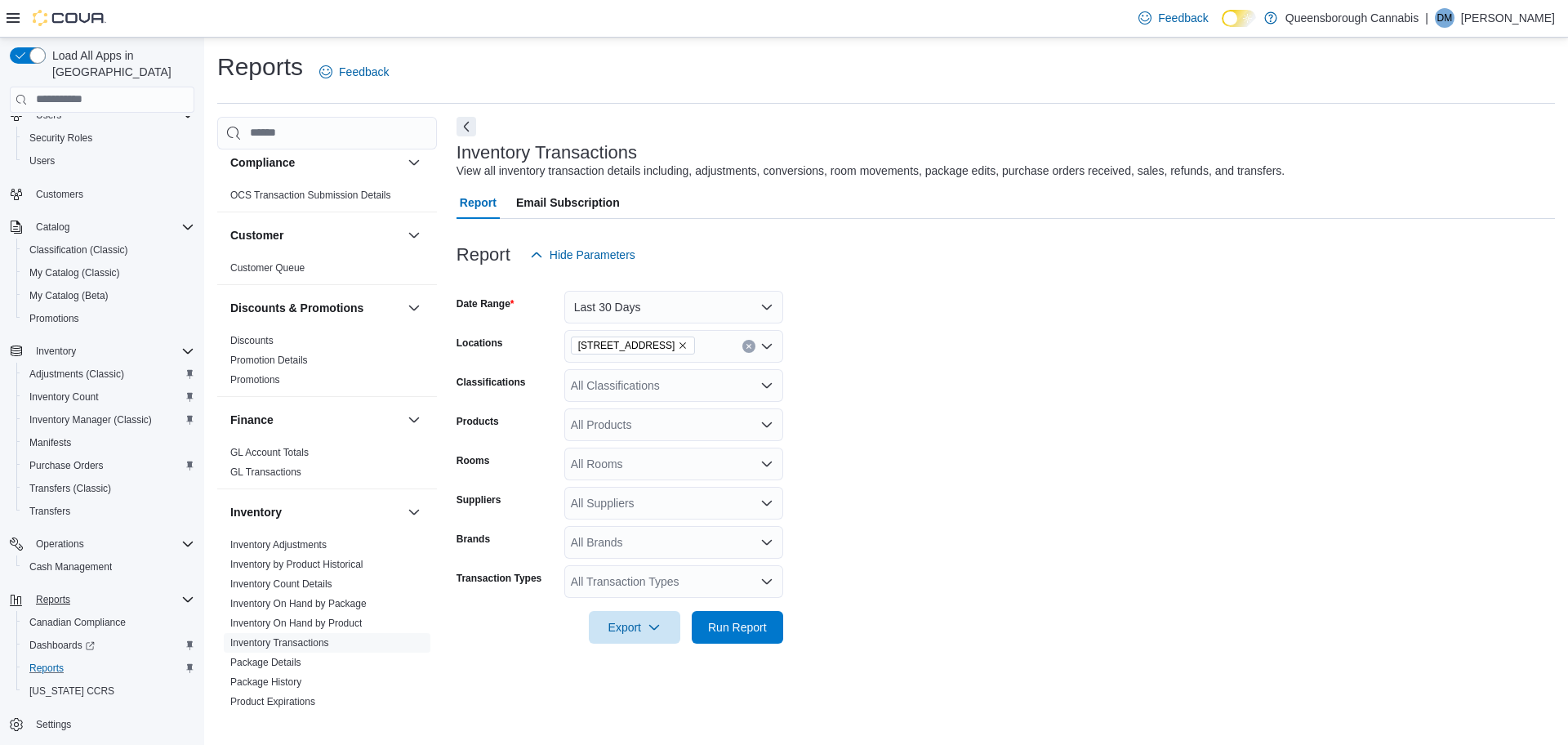
drag, startPoint x: 1302, startPoint y: 560, endPoint x: 1067, endPoint y: 488, distance: 245.8
click at [1294, 560] on form "Date Range Last 30 Days Locations 1274 56th St Classifications All Classificati…" at bounding box center [1005, 457] width 1099 height 373
click at [613, 385] on div "All Classifications" at bounding box center [673, 386] width 219 height 33
click at [669, 466] on span "Vapes - Hybrid" at bounding box center [637, 473] width 75 height 16
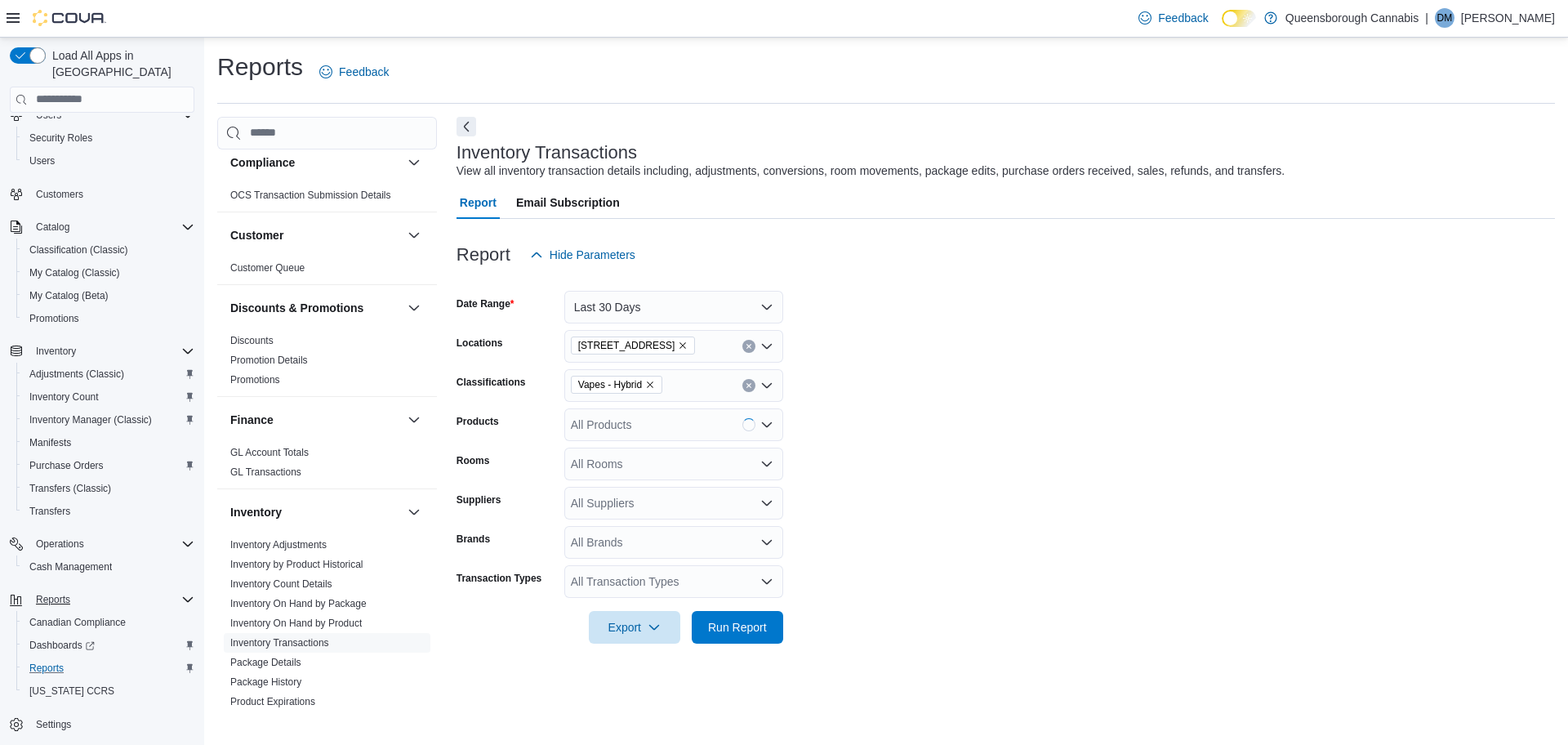
drag, startPoint x: 1171, startPoint y: 497, endPoint x: 1031, endPoint y: 475, distance: 141.7
click at [1167, 496] on form "Date Range Last 30 Days Locations 1274 56th St Classifications Vapes - Hybrid P…" at bounding box center [1005, 457] width 1099 height 373
click at [620, 425] on div "All Products" at bounding box center [673, 425] width 219 height 33
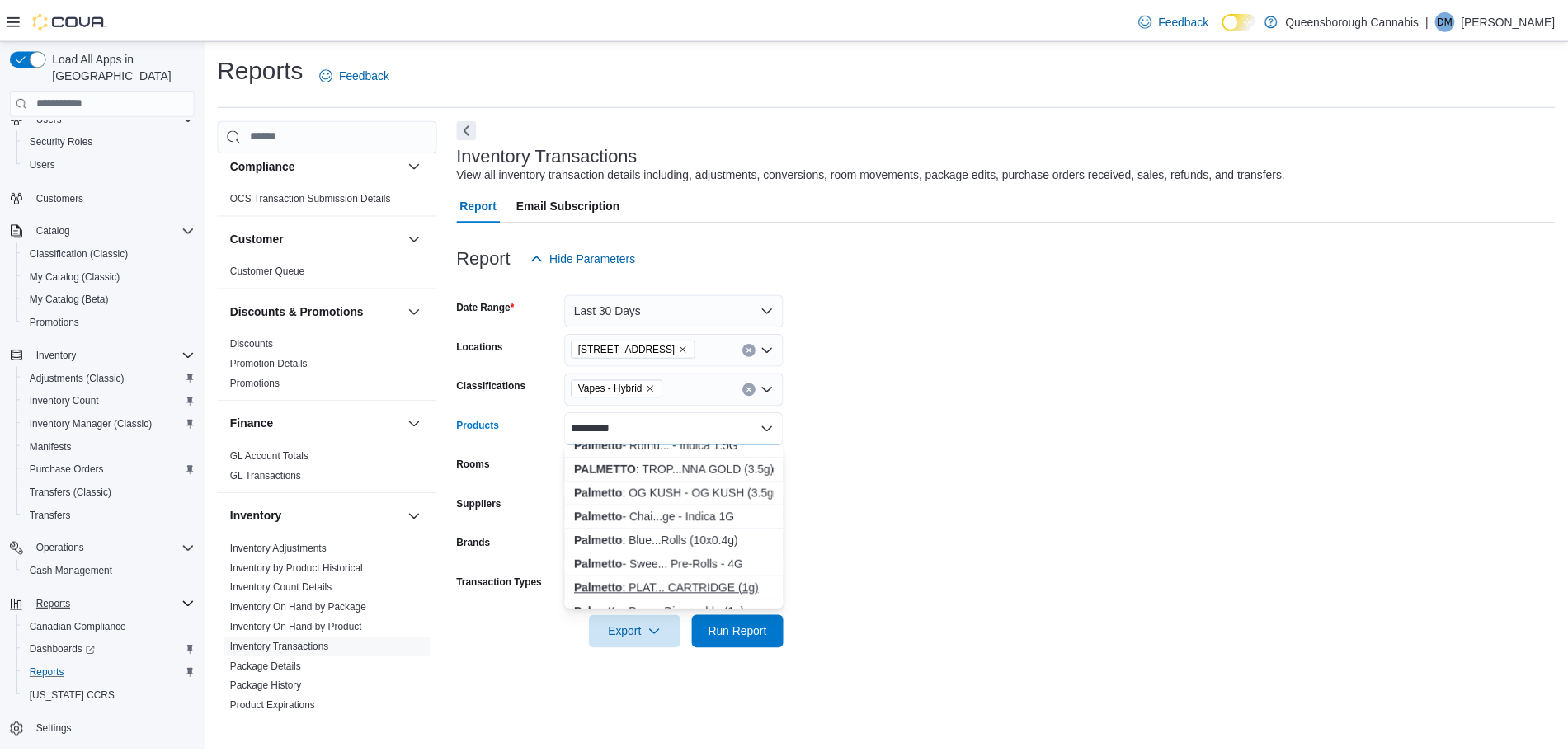
scroll to position [927, 0]
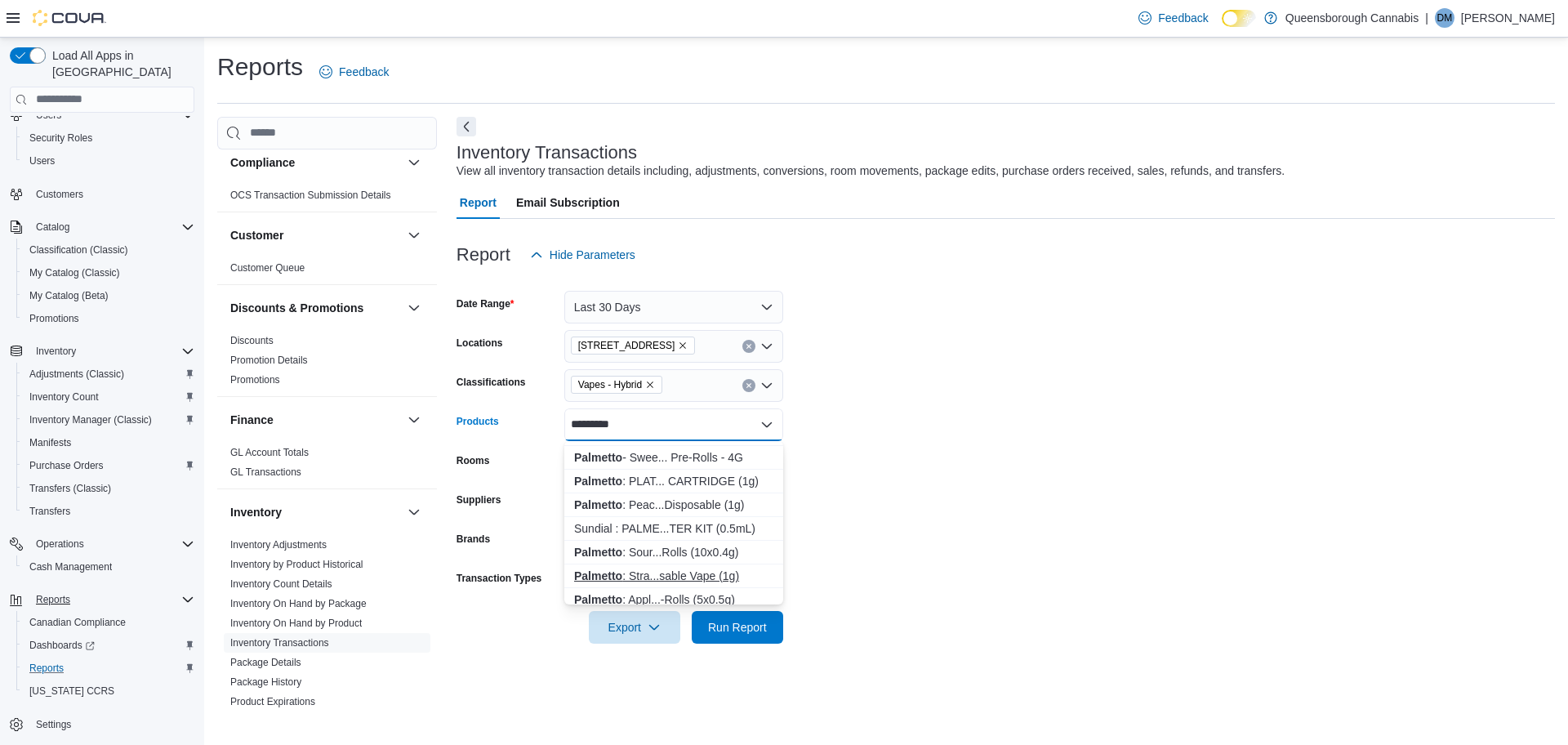
type input "********"
click at [699, 575] on div "Palmetto : Stra...sable Vape (1g)" at bounding box center [673, 576] width 199 height 16
click at [1301, 408] on form "Date Range Last 30 Days Locations 1274 56th St Classifications Vapes - Hybrid P…" at bounding box center [1005, 457] width 1099 height 373
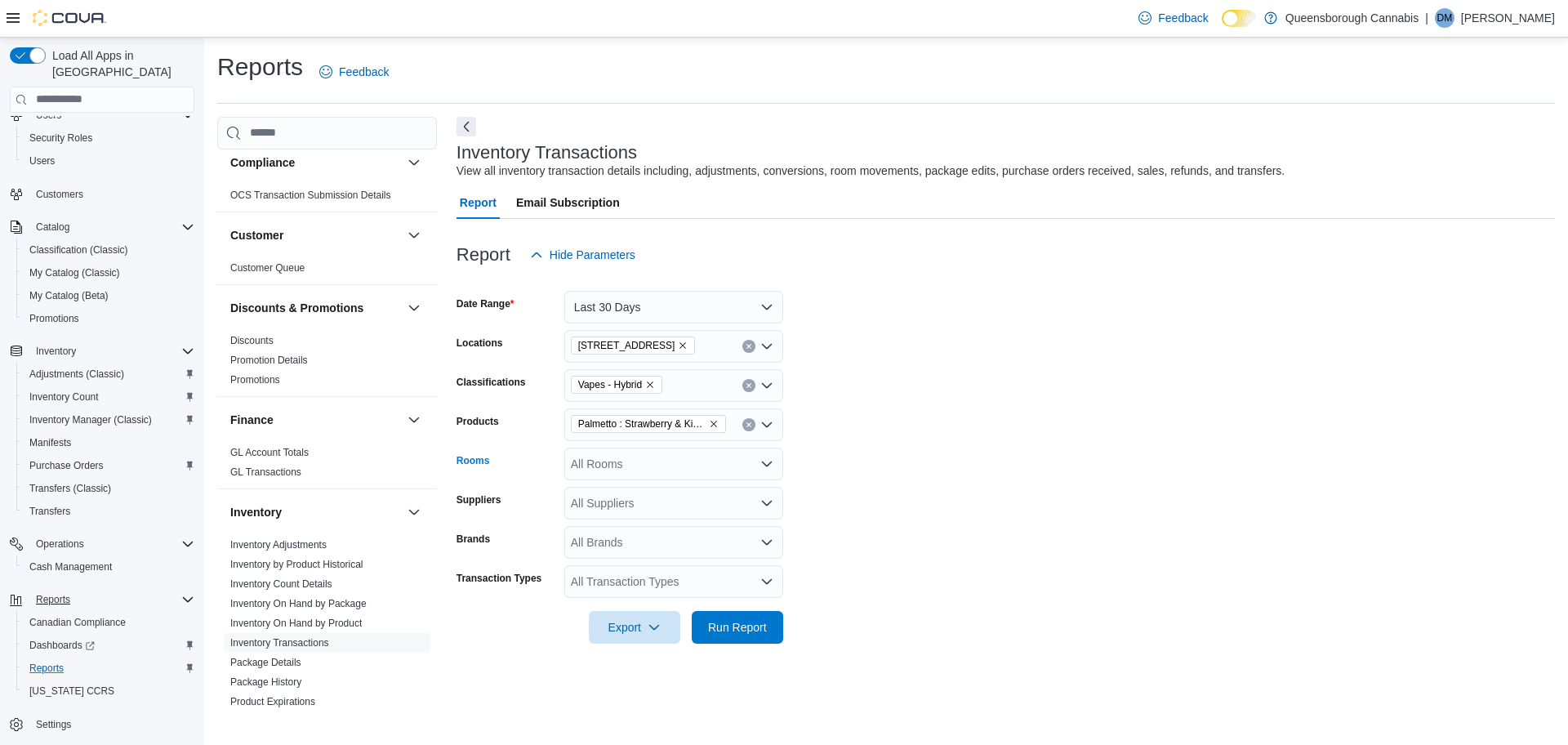
click at [653, 457] on div "All Rooms" at bounding box center [673, 464] width 219 height 33
click at [659, 485] on span "1274 56th St - Default" at bounding box center [673, 492] width 199 height 16
click at [1111, 625] on form "Date Range Last 30 Days Locations 1274 56th St Classifications Vapes - Hybrid P…" at bounding box center [1005, 457] width 1099 height 373
click at [717, 588] on div "All Transaction Types" at bounding box center [673, 582] width 219 height 33
click at [577, 446] on button "Refund" at bounding box center [673, 437] width 219 height 24
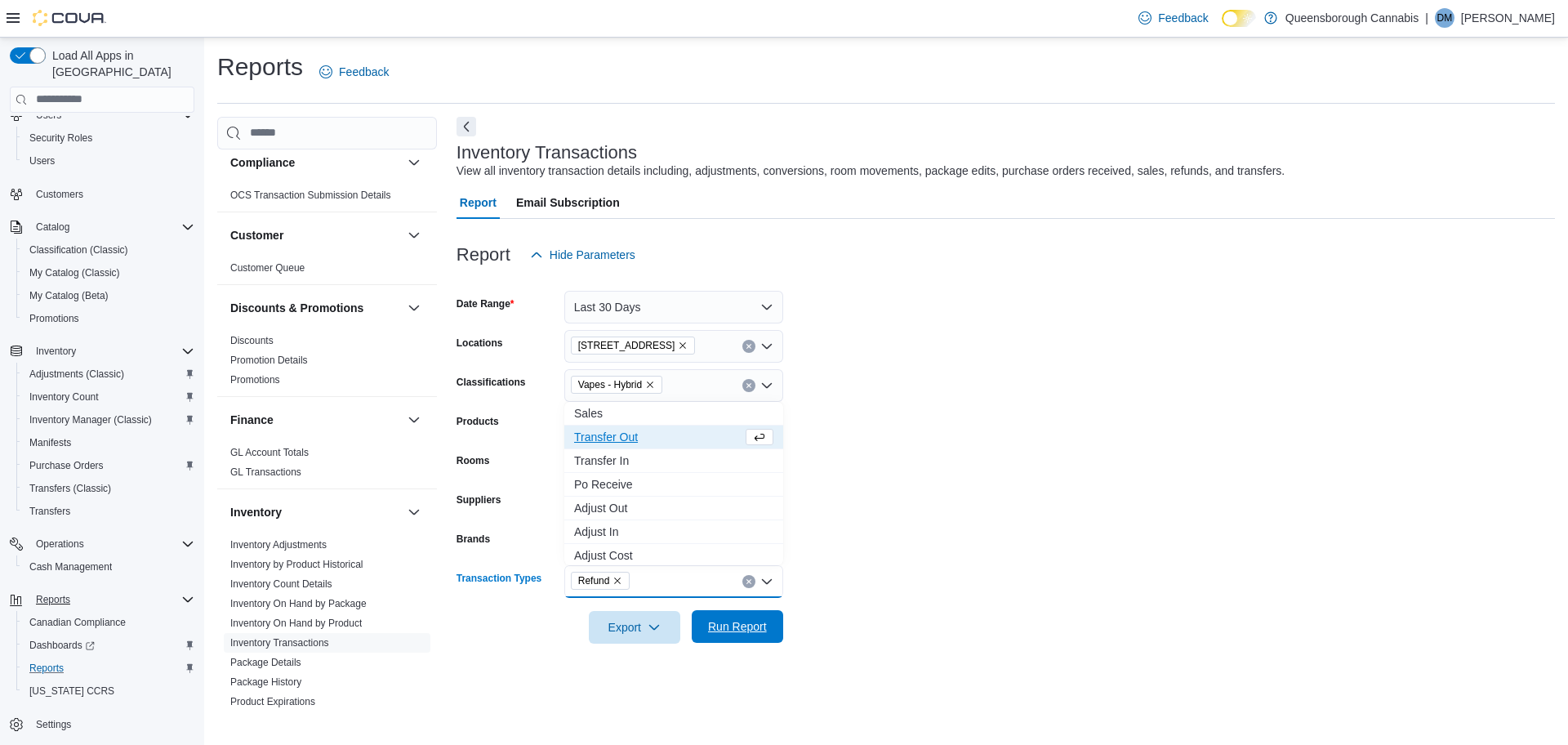
click at [724, 629] on span "Run Report" at bounding box center [737, 627] width 59 height 16
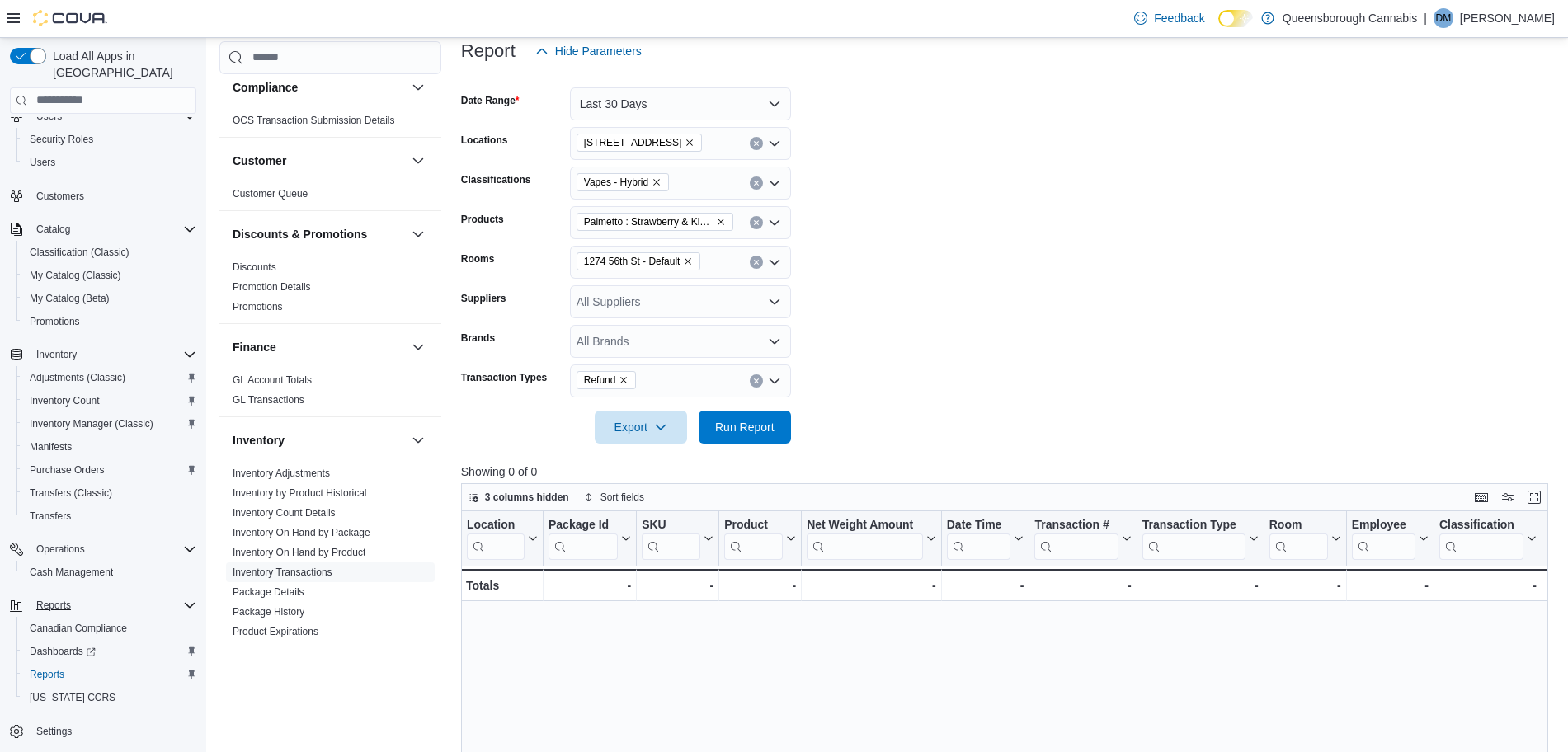
scroll to position [103, 0]
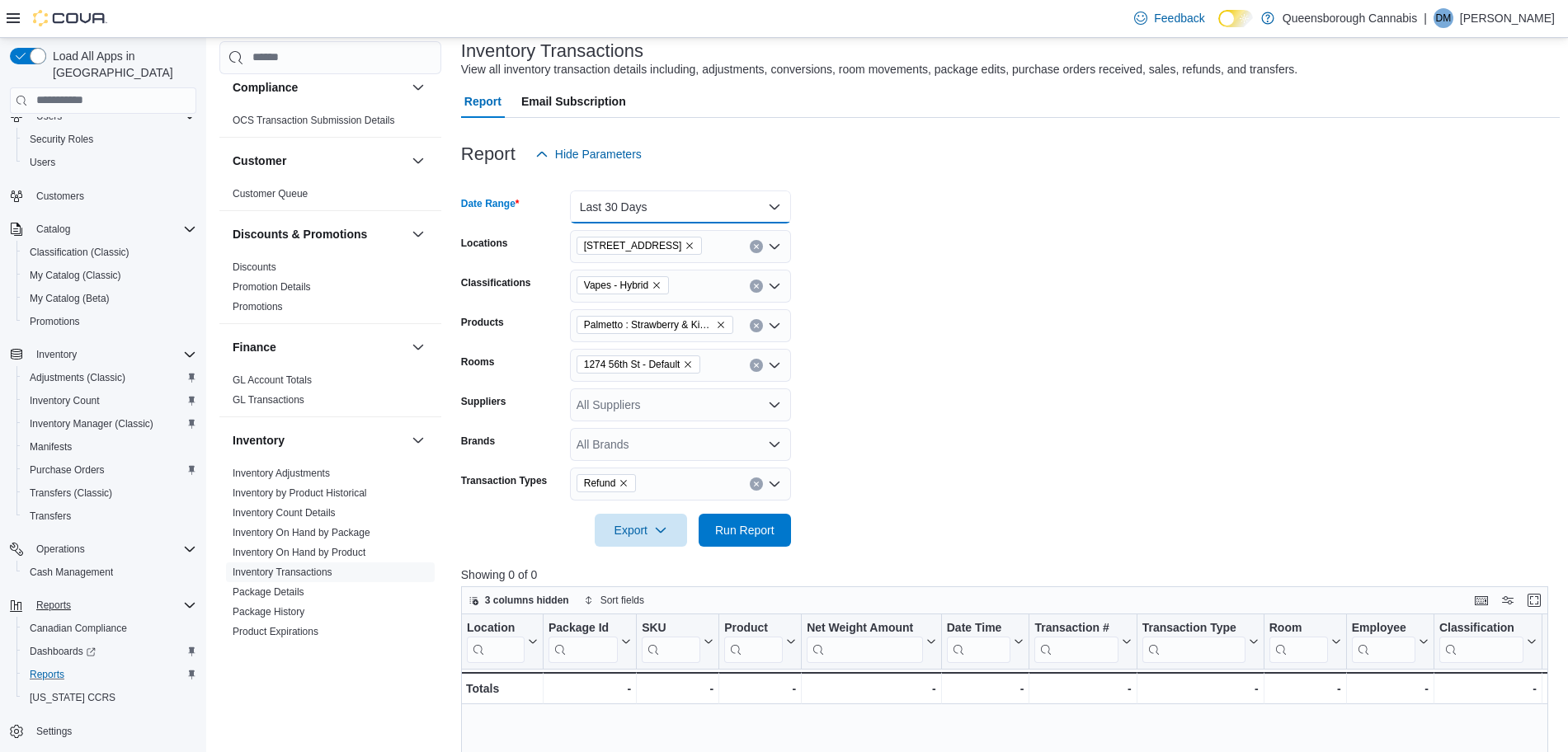
click at [755, 201] on button "Last 30 Days" at bounding box center [680, 207] width 221 height 33
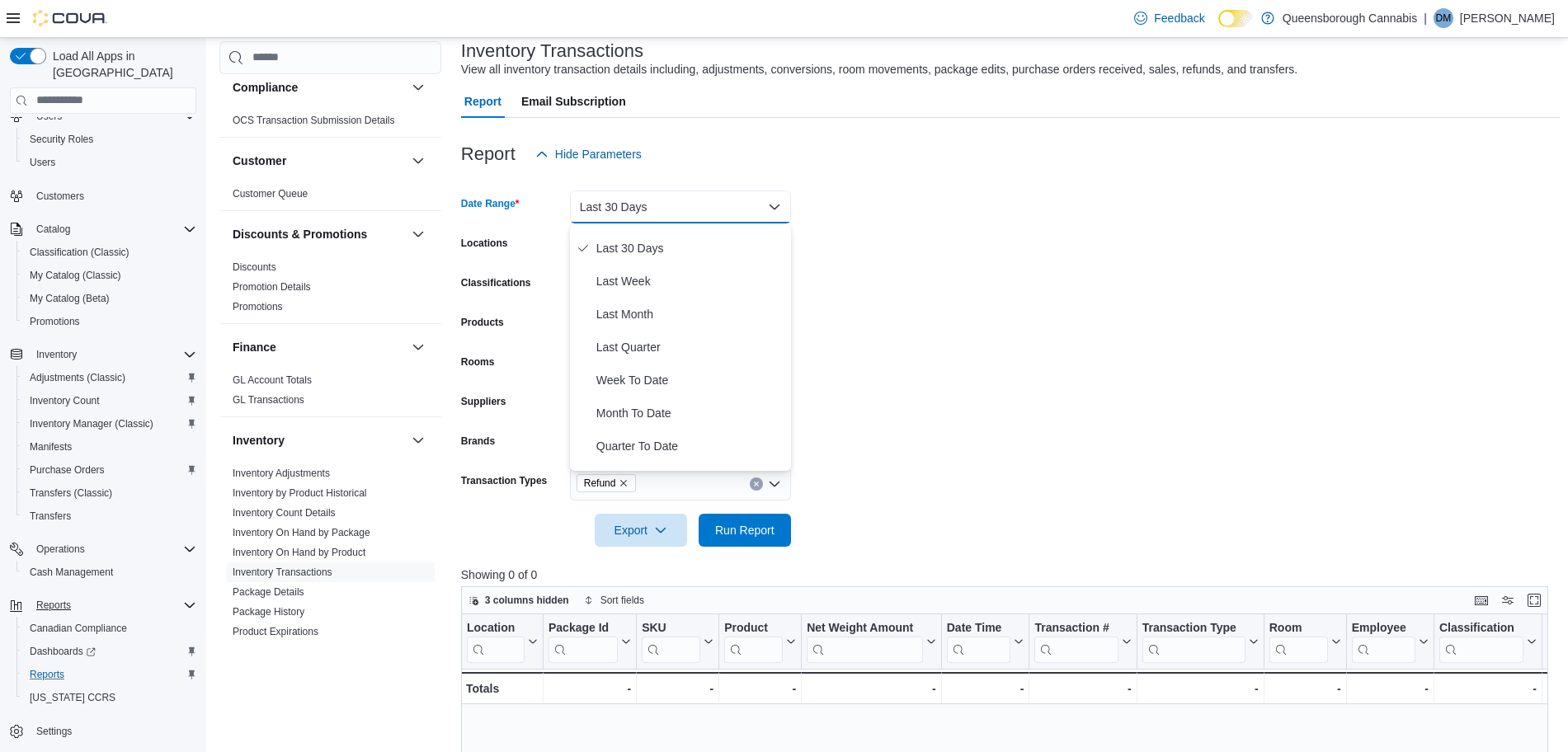
scroll to position [247, 0]
click at [628, 448] on span "Year To Date" at bounding box center [690, 454] width 188 height 20
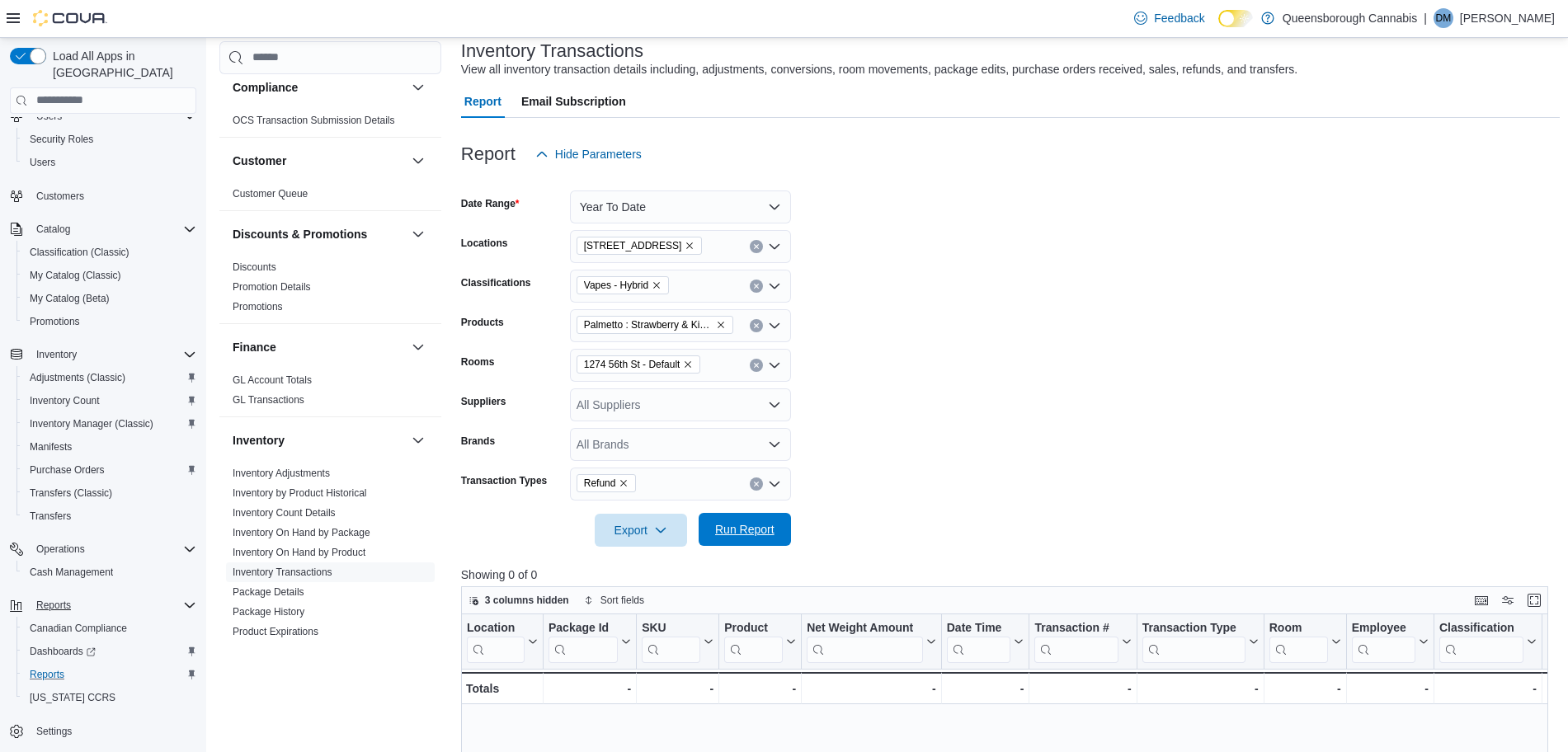
click at [746, 539] on span "Run Report" at bounding box center [745, 529] width 73 height 33
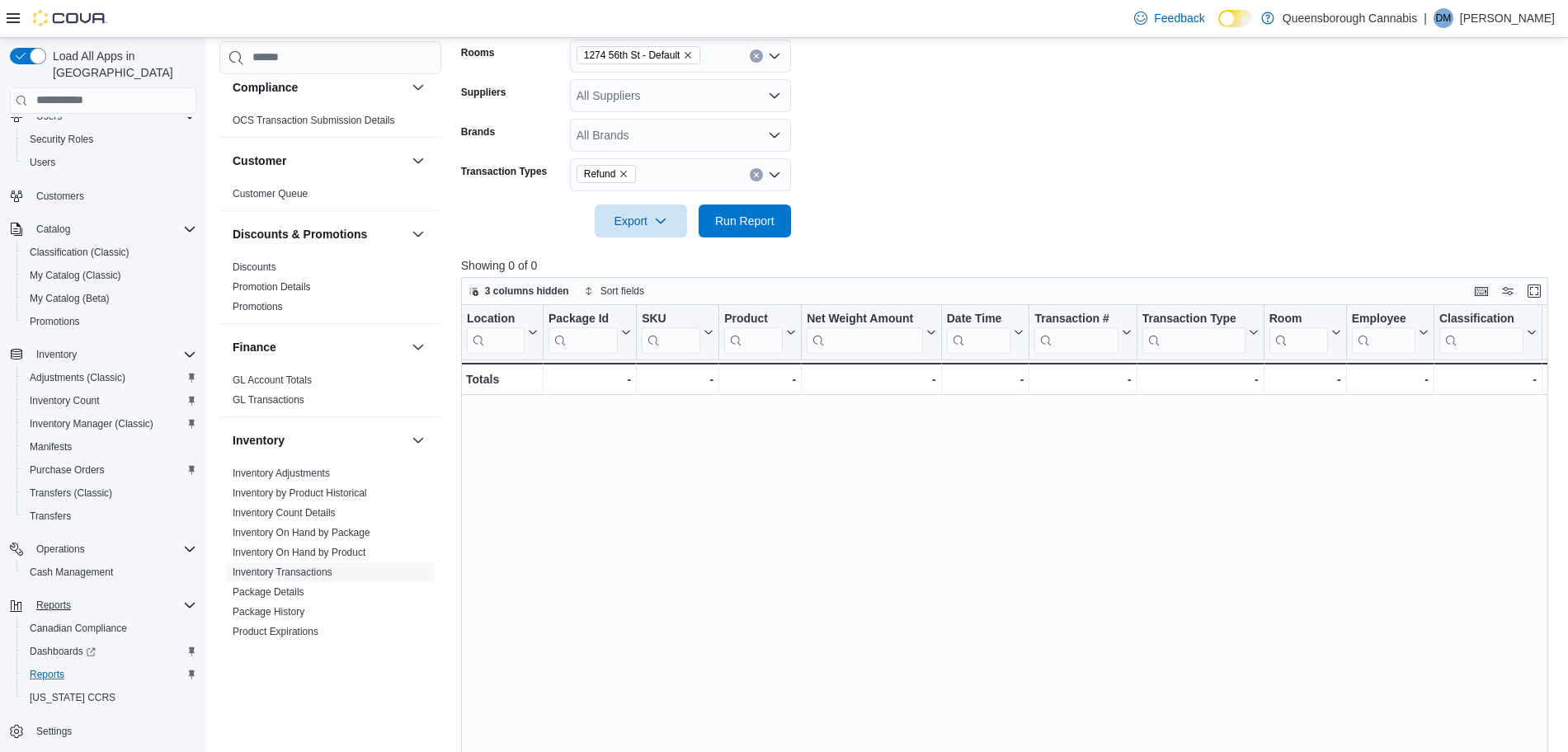
scroll to position [103, 0]
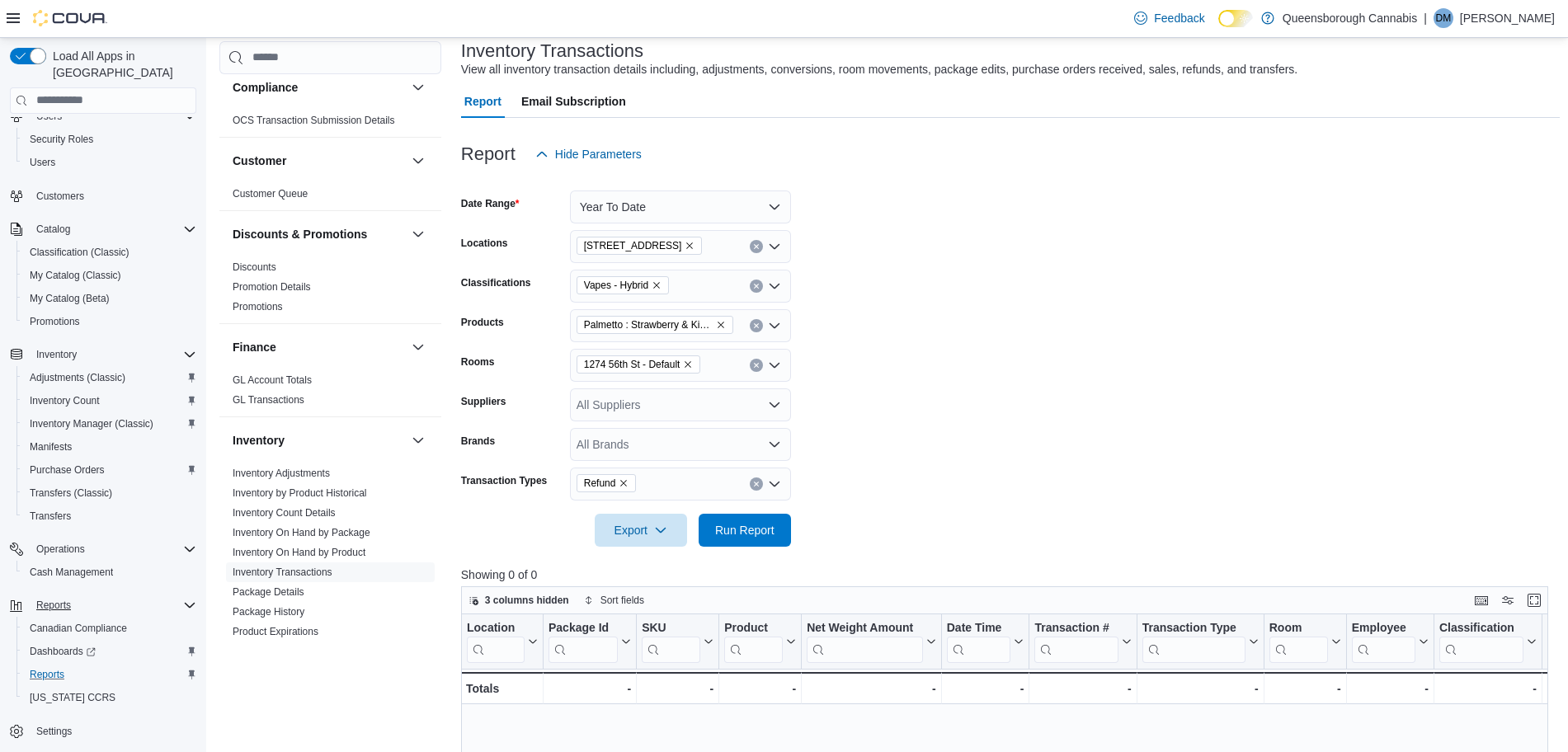
click at [666, 405] on div "All Suppliers" at bounding box center [680, 405] width 221 height 33
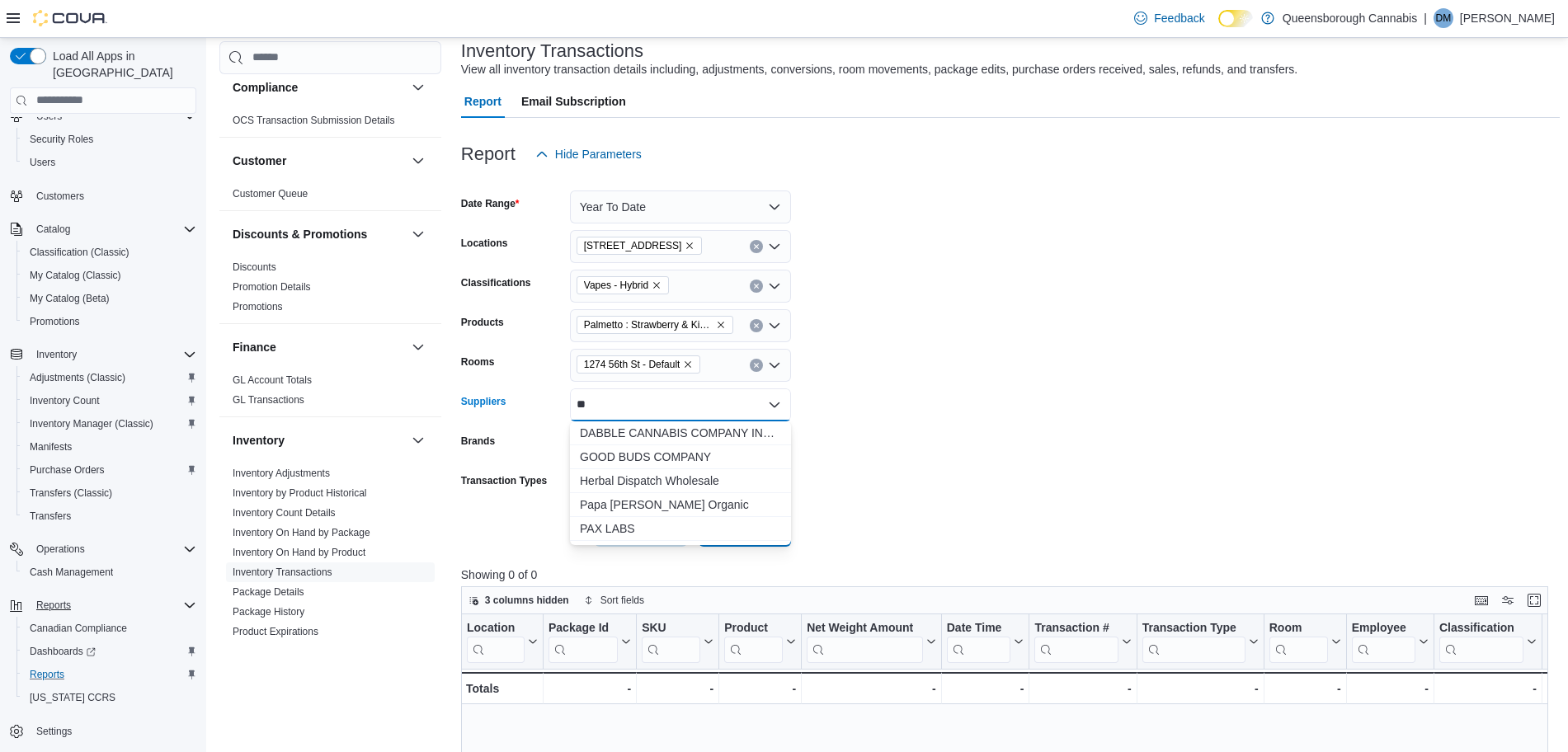
type input "*"
click at [615, 554] on span "BCLDB" at bounding box center [680, 553] width 201 height 17
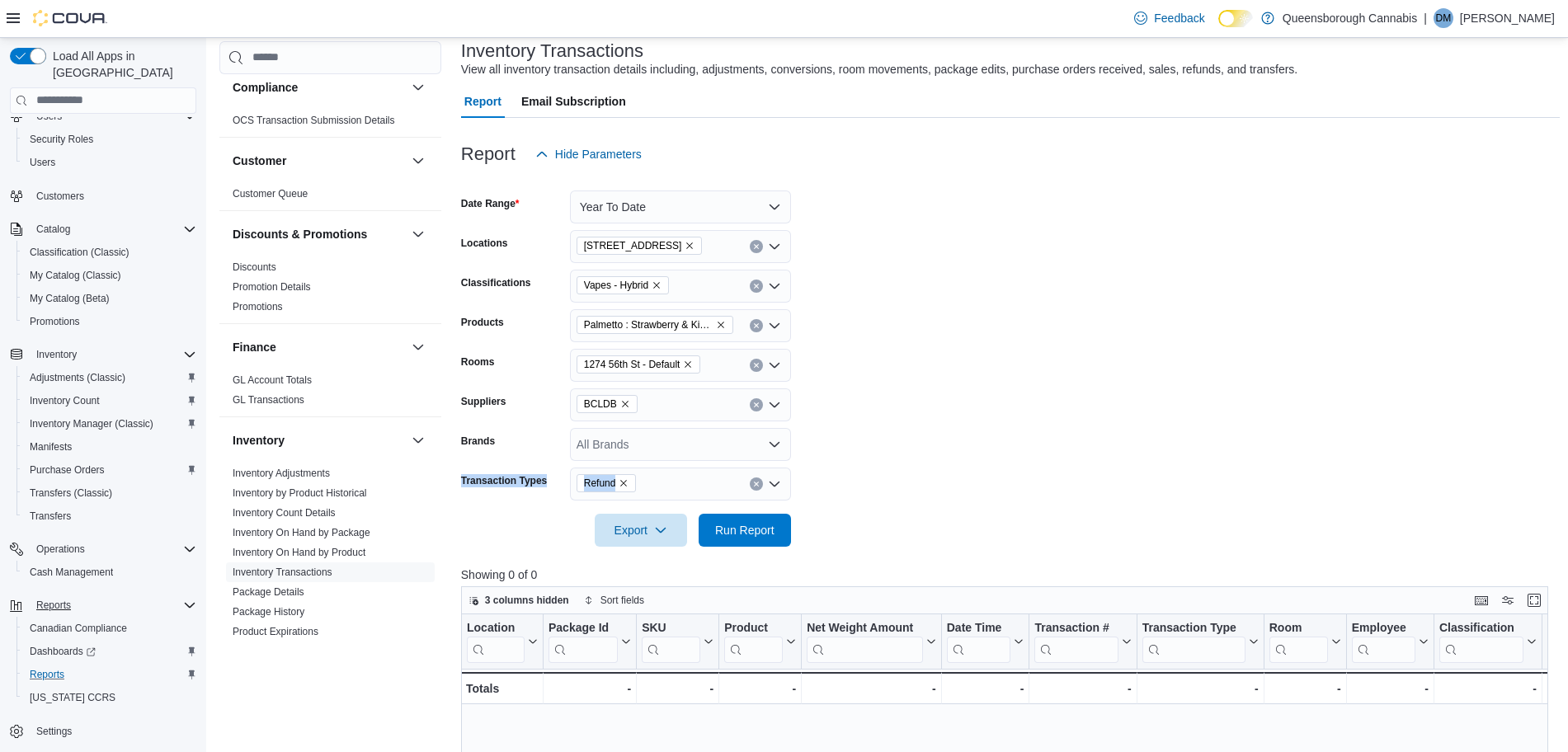
click at [1094, 462] on form "Date Range Year To Date Locations 1274 56th St Classifications Vapes - Hybrid P…" at bounding box center [1010, 358] width 1099 height 376
click at [747, 532] on span "Run Report" at bounding box center [745, 529] width 60 height 17
click at [726, 484] on div "Refund" at bounding box center [680, 484] width 221 height 33
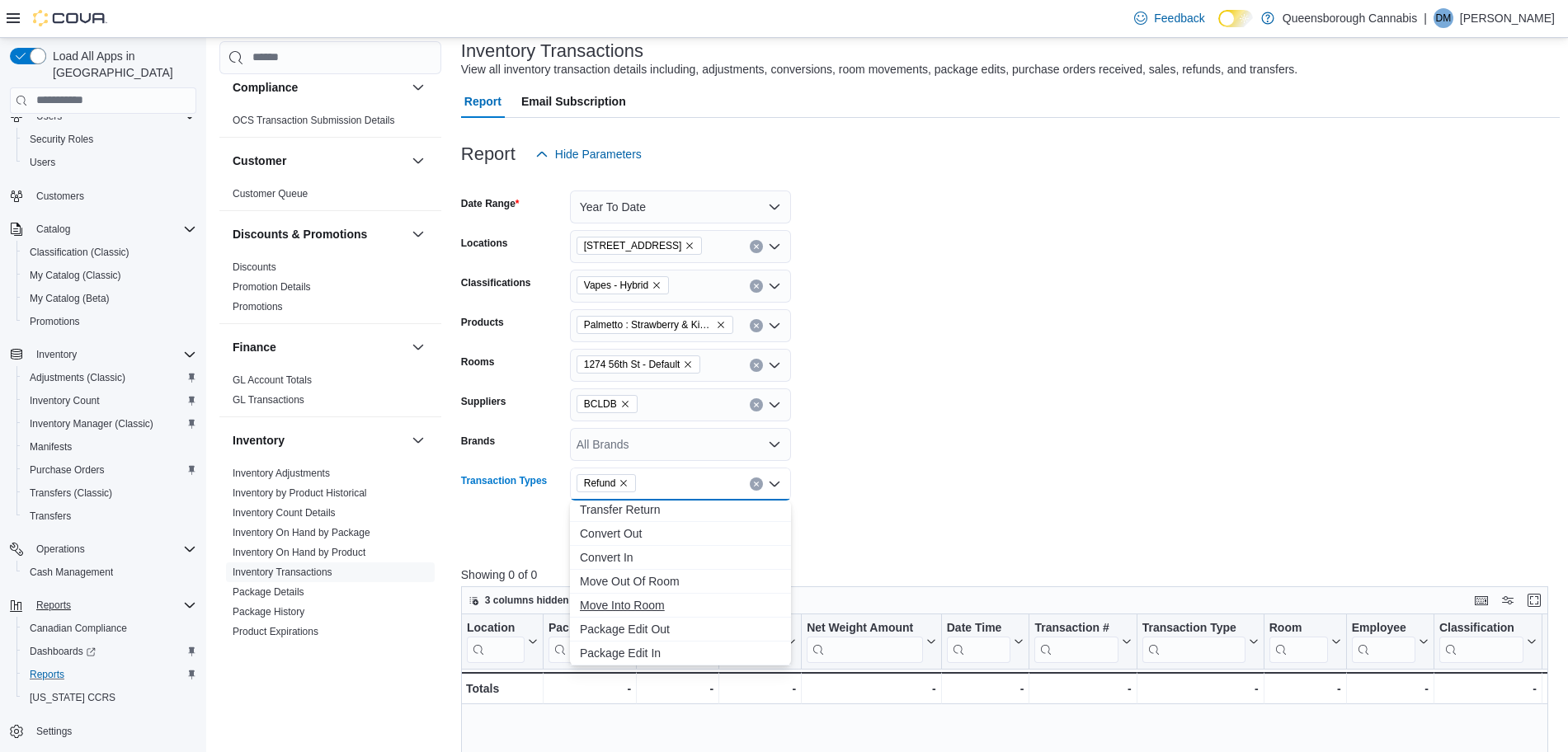
scroll to position [206, 0]
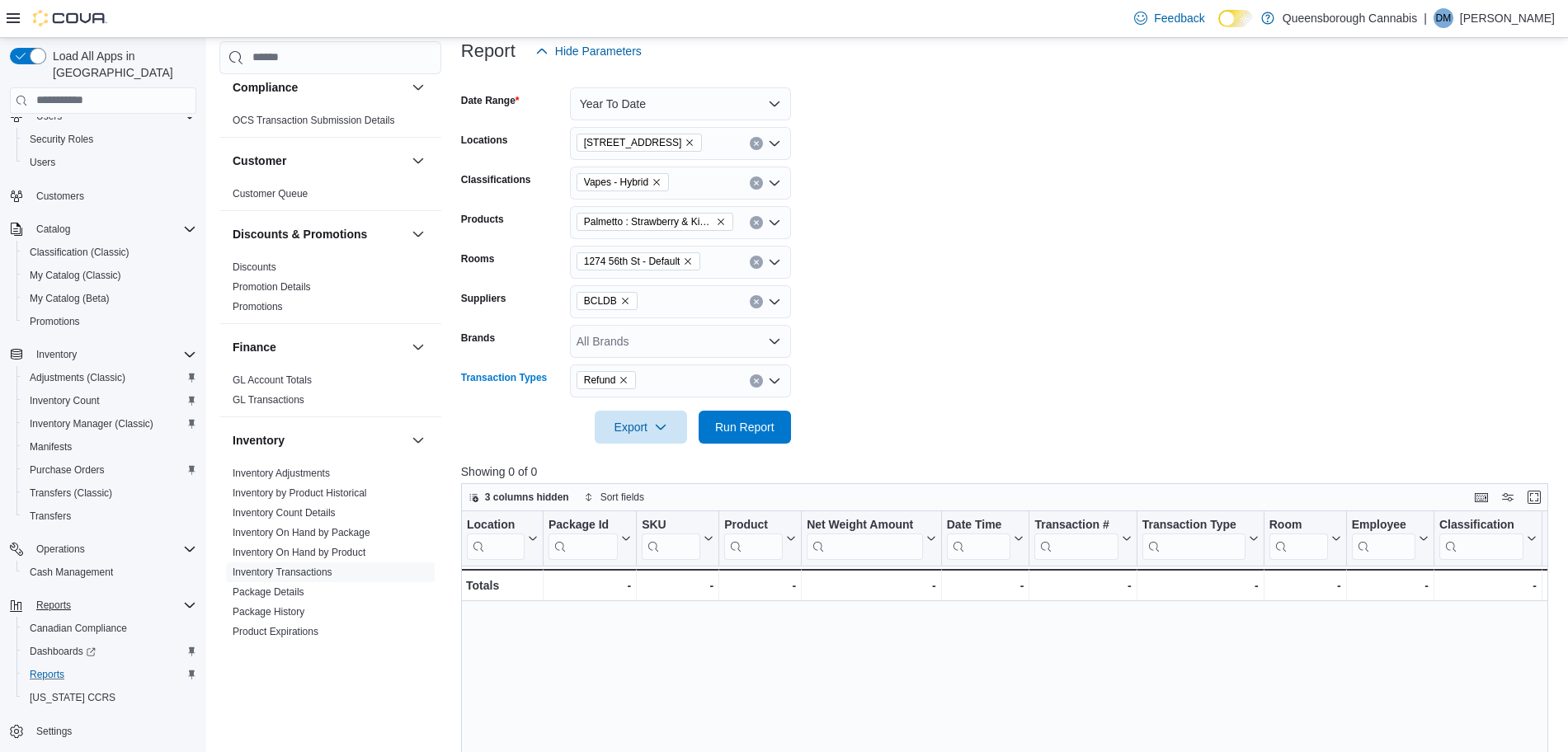
click at [627, 379] on icon "Remove Refund from selection in this group" at bounding box center [624, 381] width 10 height 10
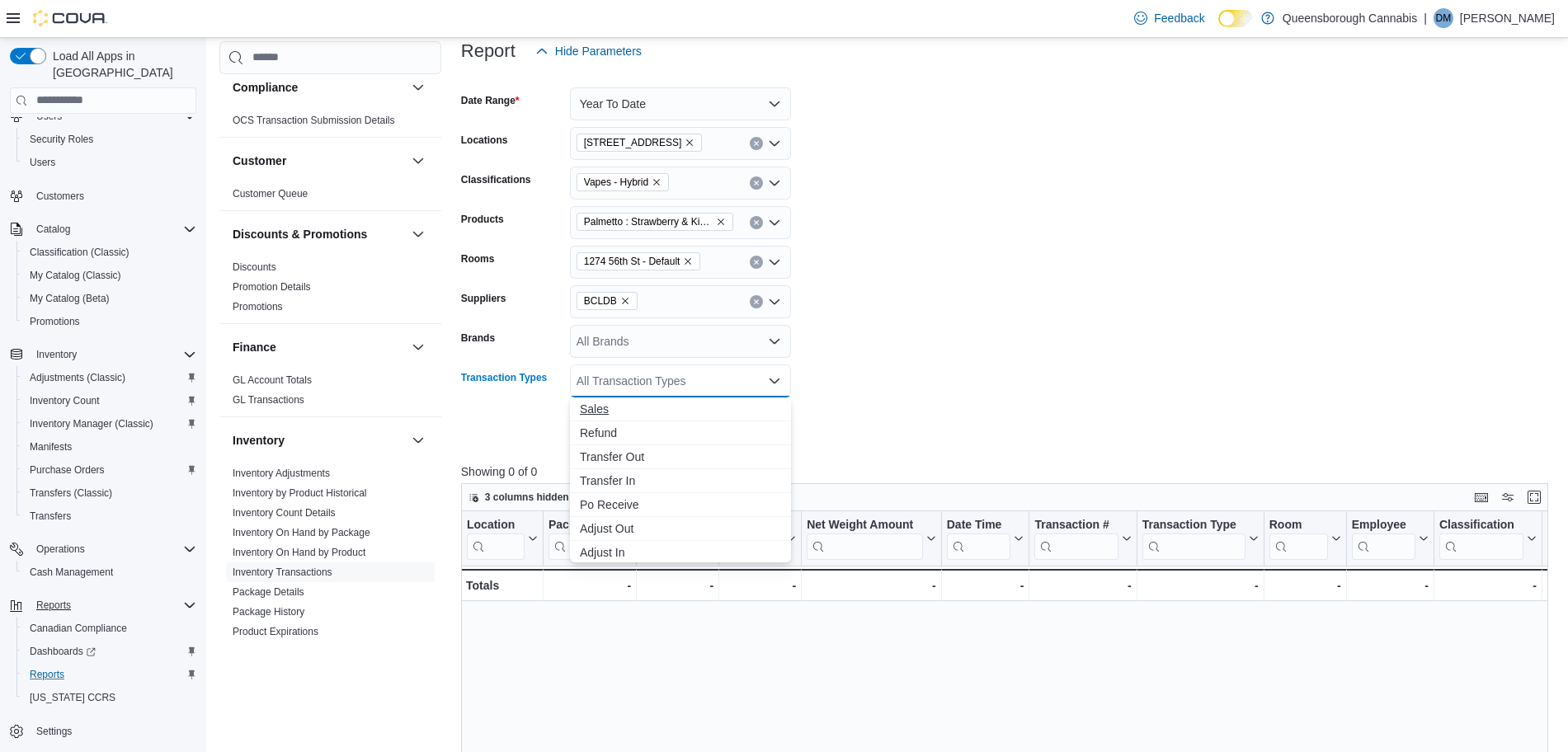
click at [603, 410] on span "Sales" at bounding box center [680, 409] width 201 height 17
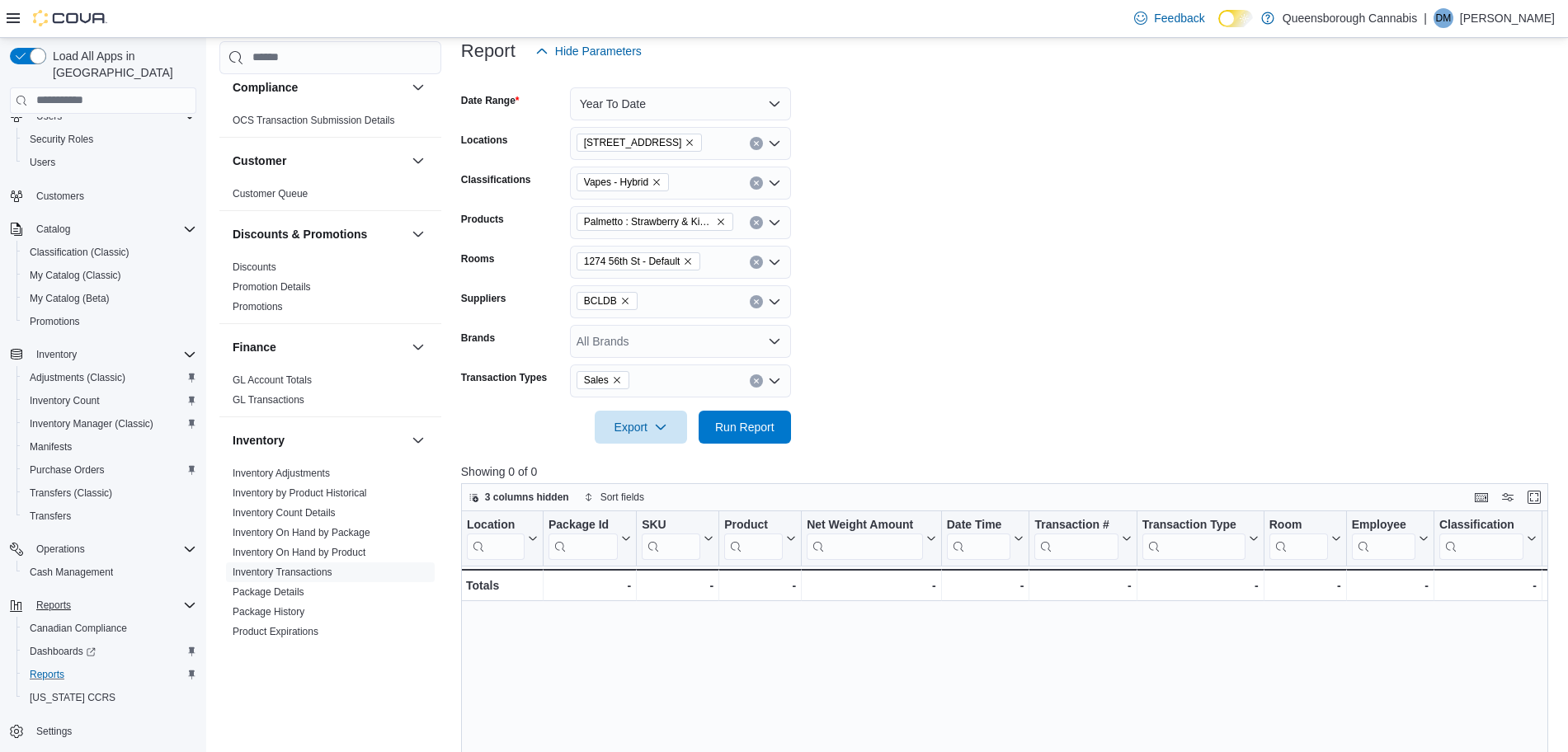
click at [1055, 440] on form "Date Range Year To Date Locations 1274 56th St Classifications Vapes - Hybrid P…" at bounding box center [1010, 256] width 1099 height 376
click at [749, 423] on span "Run Report" at bounding box center [745, 426] width 60 height 17
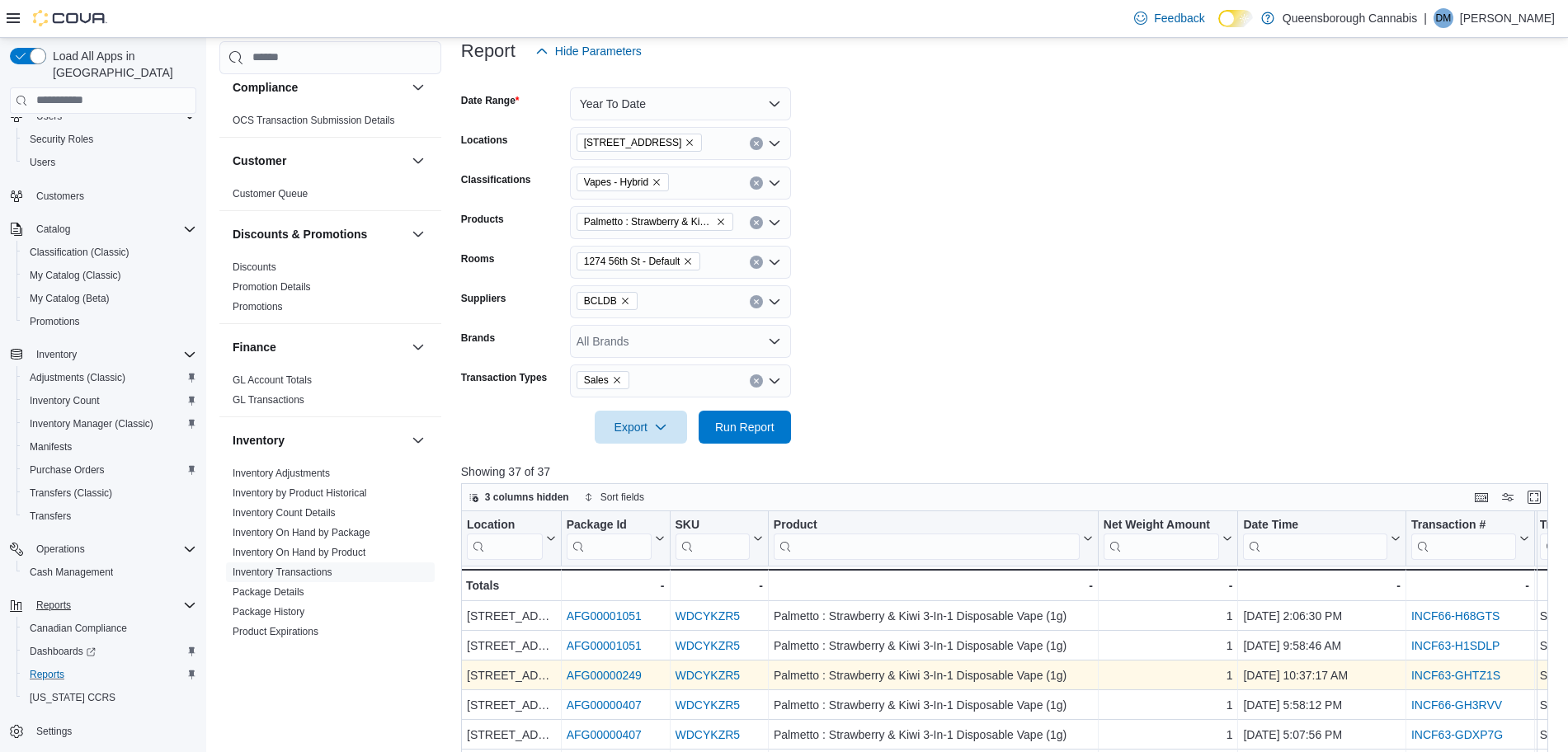
click at [587, 674] on link "AFG00000249" at bounding box center [603, 675] width 75 height 13
click at [1457, 682] on div "INCF63-GHTZ1S" at bounding box center [1470, 675] width 118 height 20
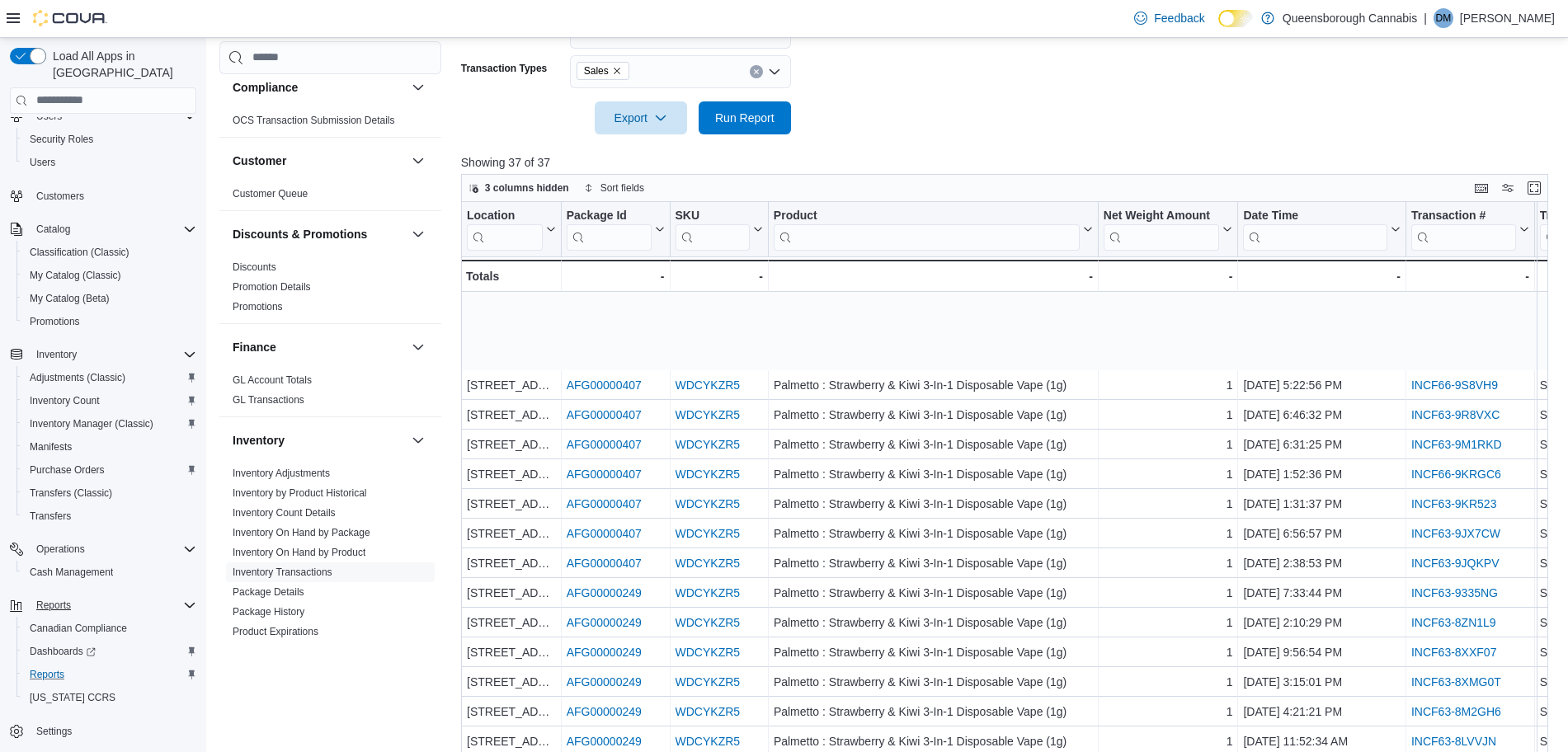
scroll to position [625, 0]
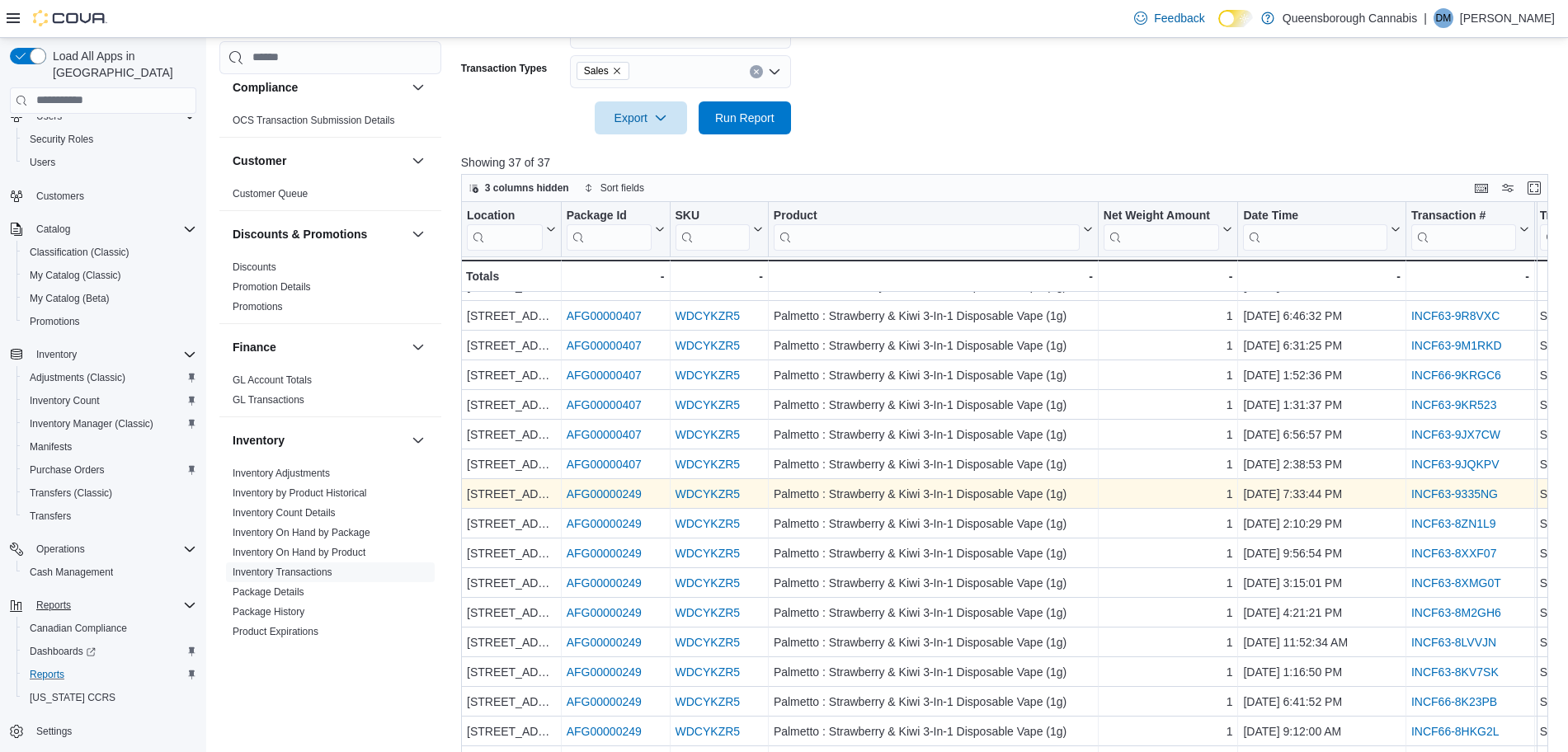
click at [621, 487] on link "AFG00000249" at bounding box center [603, 494] width 75 height 13
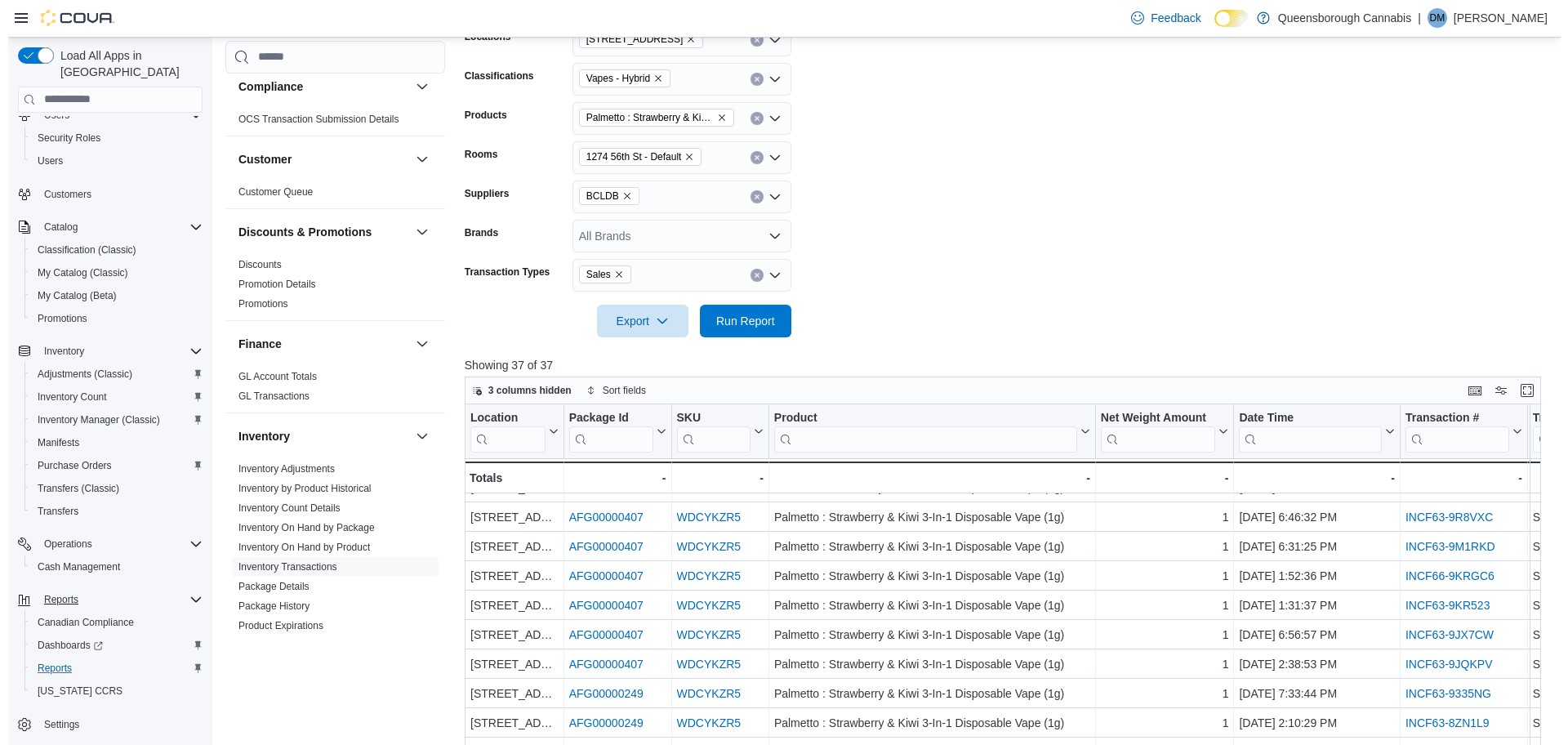
scroll to position [0, 0]
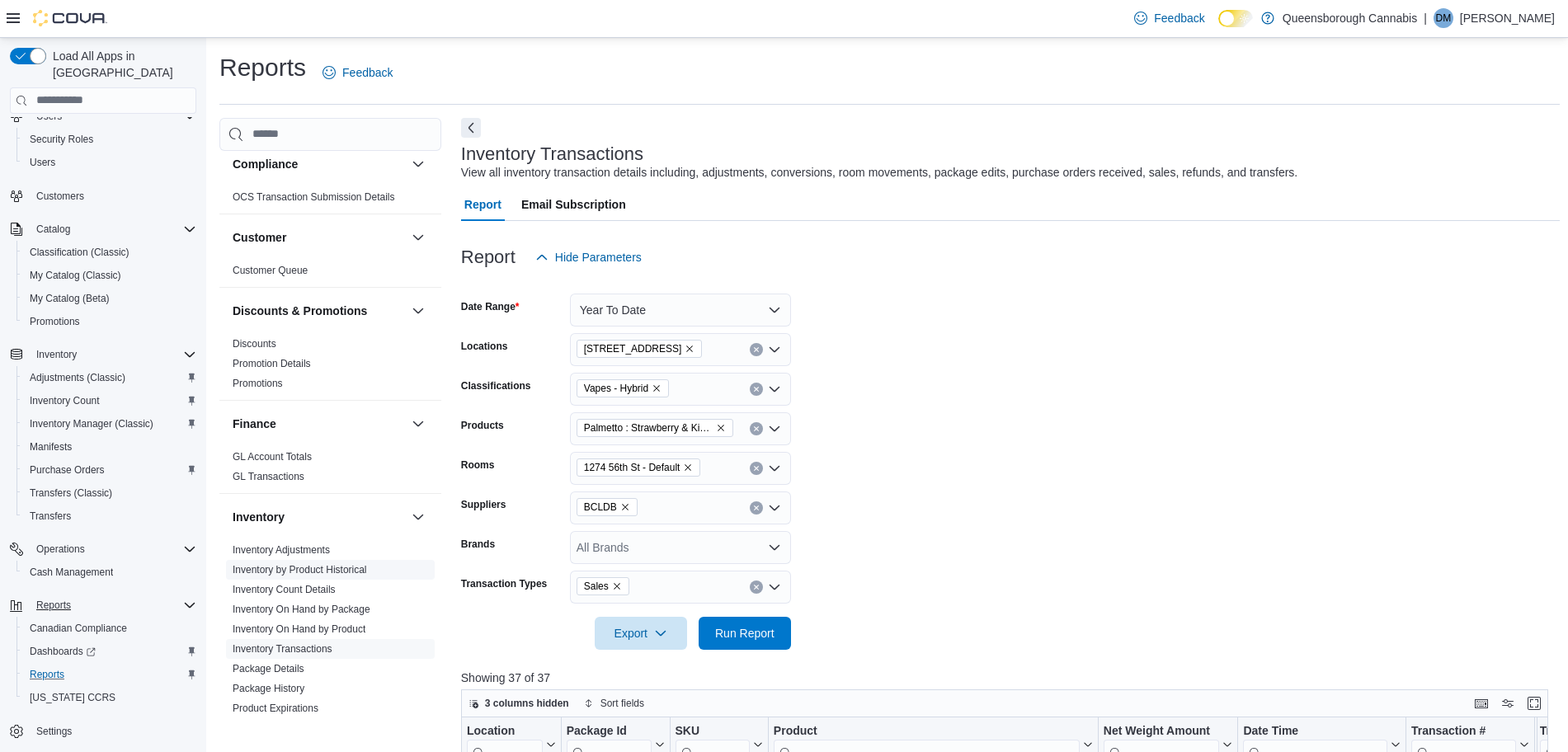
click at [348, 570] on link "Inventory by Product Historical" at bounding box center [300, 570] width 134 height 12
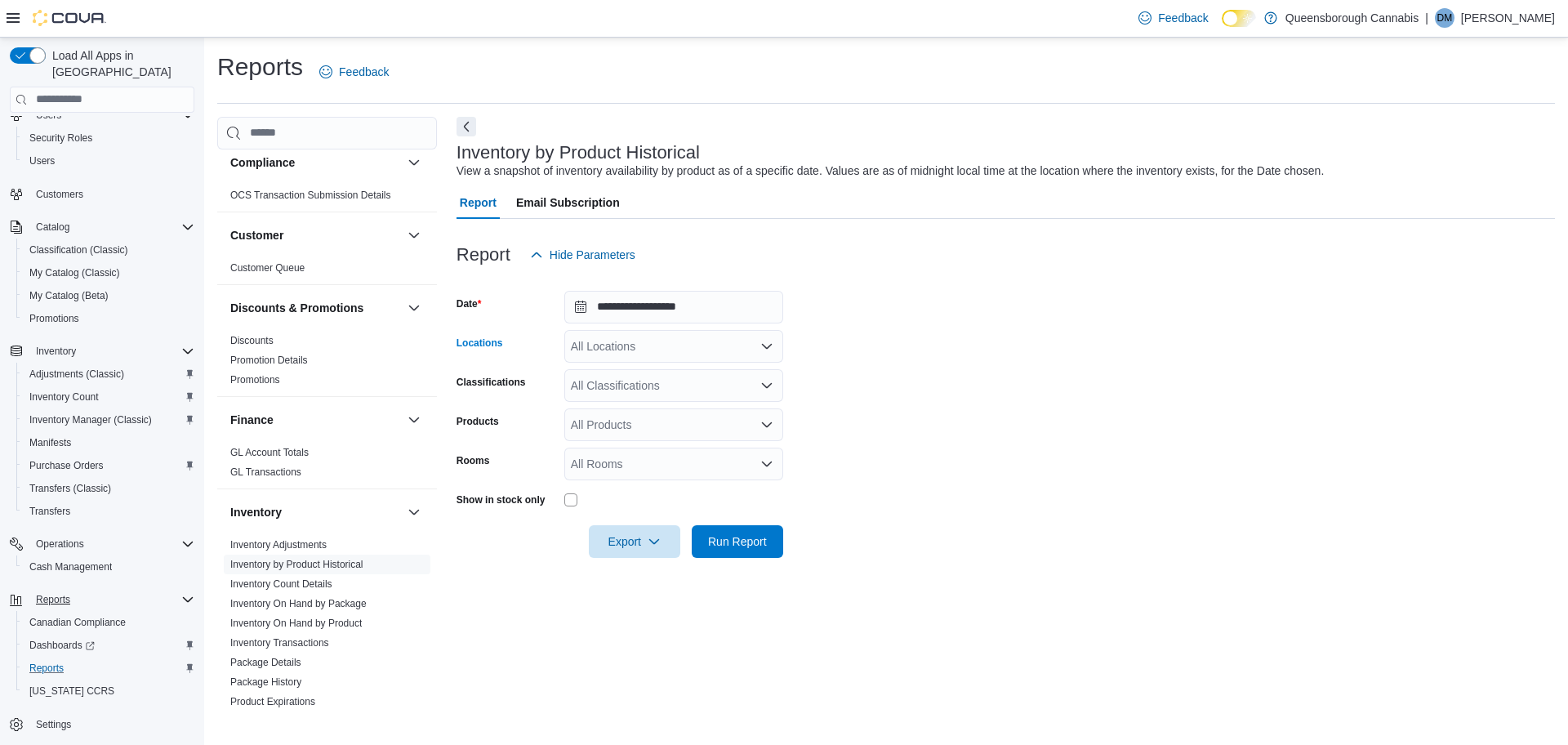
click at [613, 343] on div "All Locations" at bounding box center [673, 347] width 219 height 33
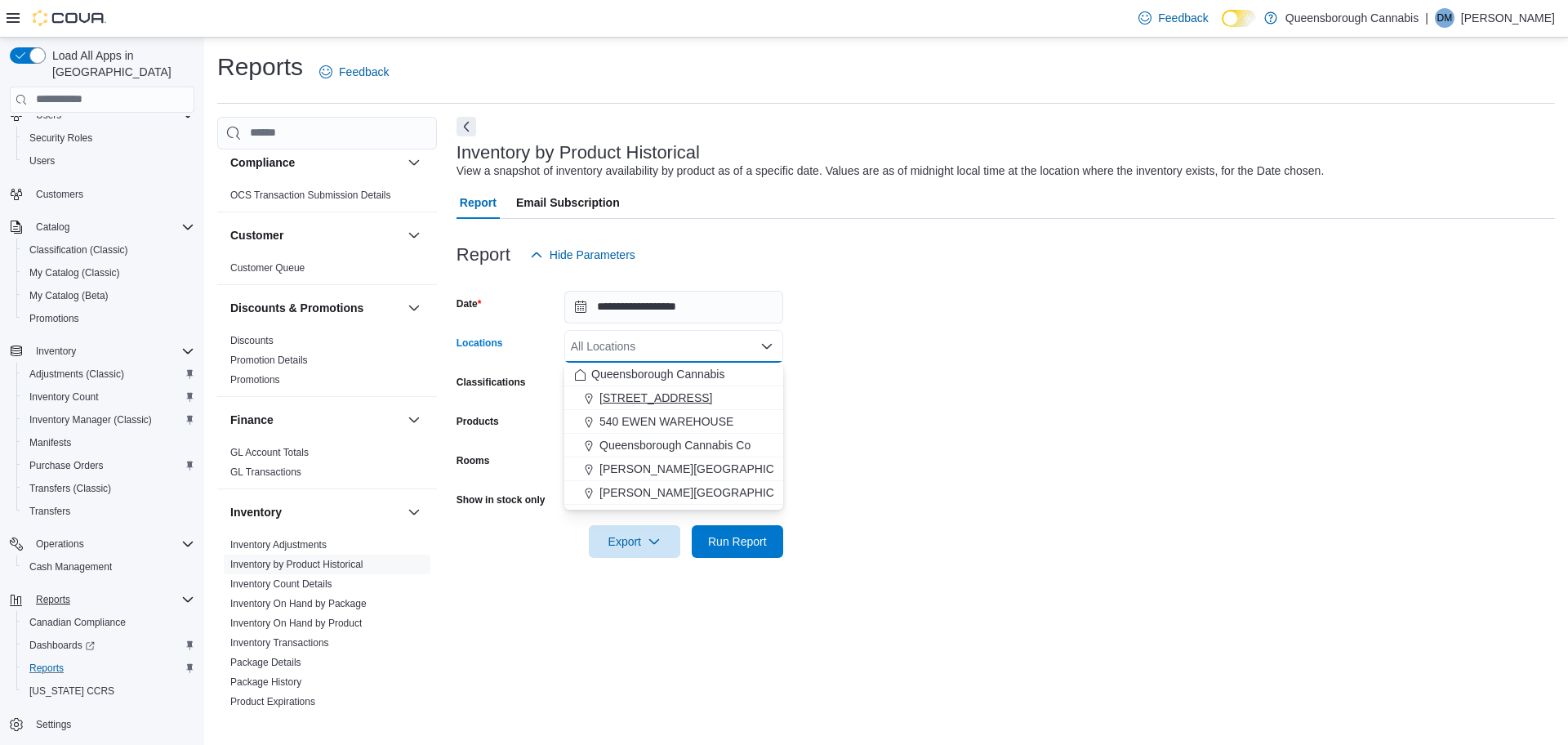
click at [619, 394] on span "1274 56th St" at bounding box center [656, 397] width 113 height 16
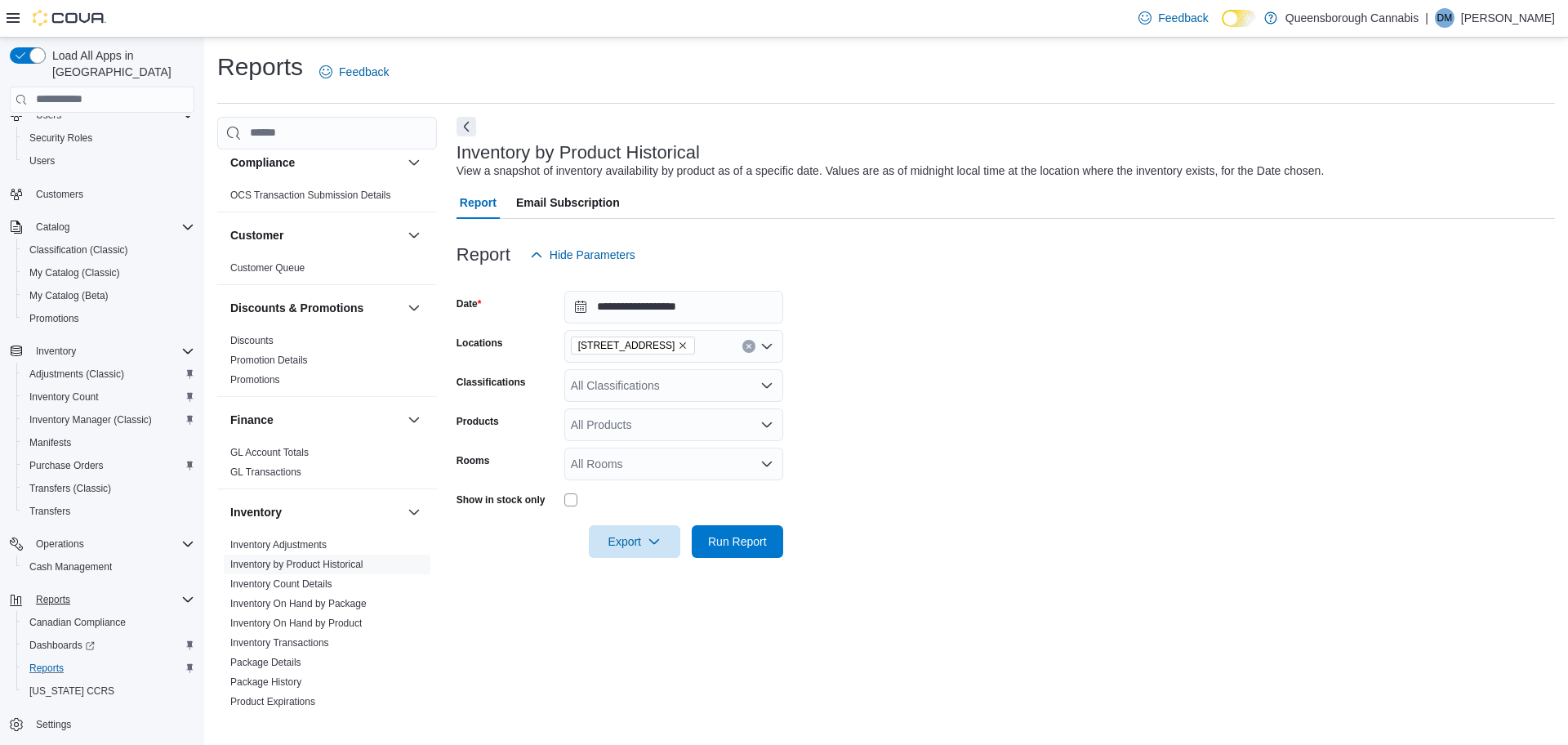
click at [994, 439] on form "**********" at bounding box center [1005, 415] width 1099 height 287
click at [610, 388] on div "All Classifications" at bounding box center [673, 386] width 219 height 33
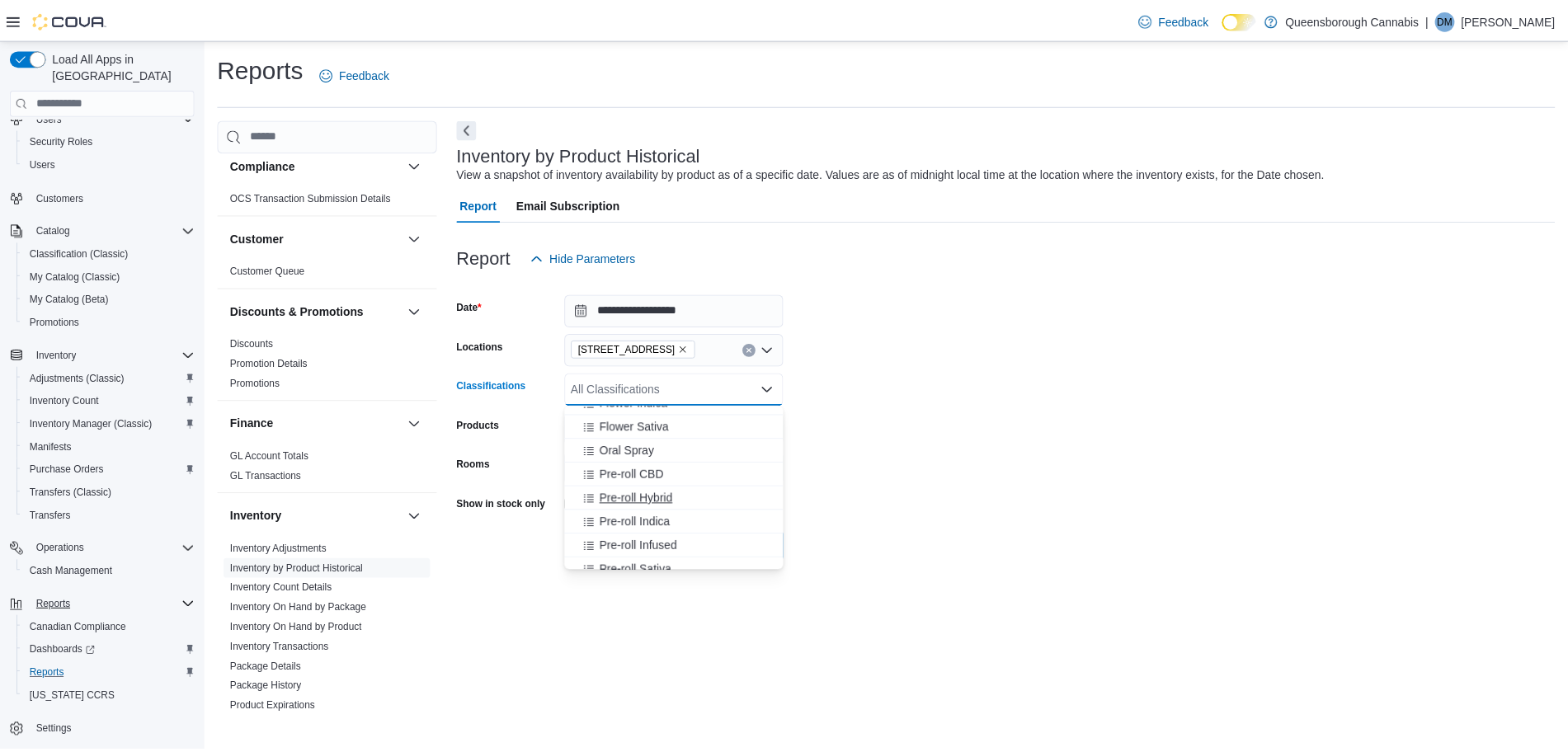
scroll to position [412, 0]
click at [658, 510] on span "Vapes - Hybrid" at bounding box center [644, 507] width 76 height 17
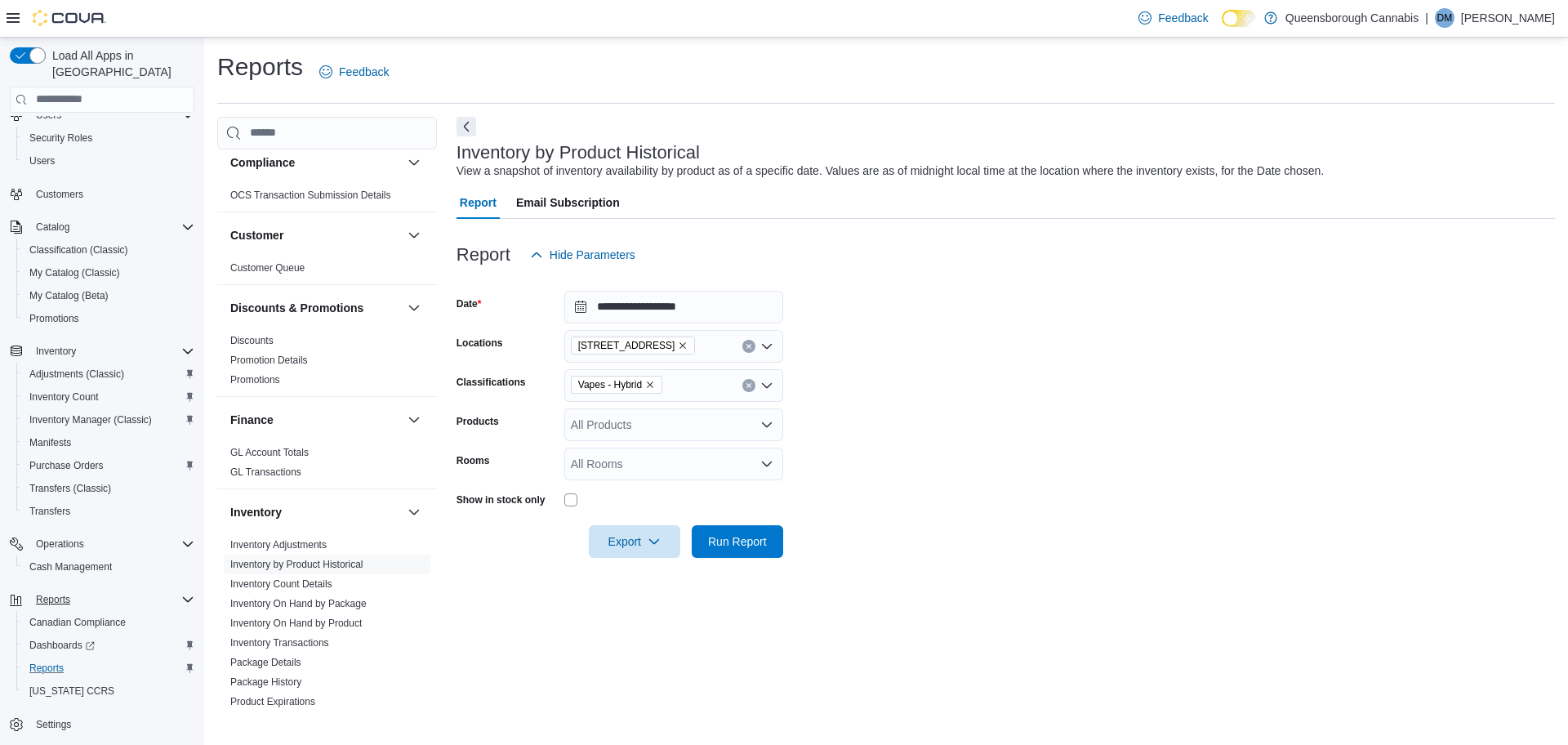
click at [1081, 497] on form "**********" at bounding box center [1005, 415] width 1099 height 287
click at [630, 430] on div "All Products" at bounding box center [673, 425] width 219 height 33
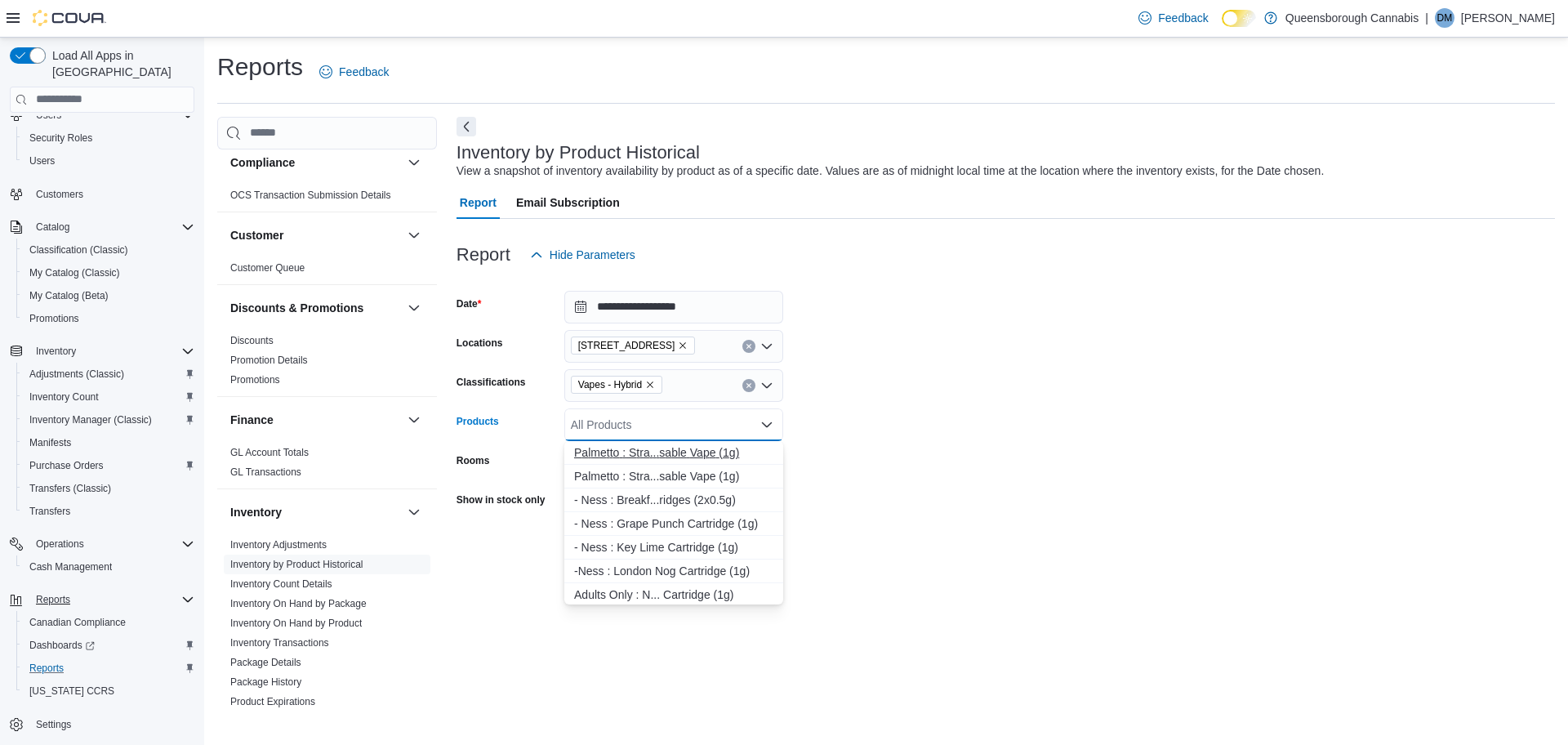
click at [640, 457] on div "P a l m e t t o : S t r a . . . s a b l e V a p e ( 1 g )" at bounding box center [673, 452] width 199 height 16
click at [1053, 530] on form "**********" at bounding box center [1005, 415] width 1099 height 287
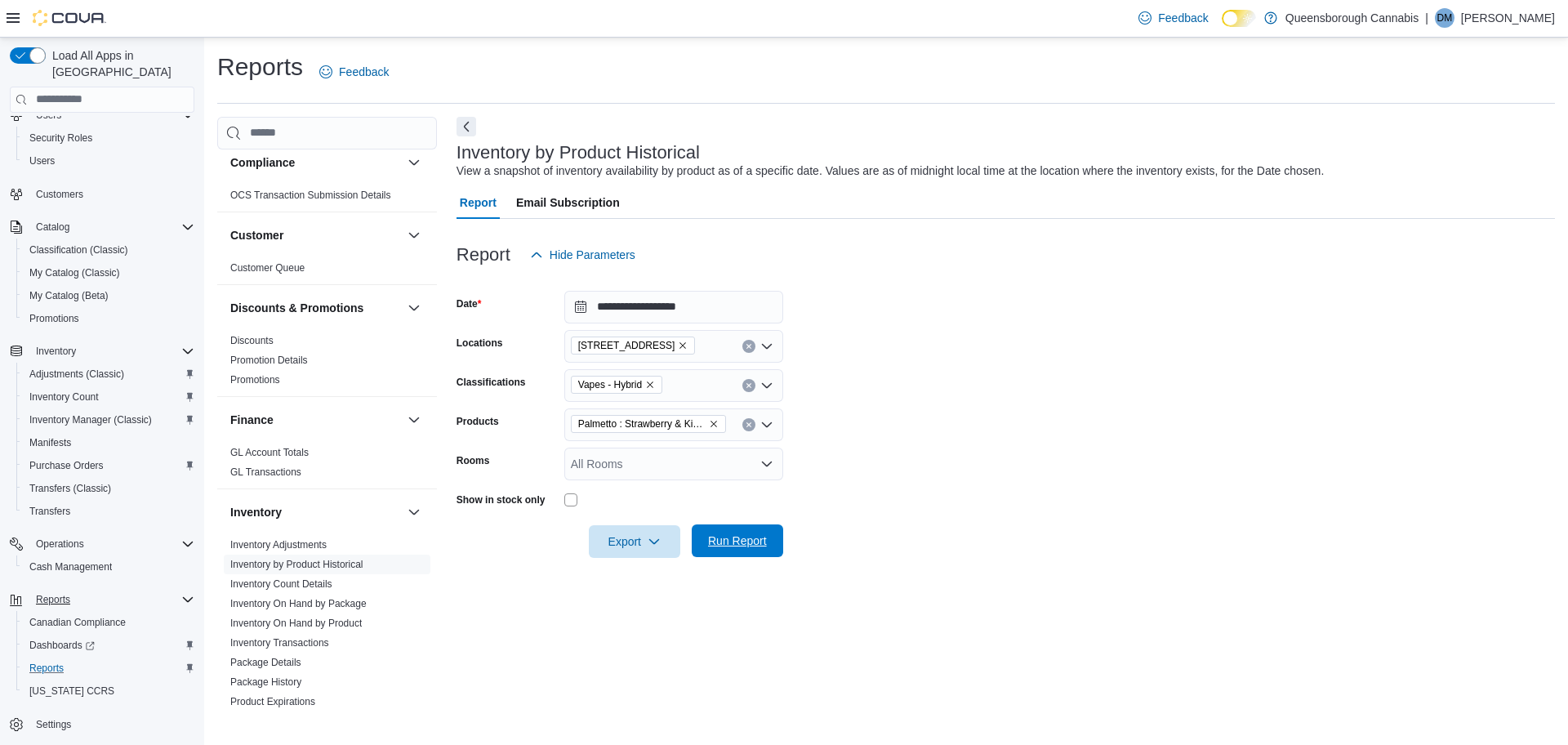
click at [738, 546] on span "Run Report" at bounding box center [737, 541] width 59 height 16
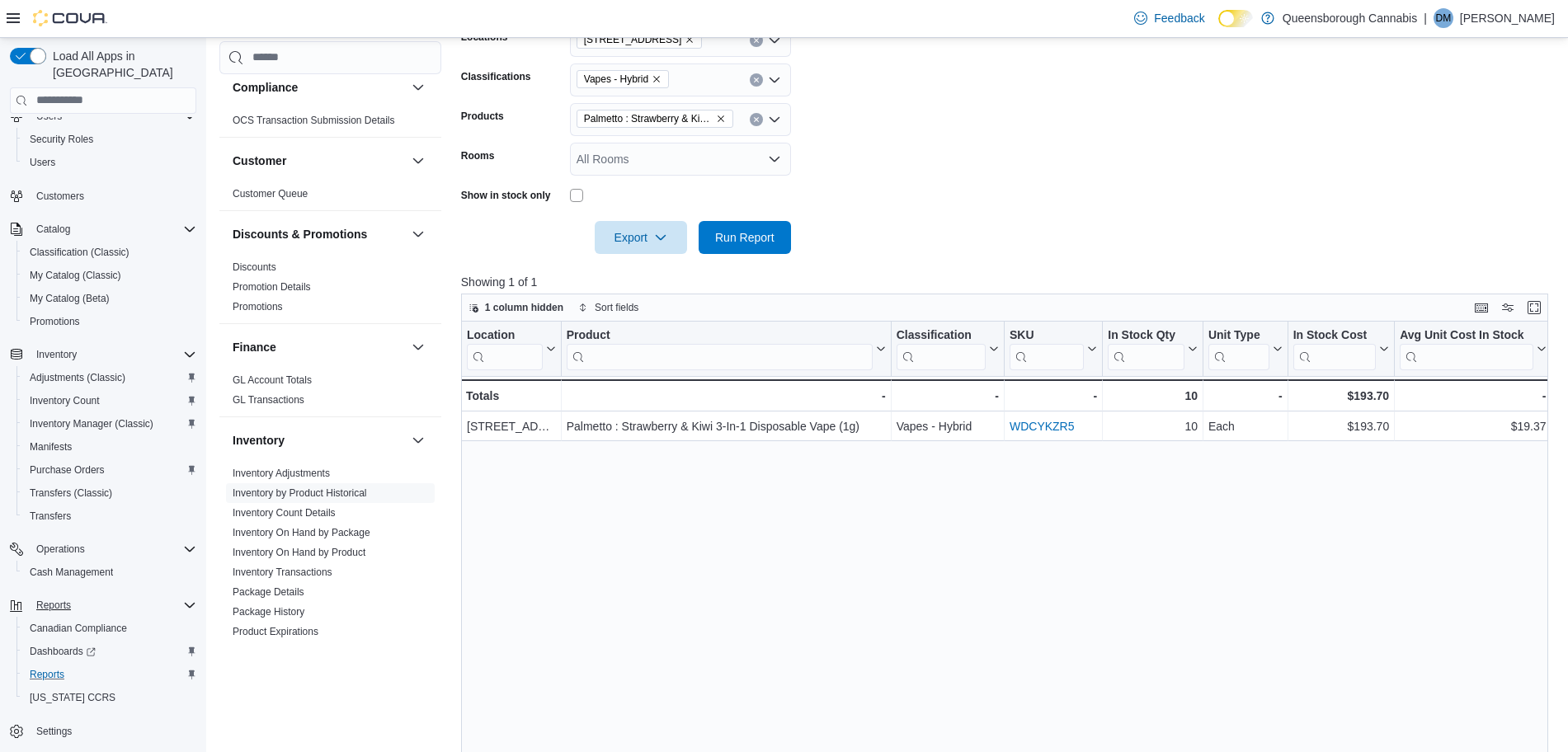
scroll to position [206, 0]
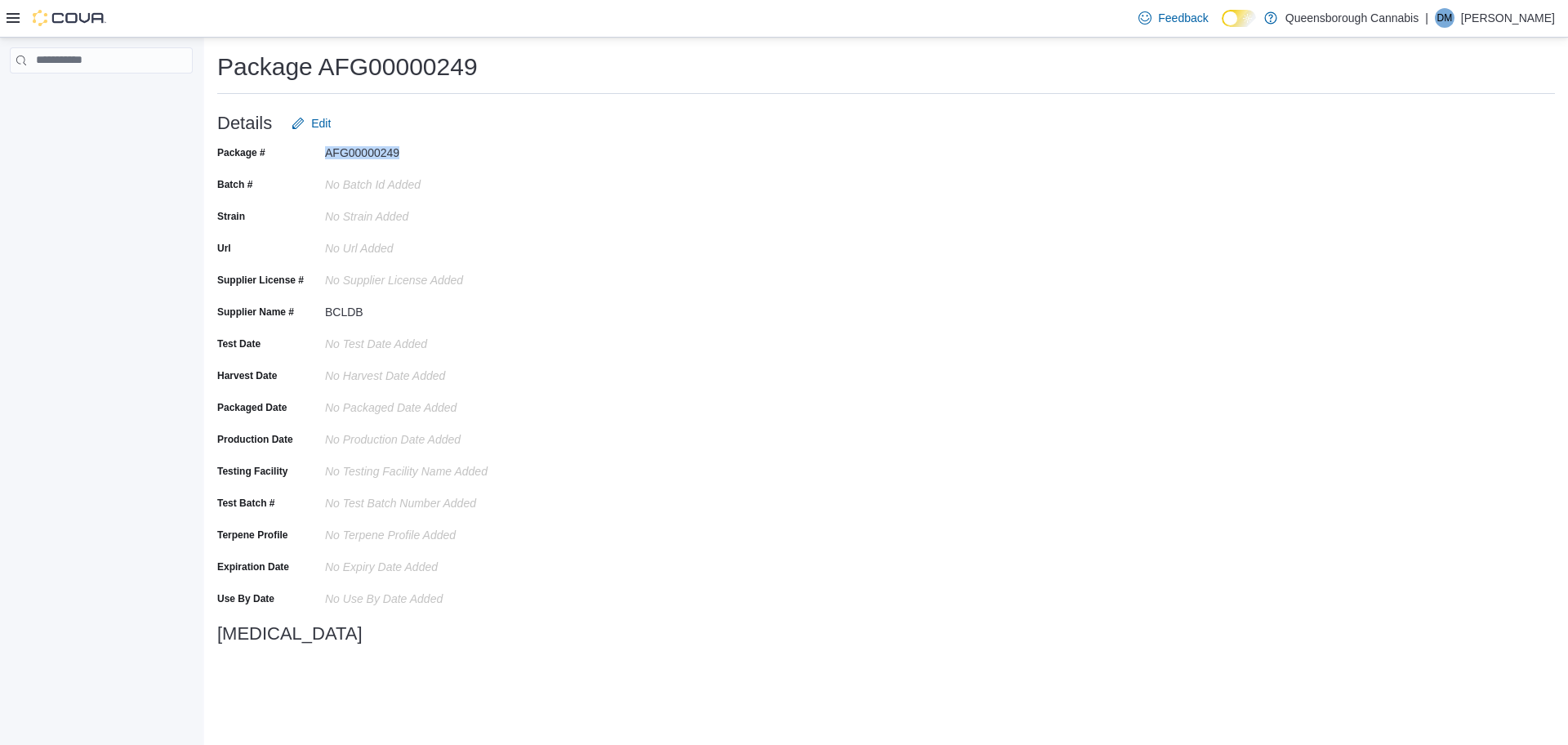
drag, startPoint x: 410, startPoint y: 152, endPoint x: 311, endPoint y: 142, distance: 99.5
click at [311, 142] on div "Package # AFG00000249" at bounding box center [380, 152] width 327 height 25
copy div "AFG00000249"
